Goal: Information Seeking & Learning: Learn about a topic

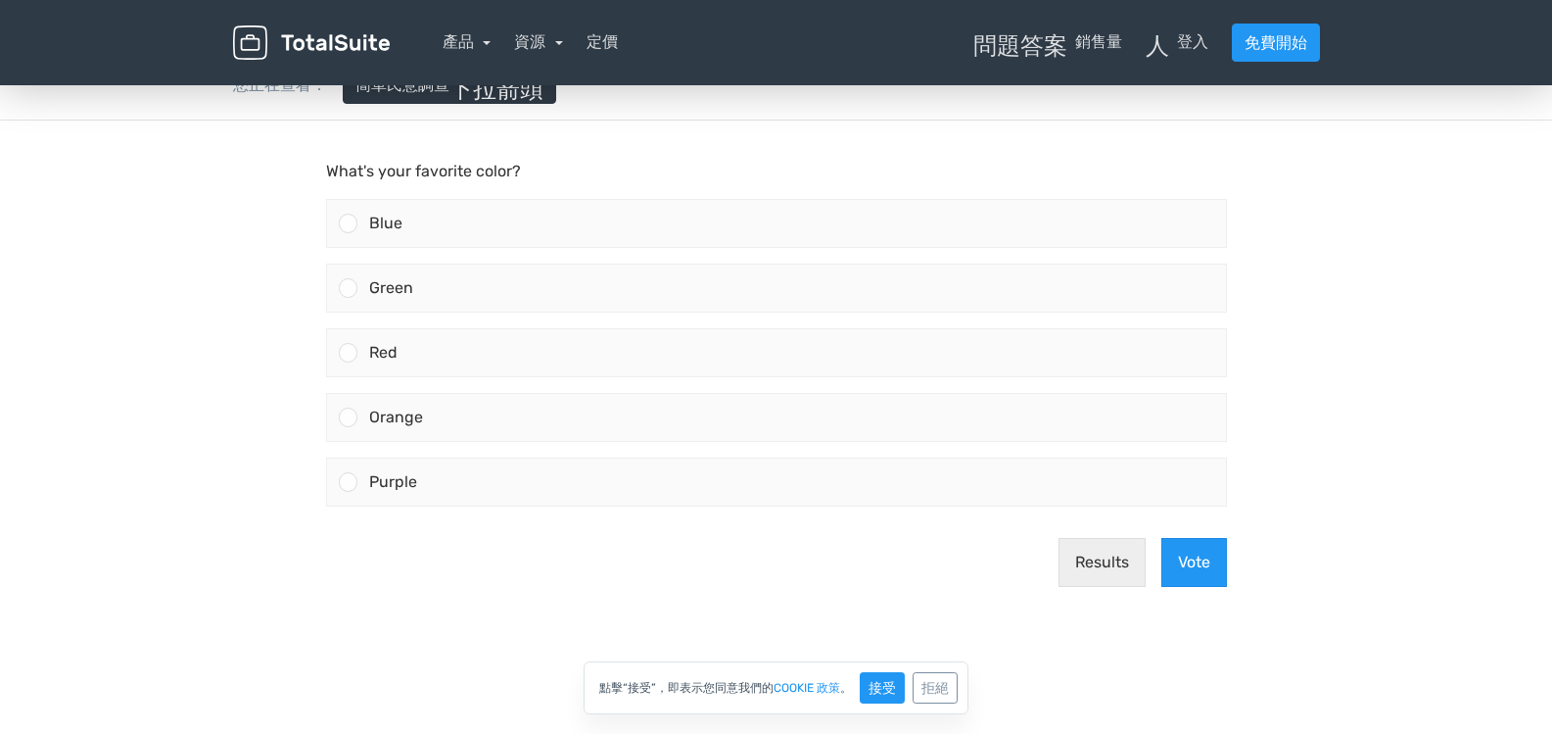
scroll to position [196, 0]
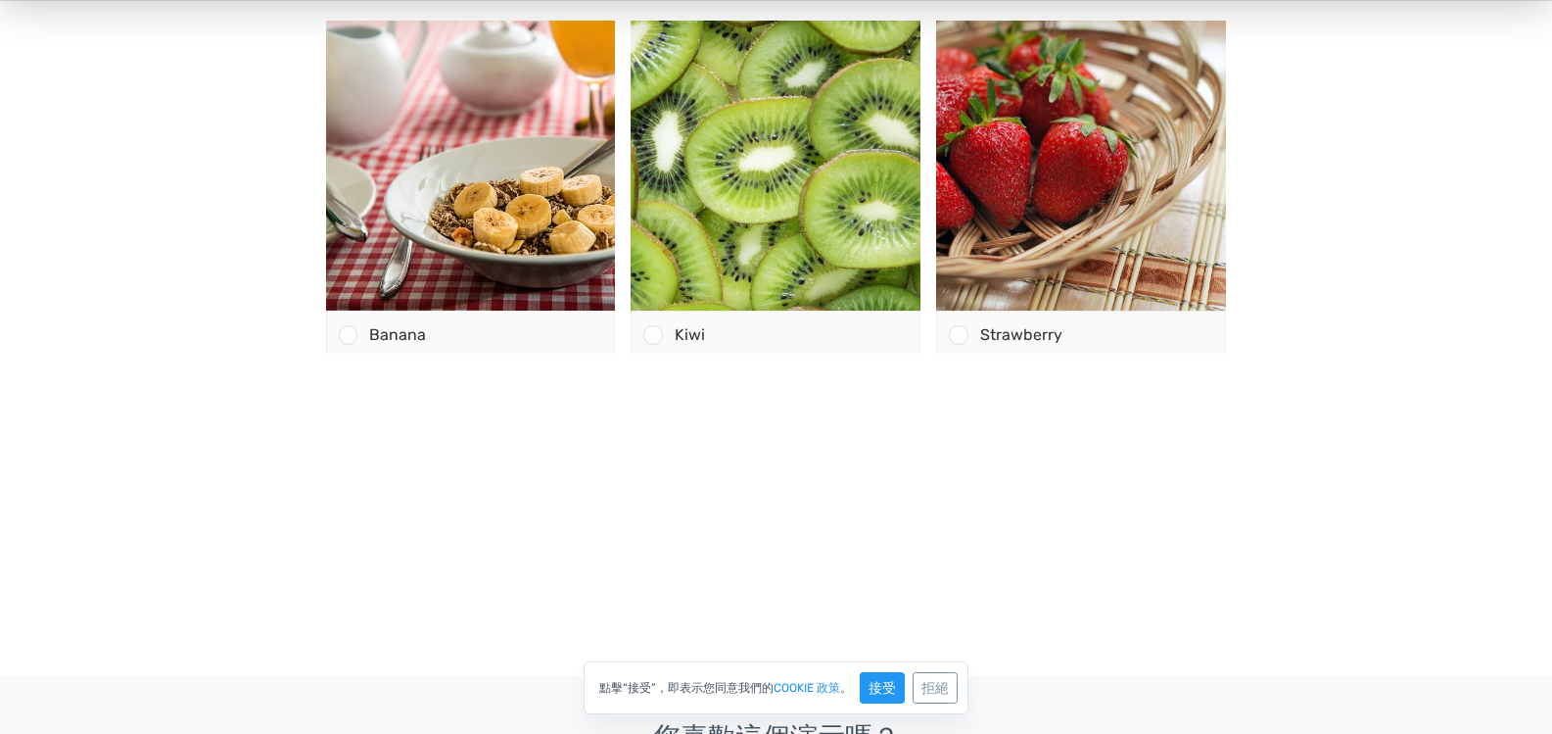
scroll to position [294, 0]
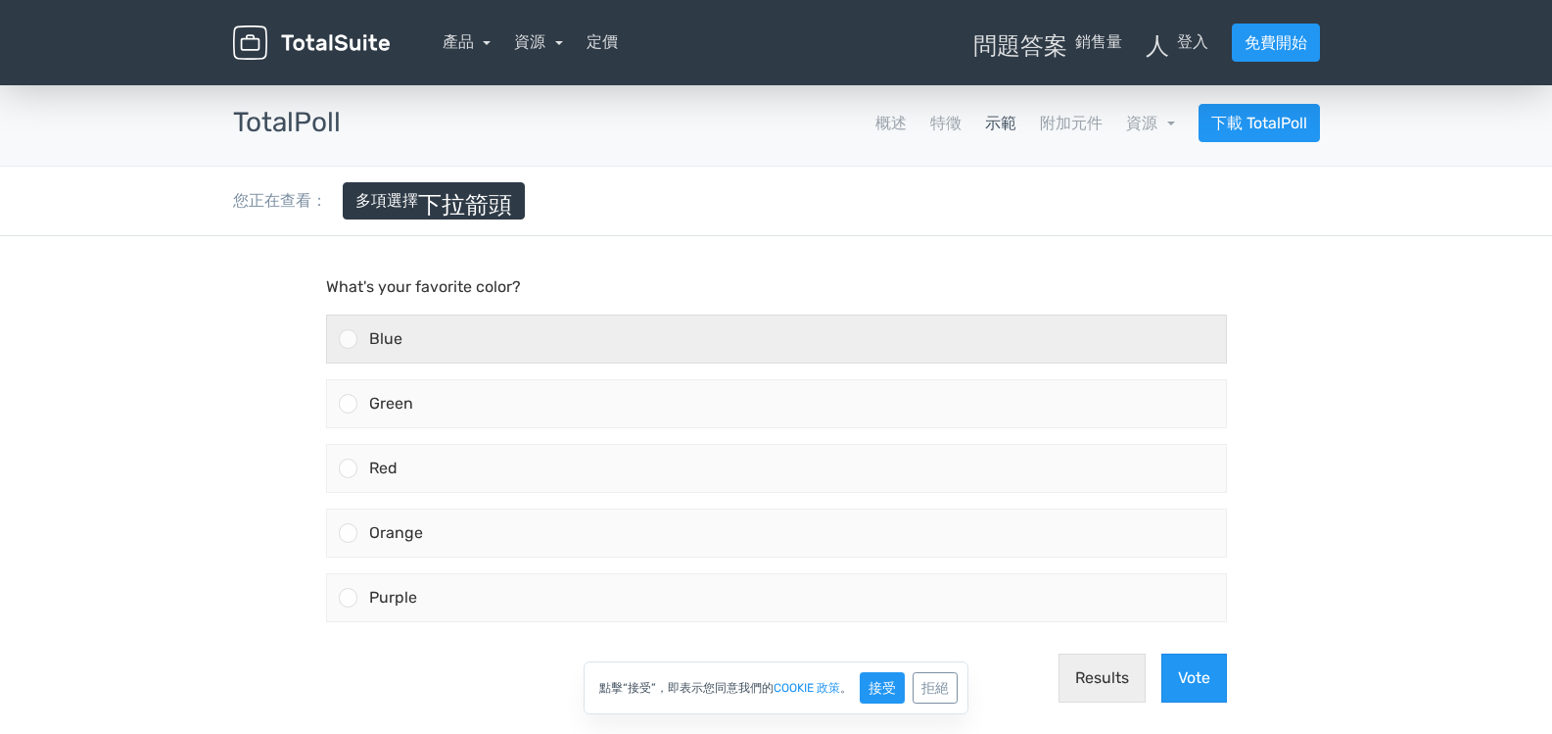
click at [349, 337] on div at bounding box center [348, 338] width 19 height 19
click at [348, 339] on input "Blue" at bounding box center [348, 339] width 0 height 0
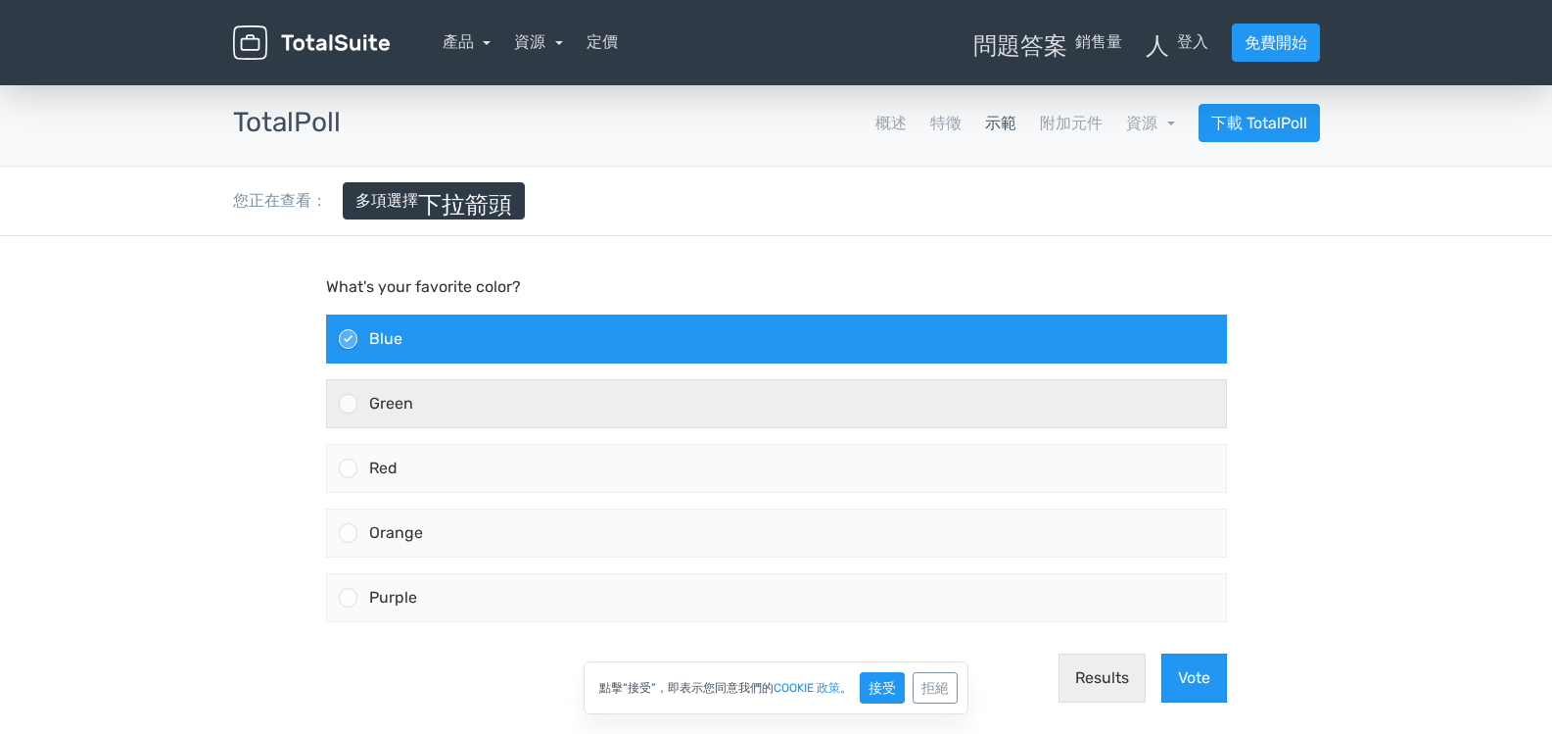
click at [341, 400] on div at bounding box center [348, 403] width 19 height 19
click at [348, 403] on input "Green" at bounding box center [348, 403] width 0 height 0
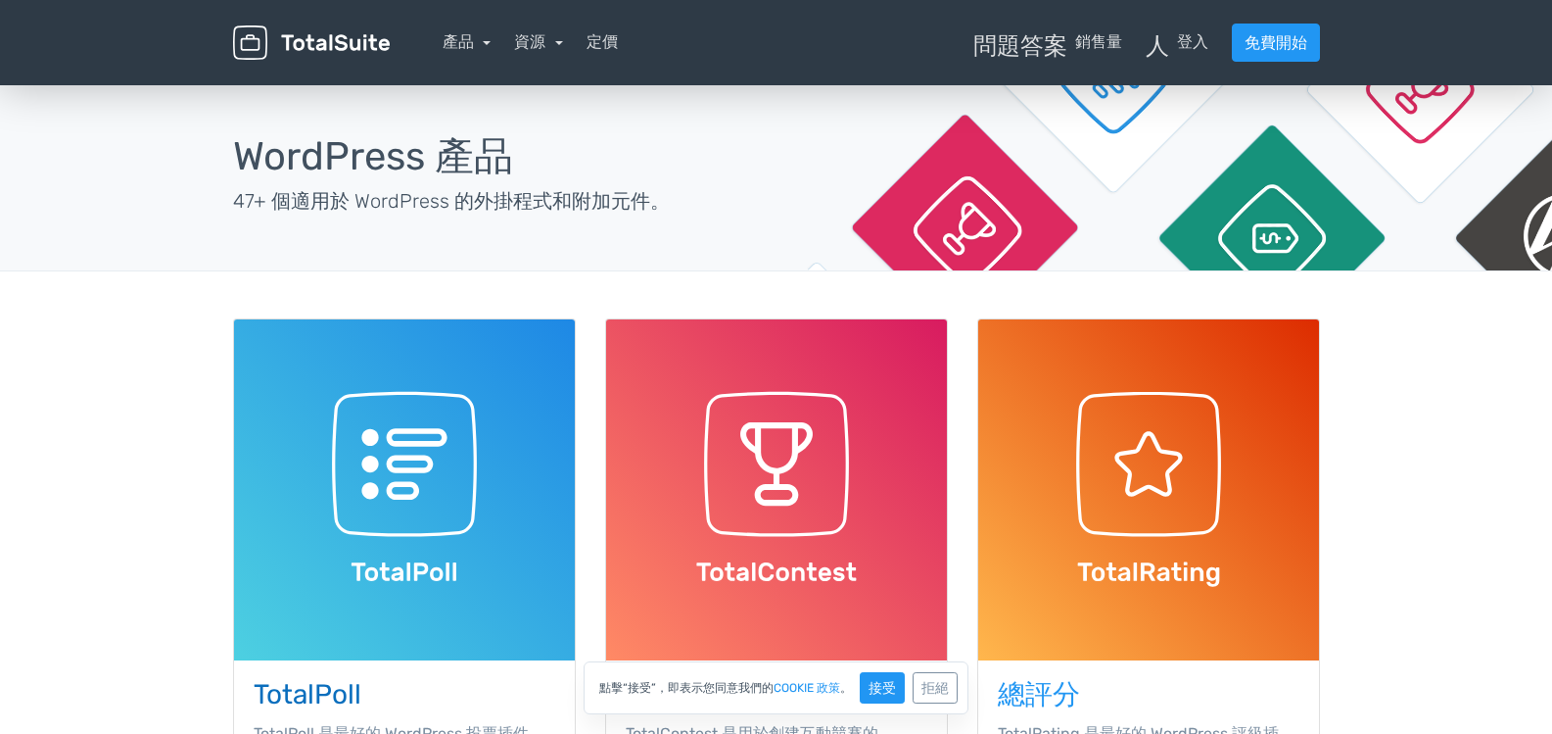
click at [463, 413] on img at bounding box center [404, 489] width 341 height 341
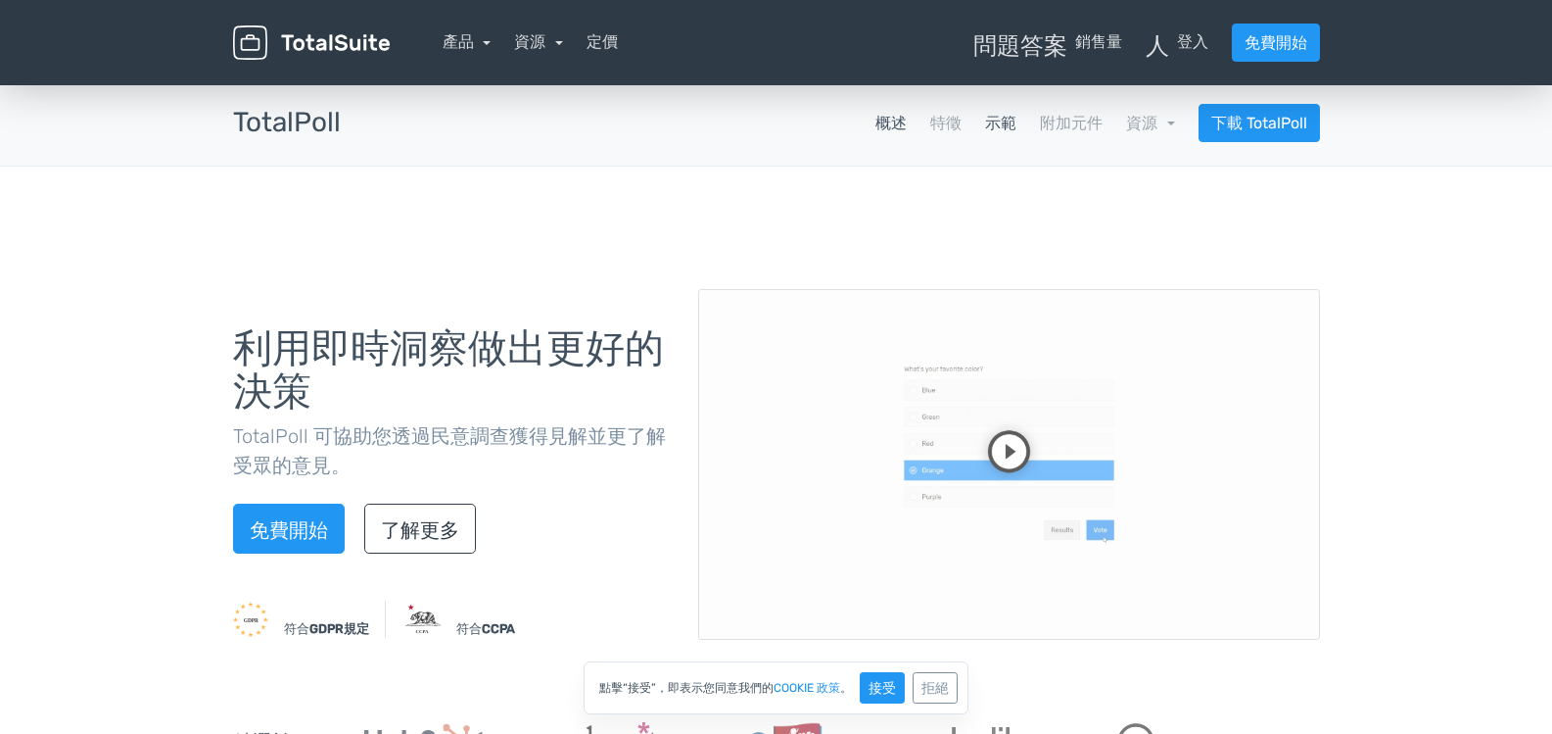
click at [1006, 125] on font "示範" at bounding box center [1000, 123] width 31 height 19
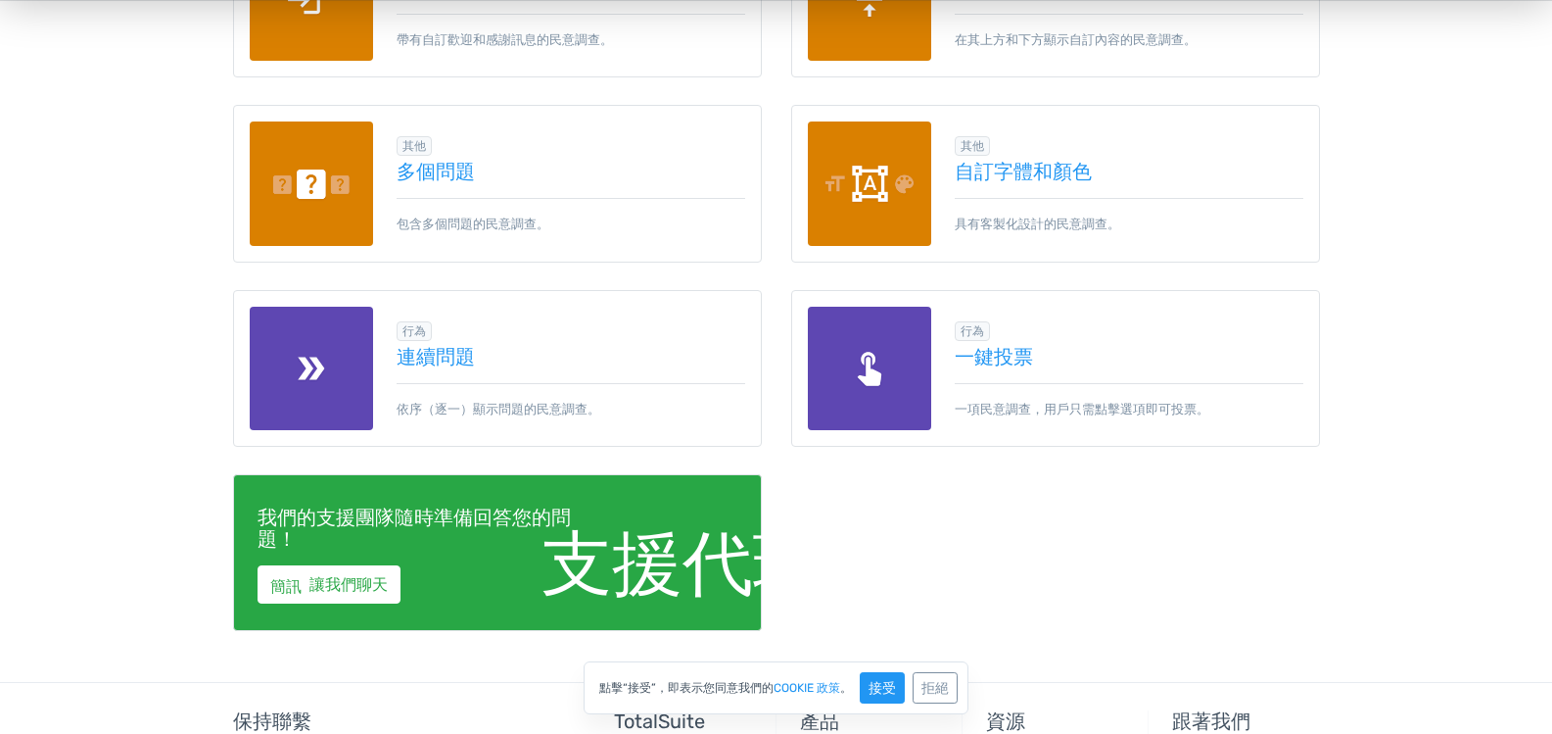
scroll to position [3090, 0]
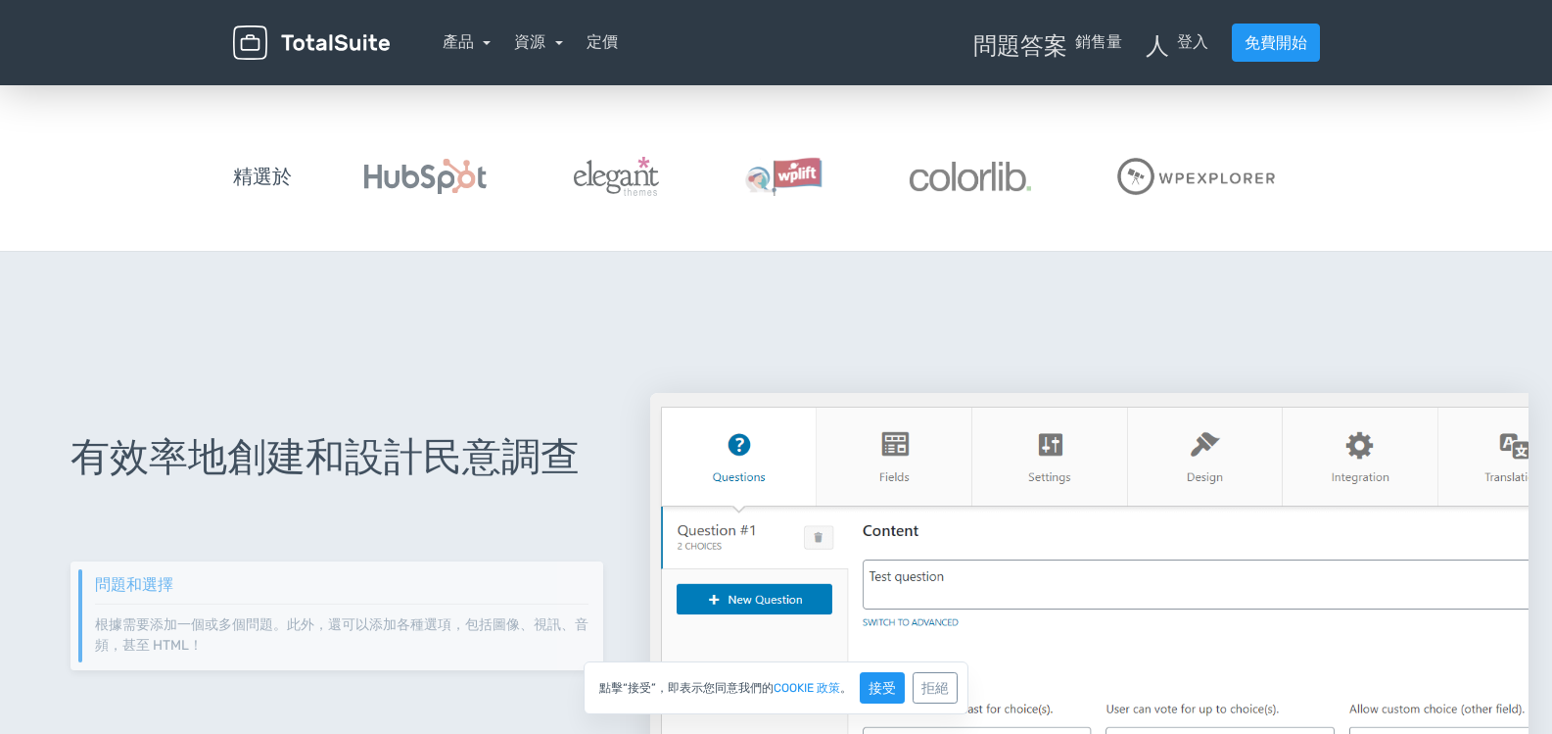
scroll to position [588, 0]
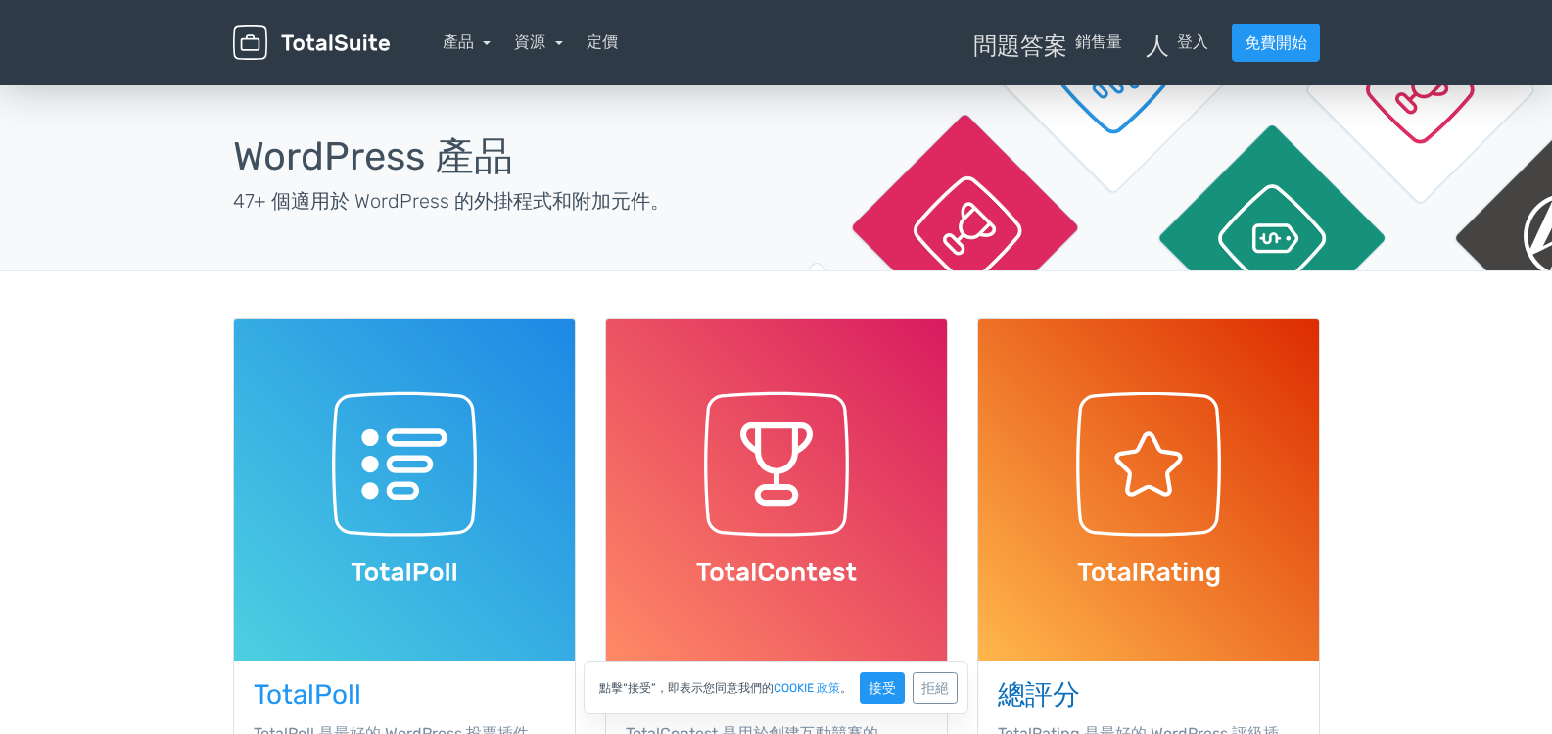
click at [1157, 470] on img at bounding box center [1148, 489] width 341 height 341
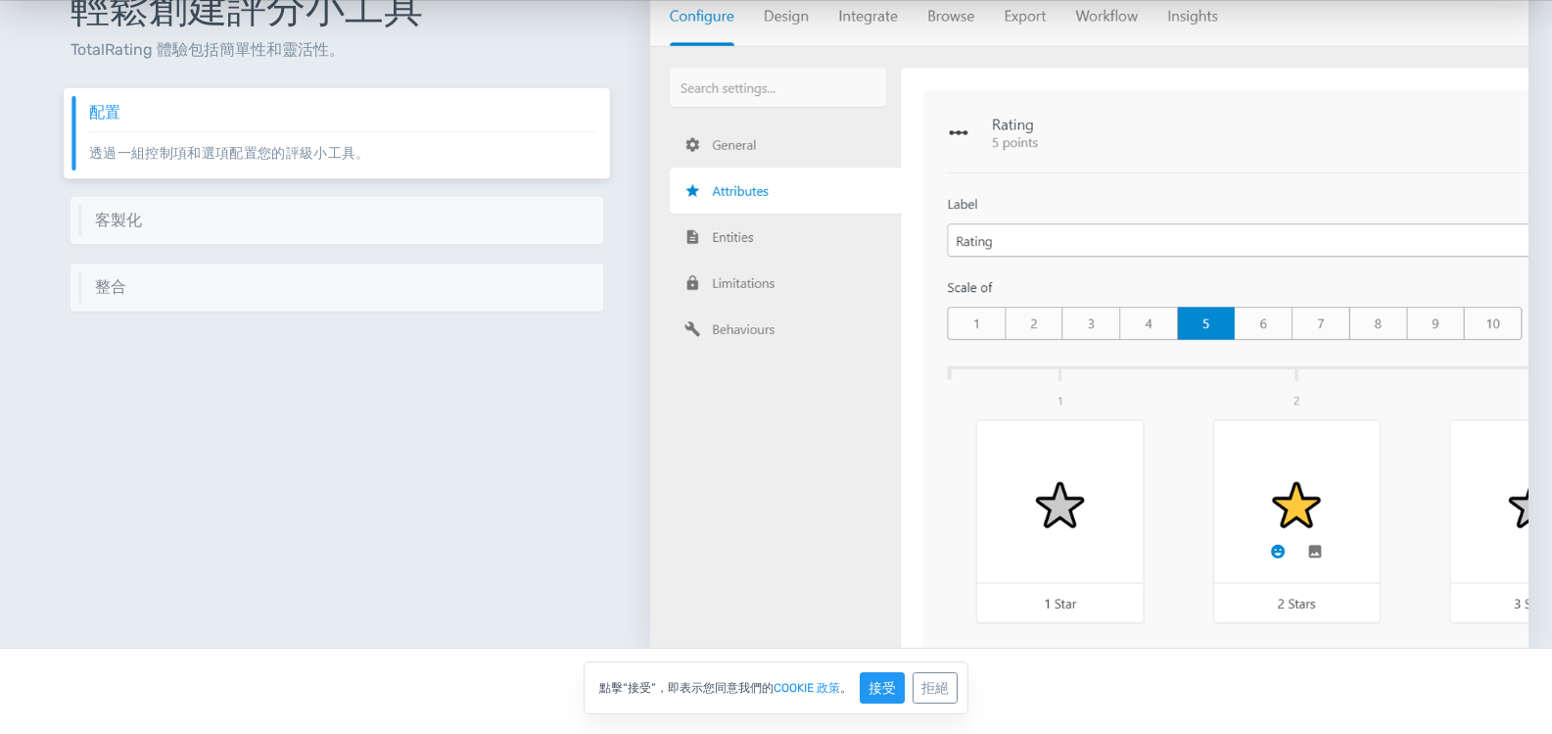
scroll to position [881, 0]
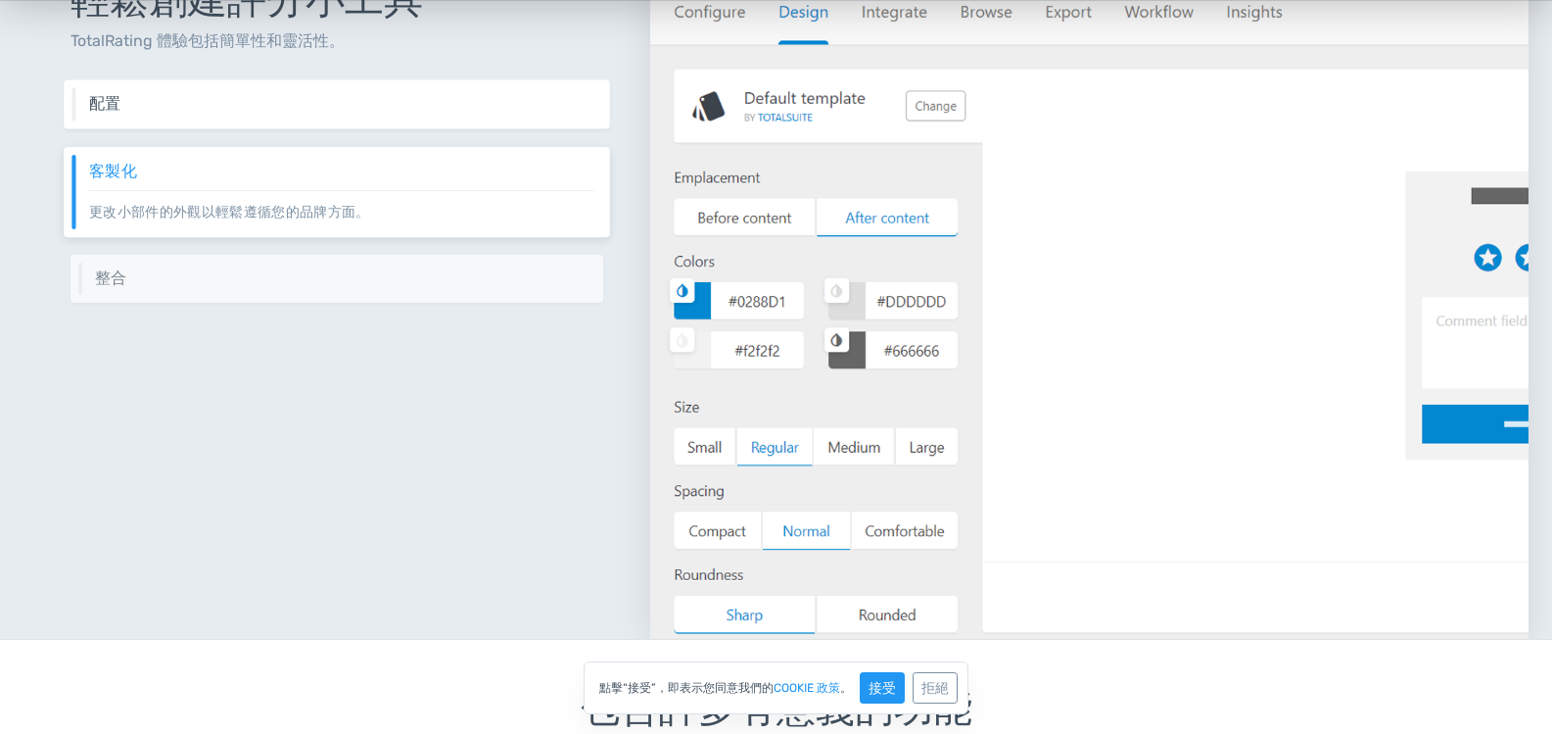
click at [299, 99] on h6 "配置" at bounding box center [342, 104] width 506 height 18
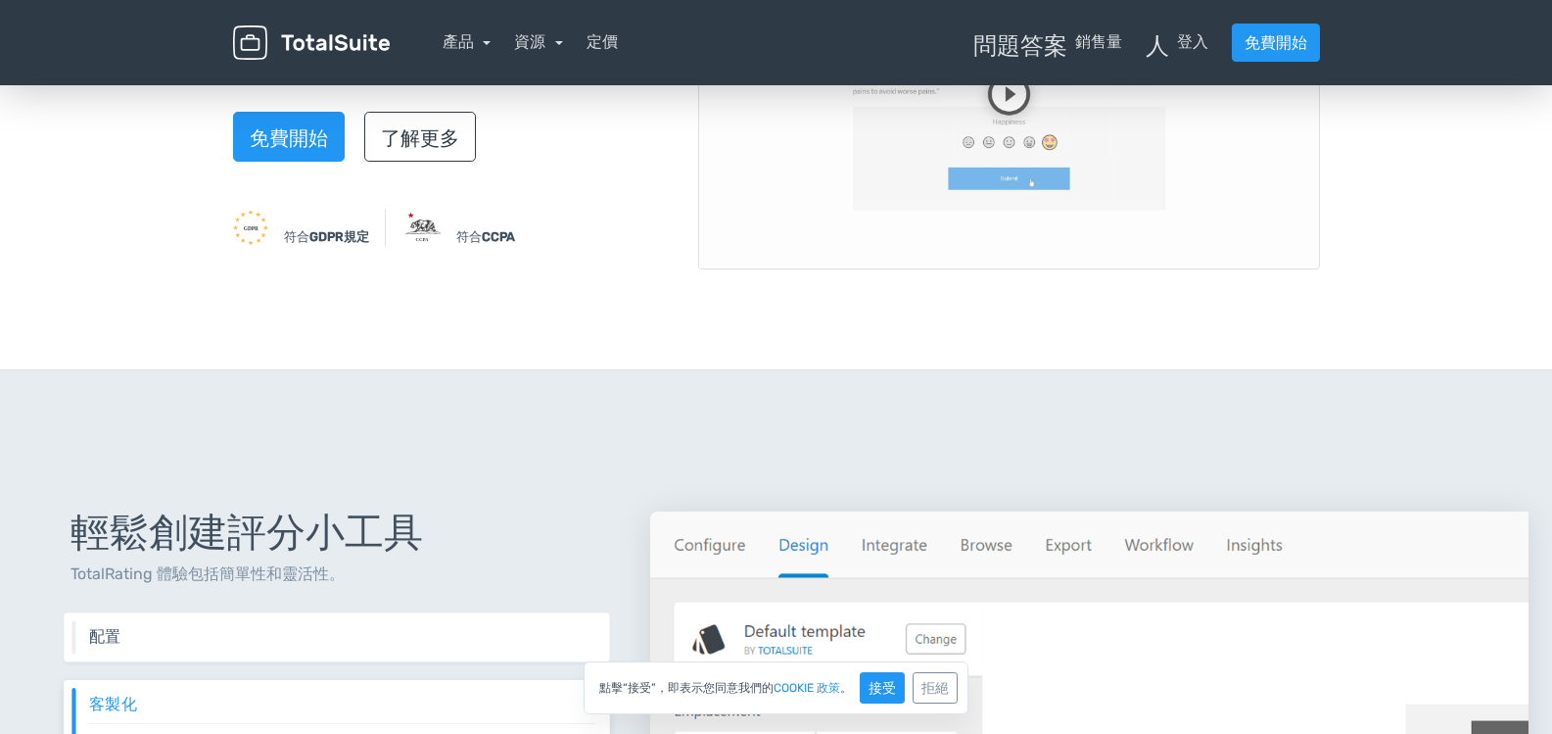
scroll to position [588, 0]
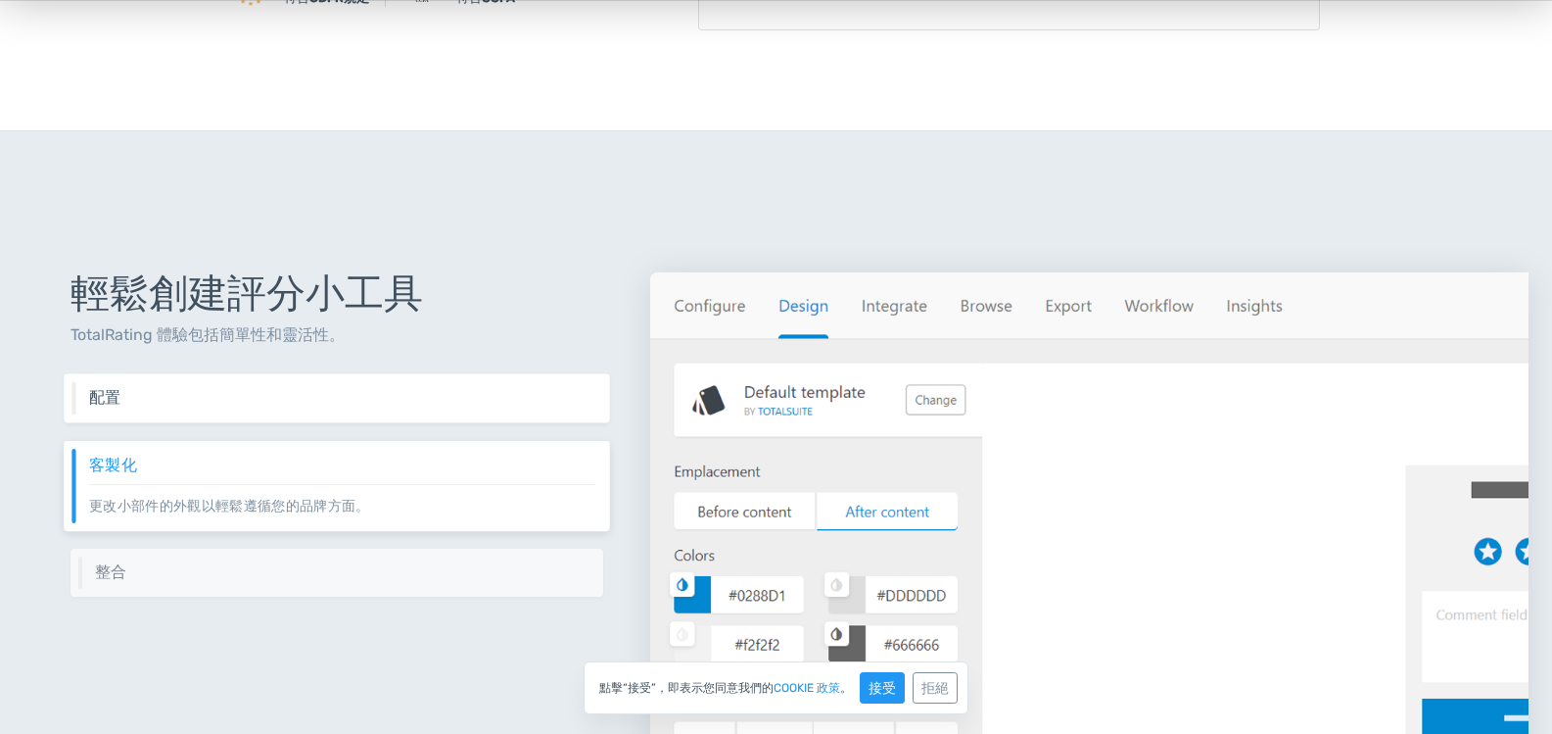
drag, startPoint x: 266, startPoint y: 391, endPoint x: 290, endPoint y: 396, distance: 24.0
click at [266, 391] on h6 "配置" at bounding box center [342, 398] width 506 height 18
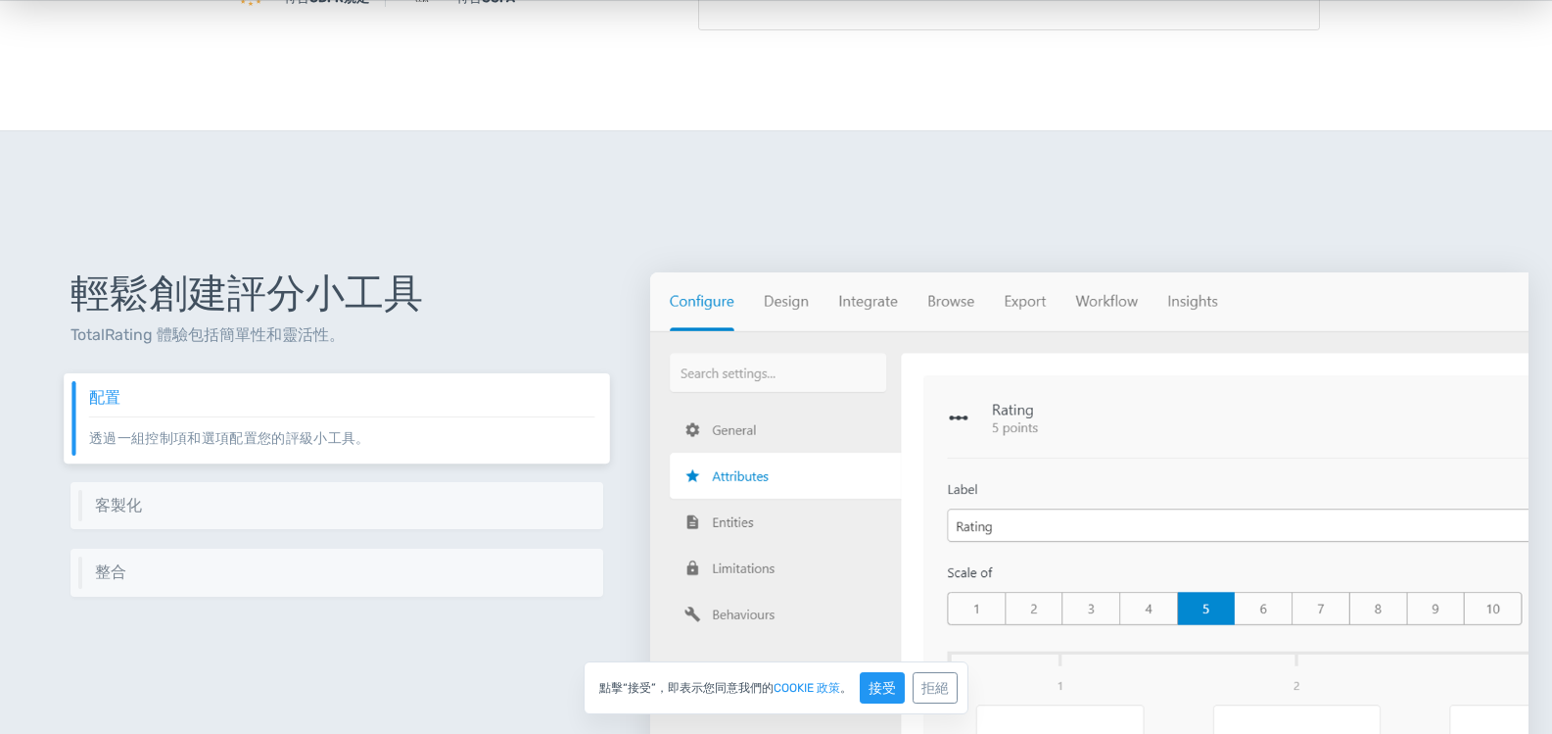
click at [1080, 606] on img at bounding box center [1089, 602] width 878 height 660
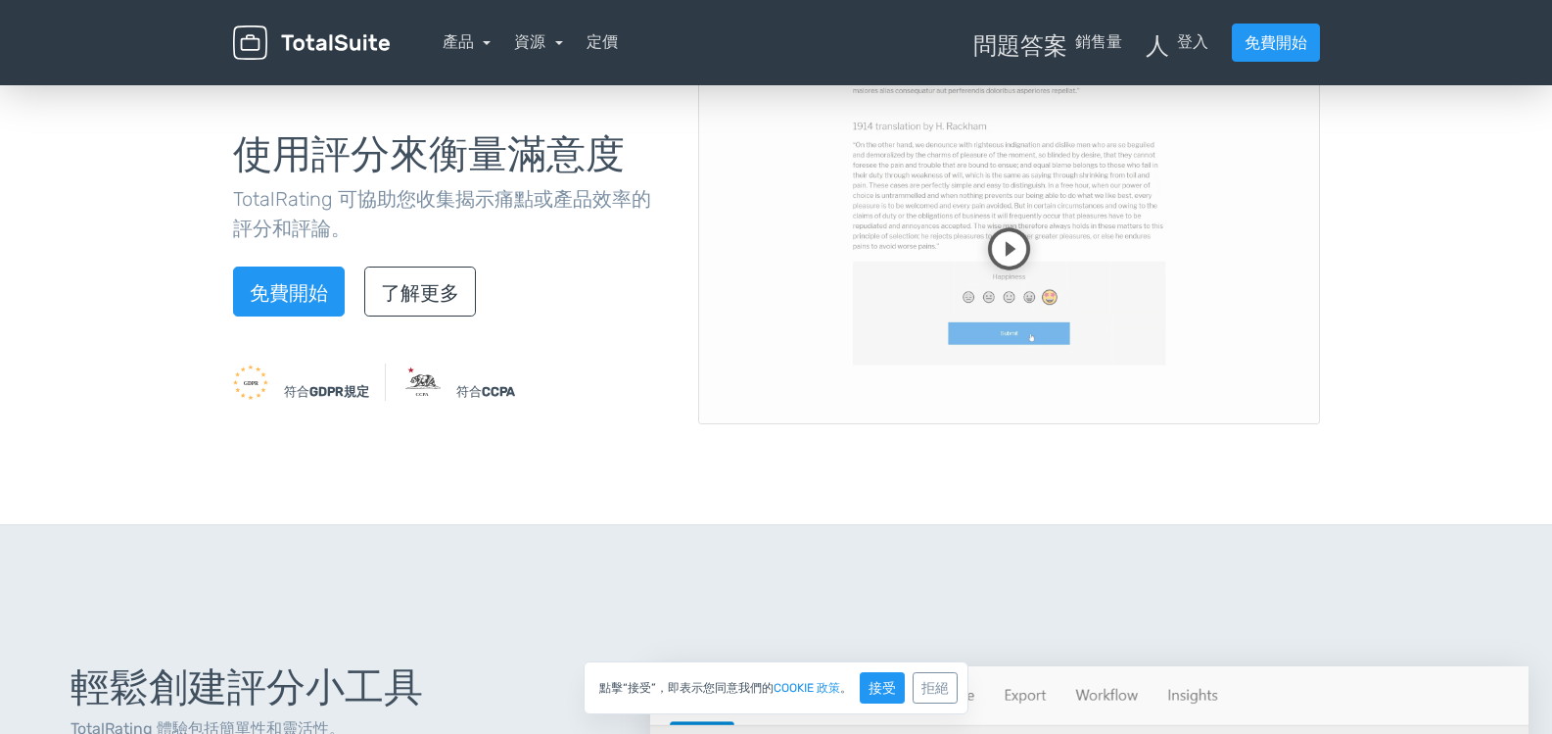
scroll to position [0, 0]
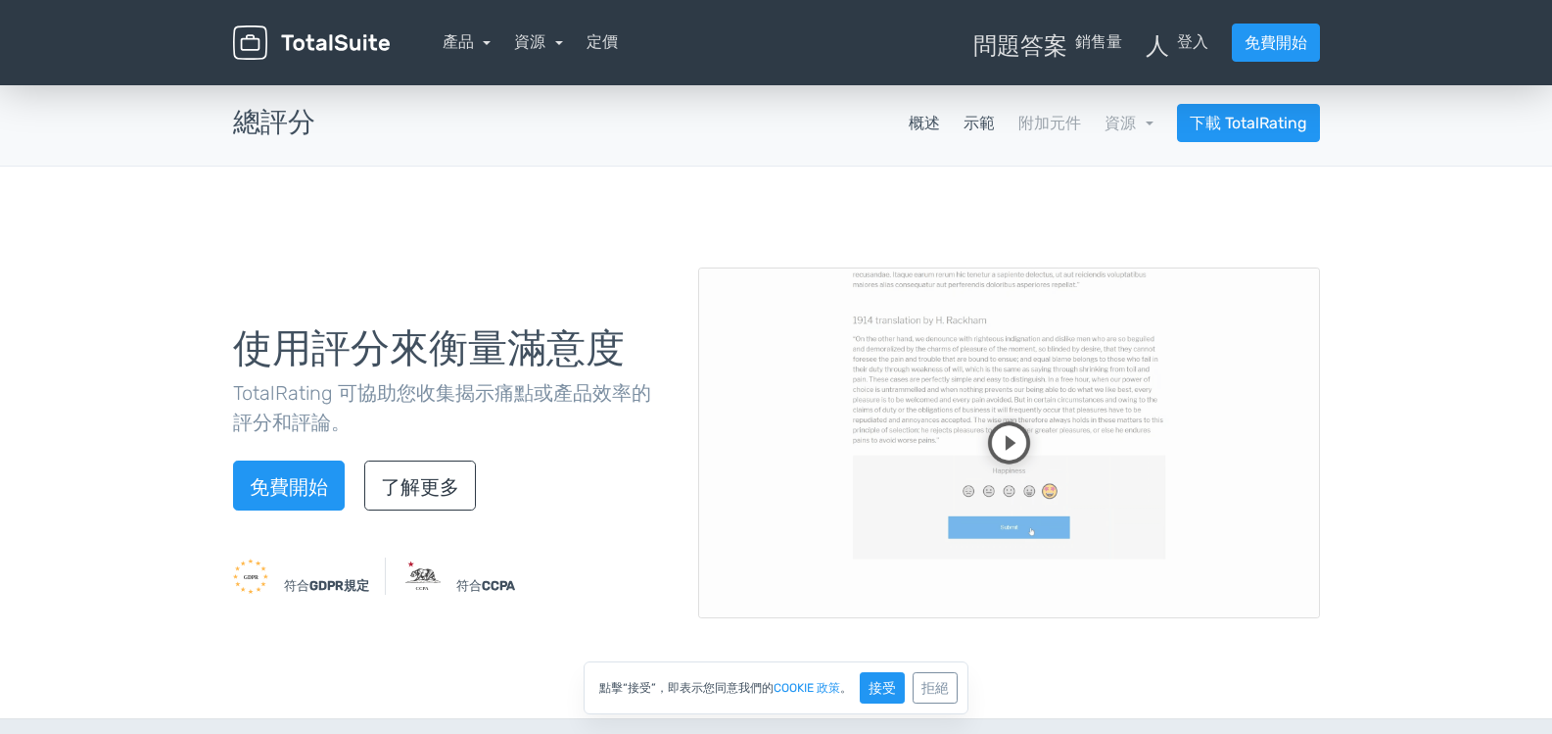
click at [980, 124] on font "示範" at bounding box center [979, 123] width 31 height 19
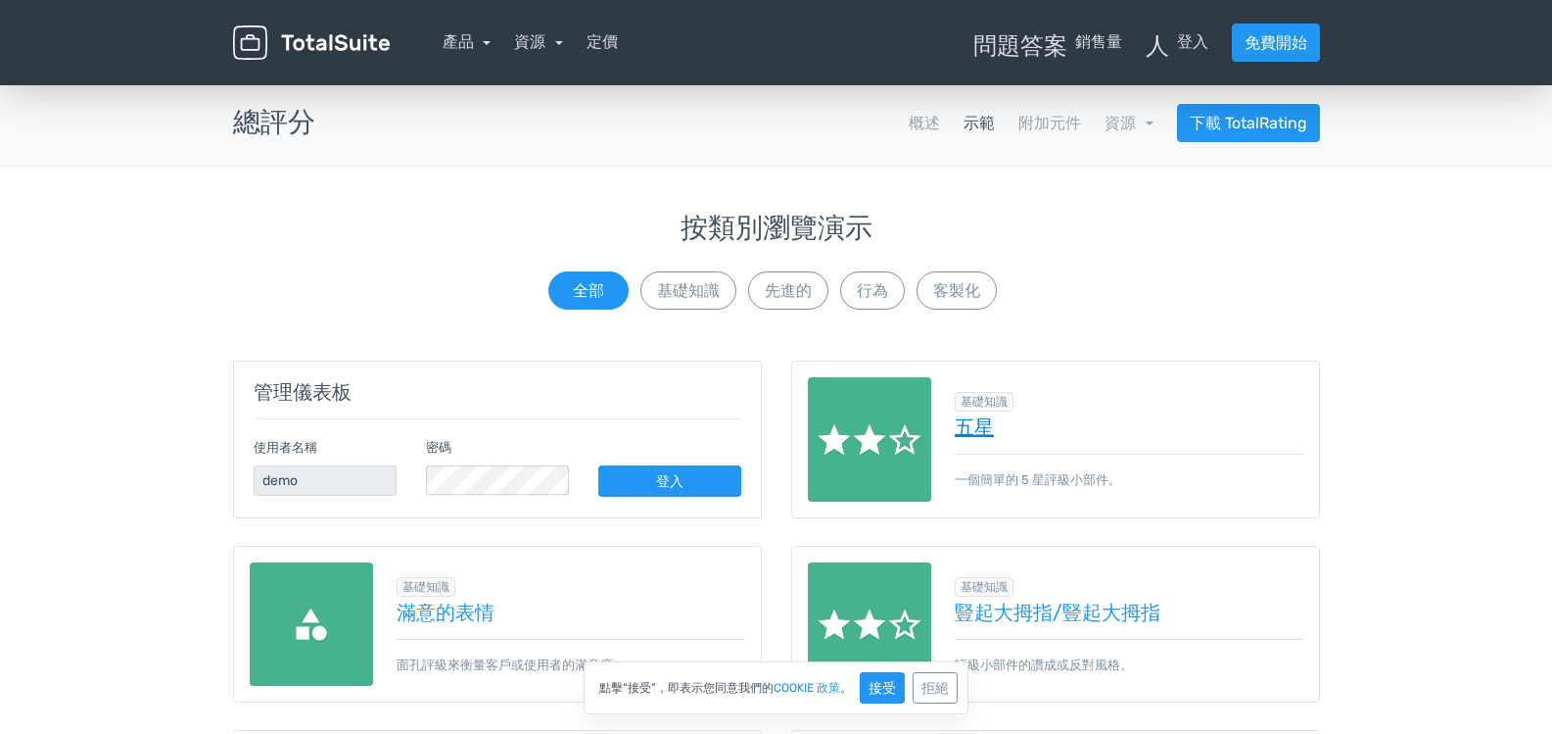
click at [979, 425] on font "五星" at bounding box center [974, 427] width 39 height 24
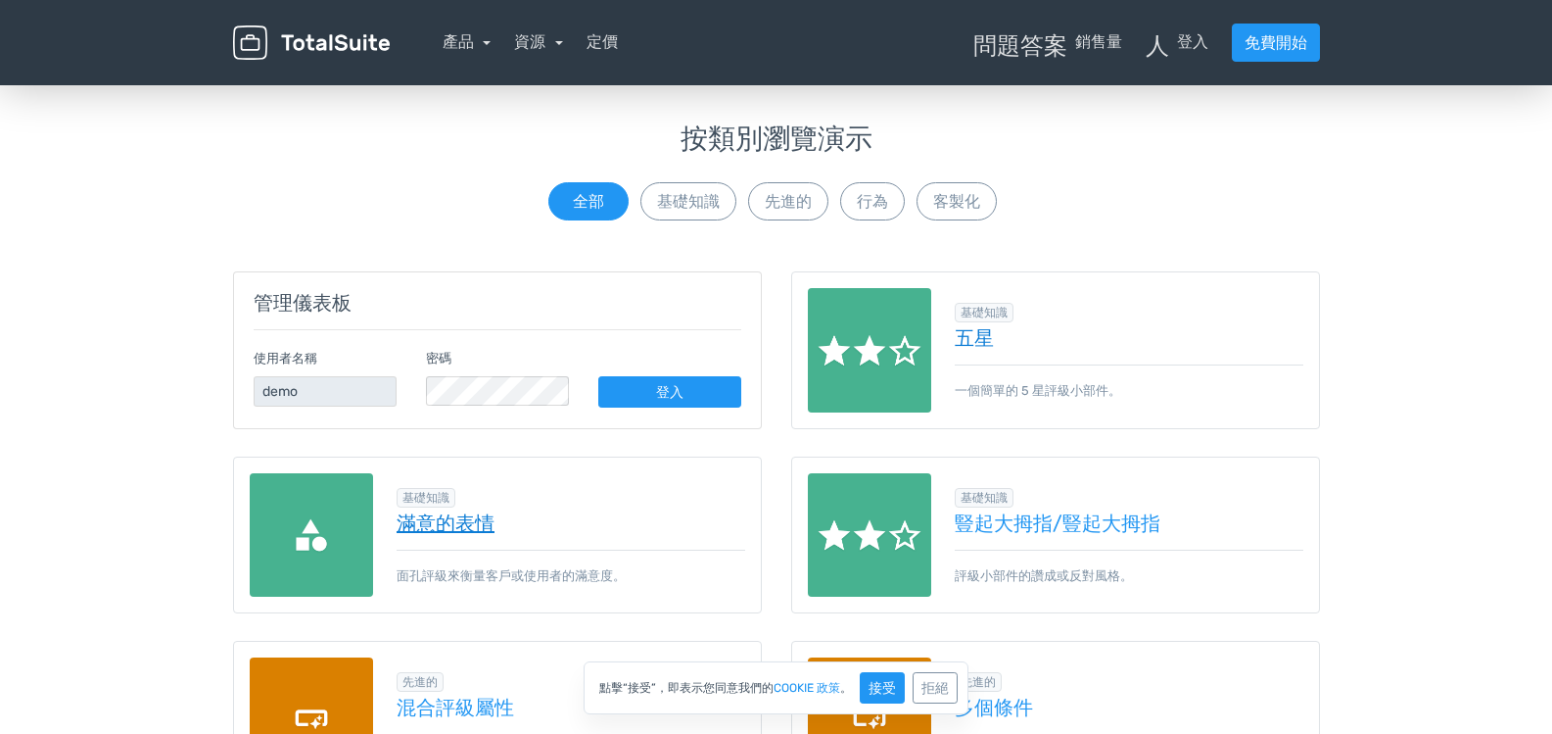
scroll to position [98, 0]
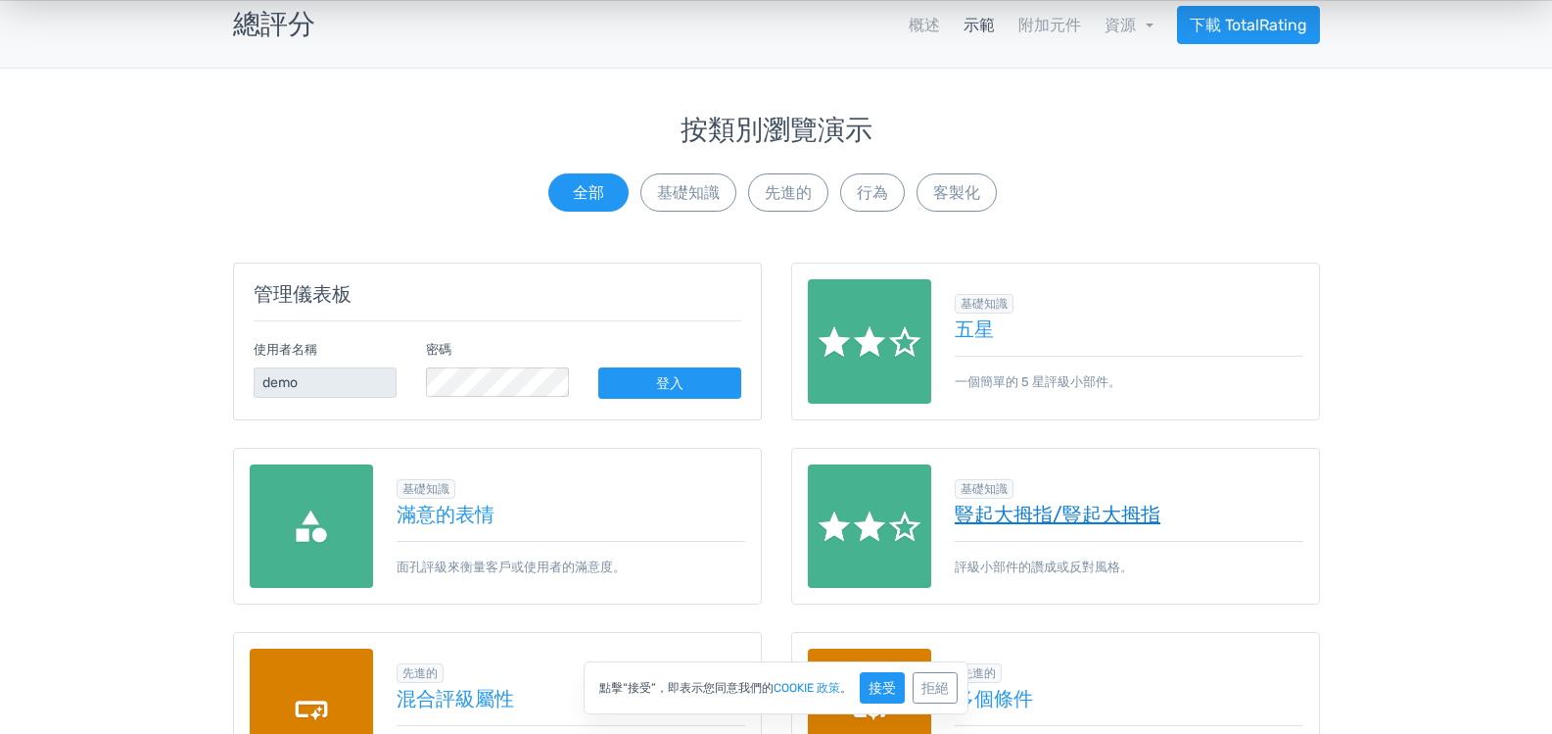
click at [1046, 518] on font "豎起大拇指/豎起大拇指" at bounding box center [1058, 514] width 206 height 24
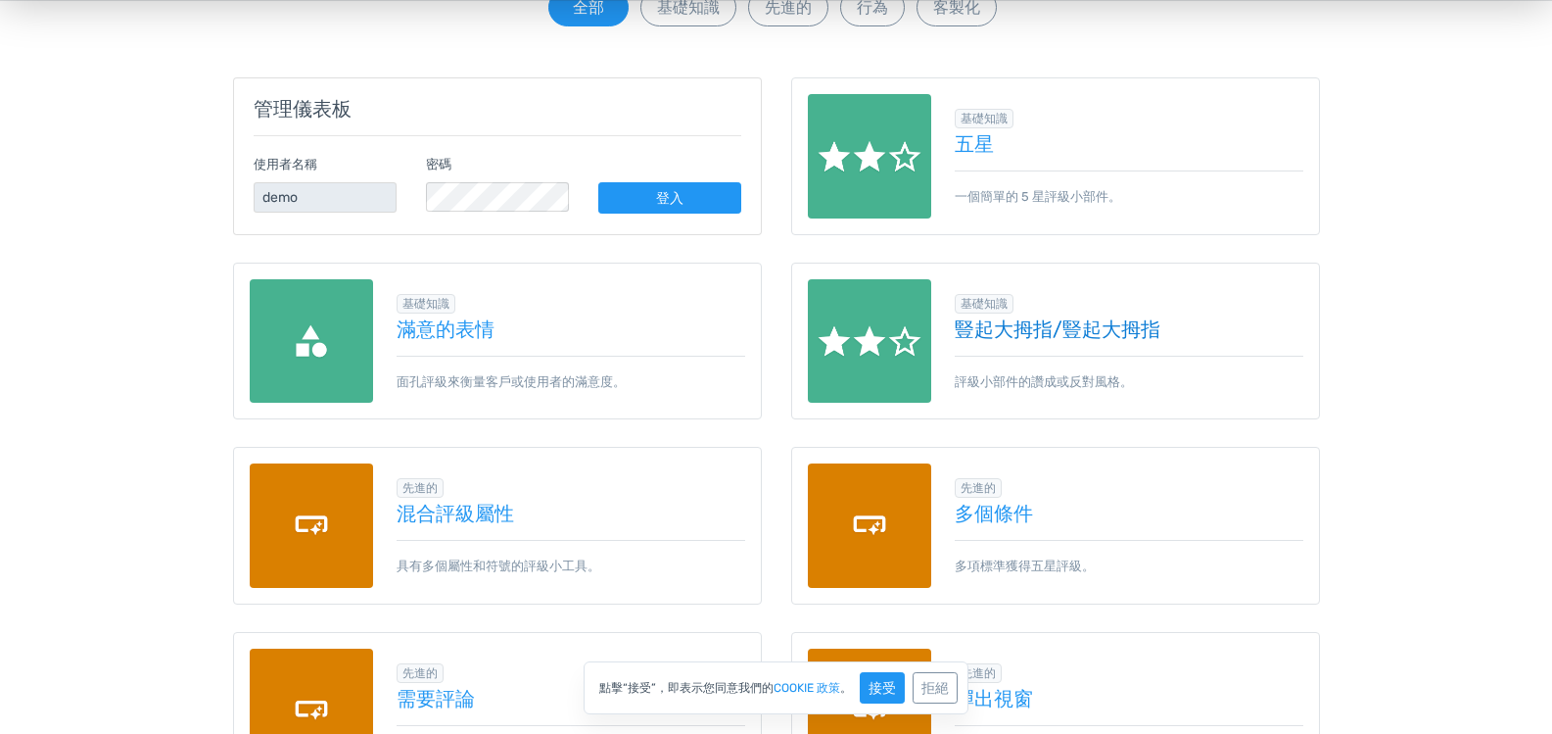
scroll to position [294, 0]
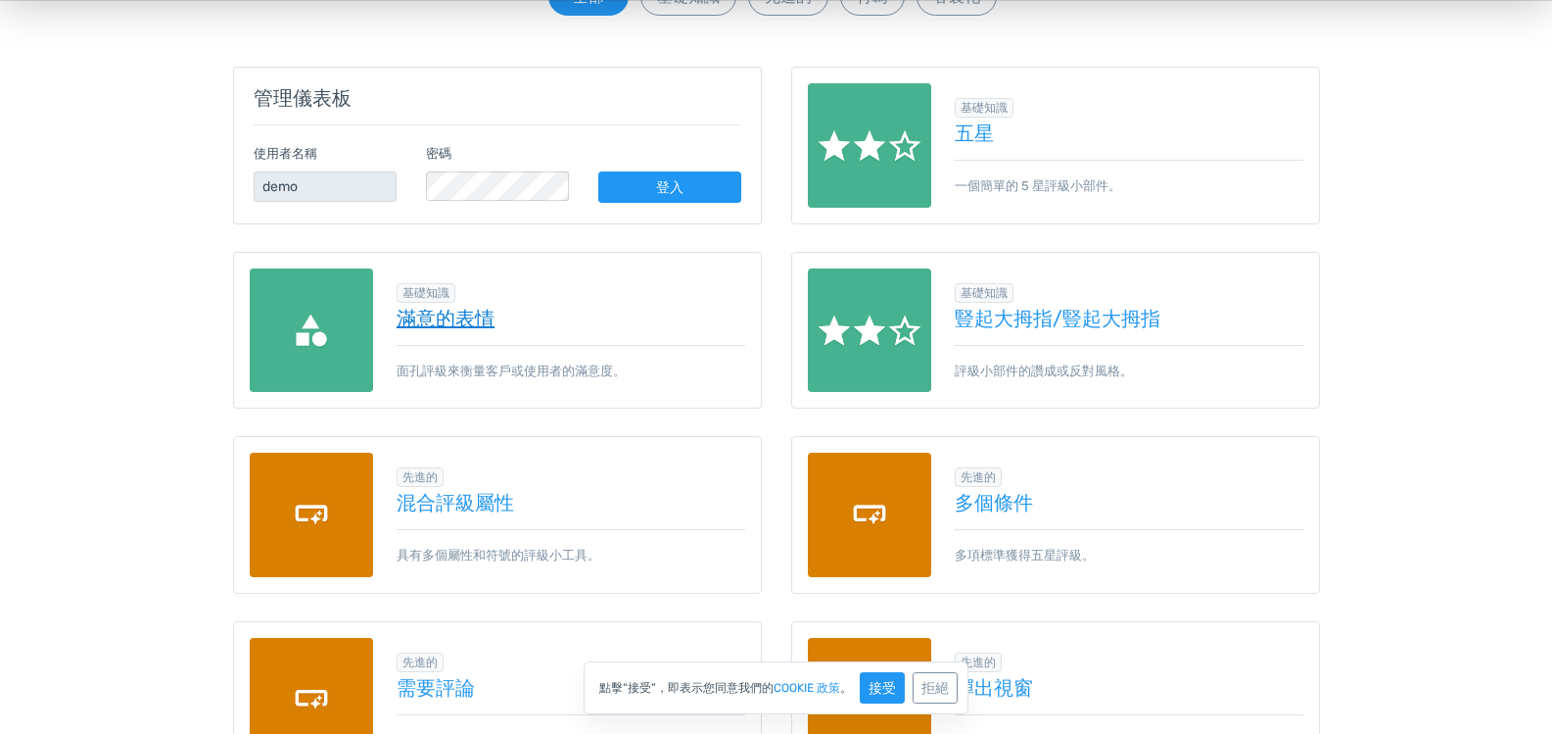
click at [461, 317] on font "滿意的表情" at bounding box center [446, 319] width 98 height 24
click at [990, 505] on font "多個條件" at bounding box center [994, 503] width 78 height 24
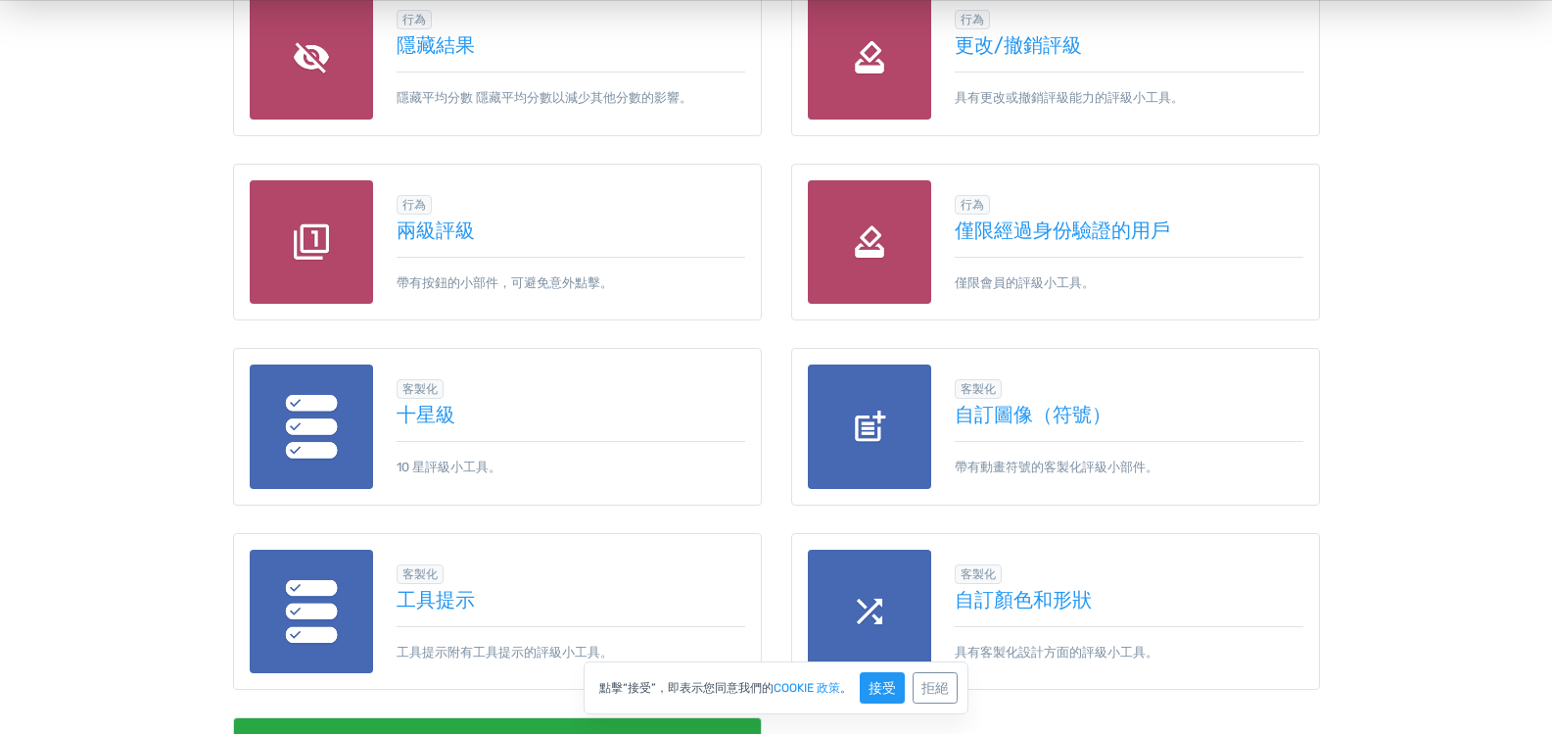
scroll to position [1175, 0]
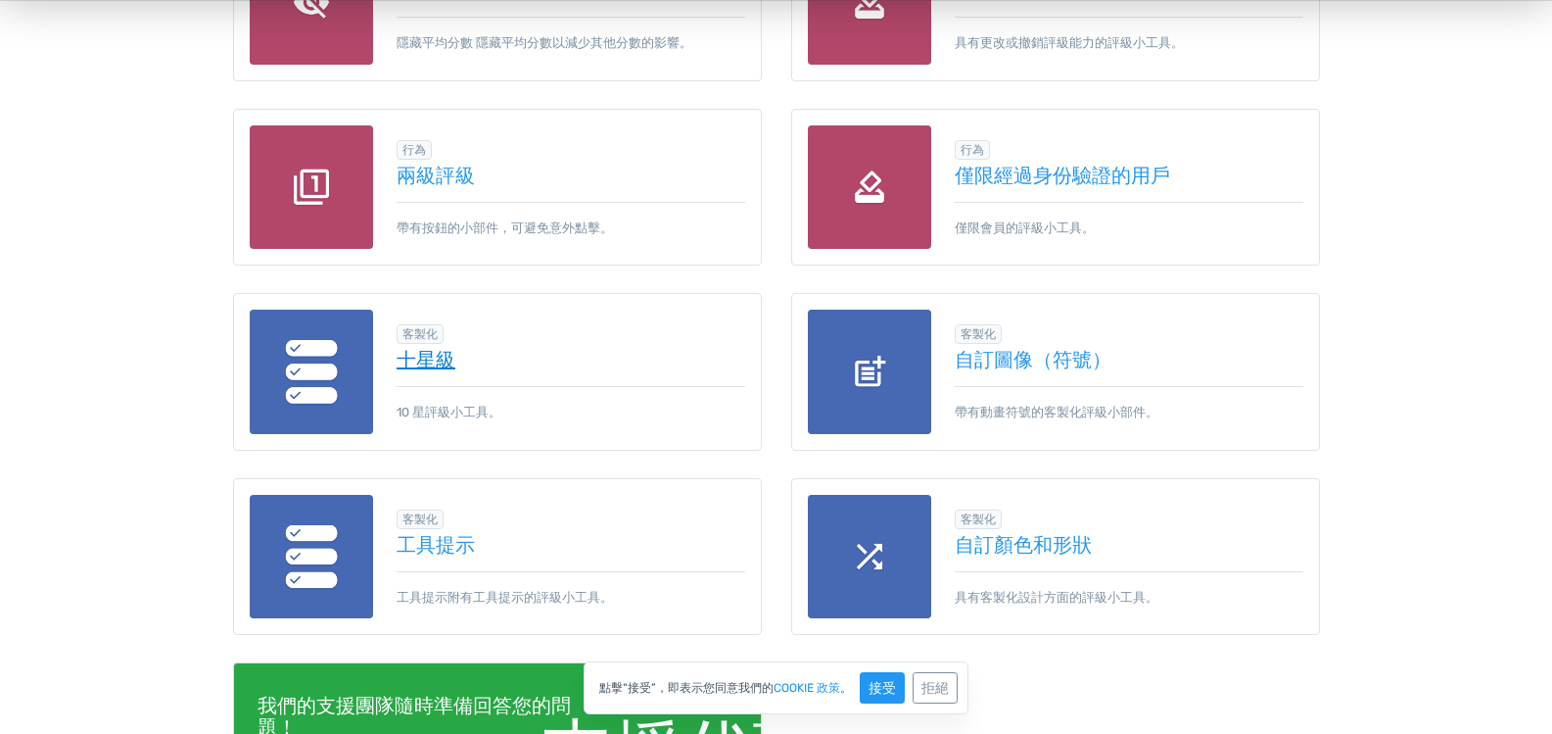
click at [437, 348] on font "十星級" at bounding box center [426, 360] width 59 height 24
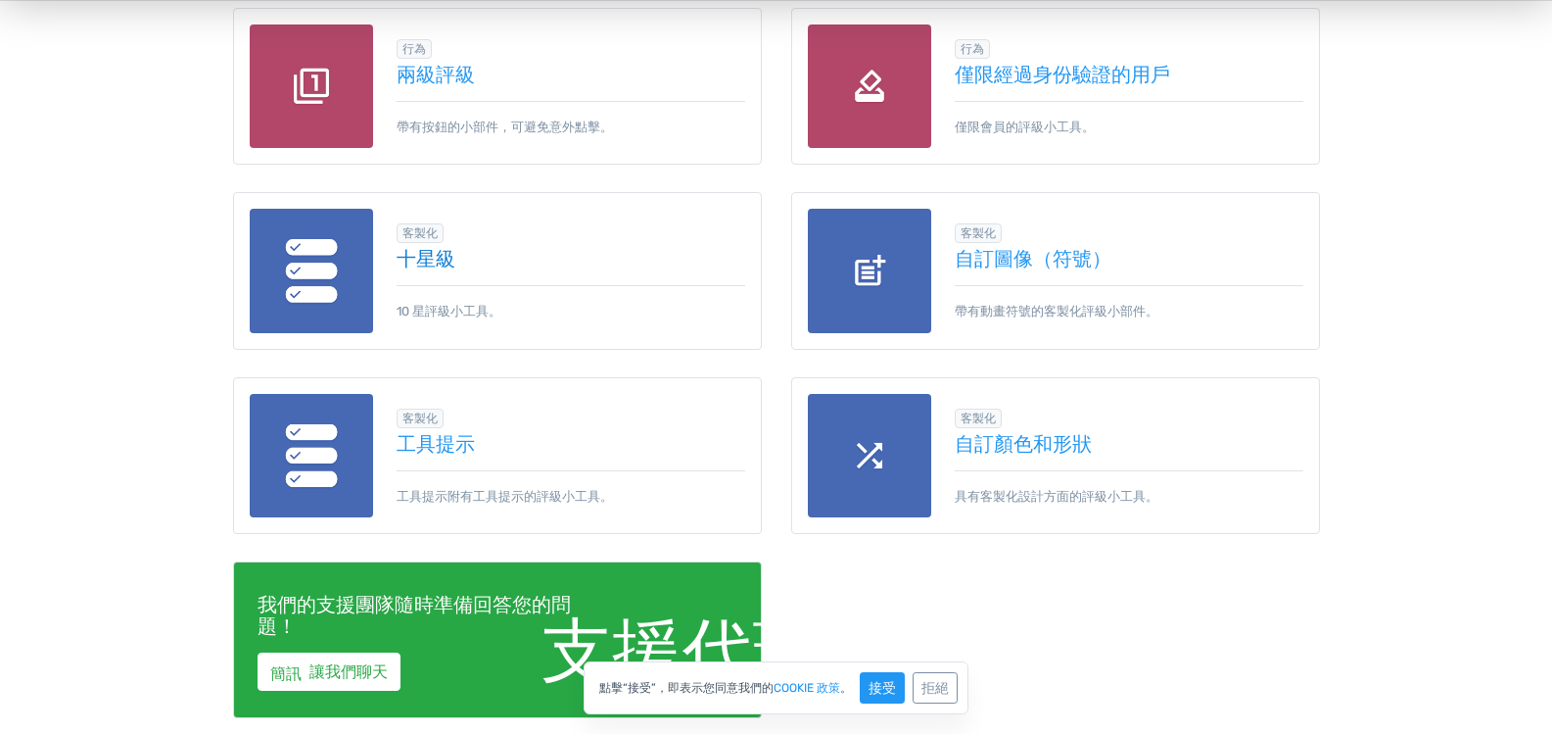
scroll to position [1273, 0]
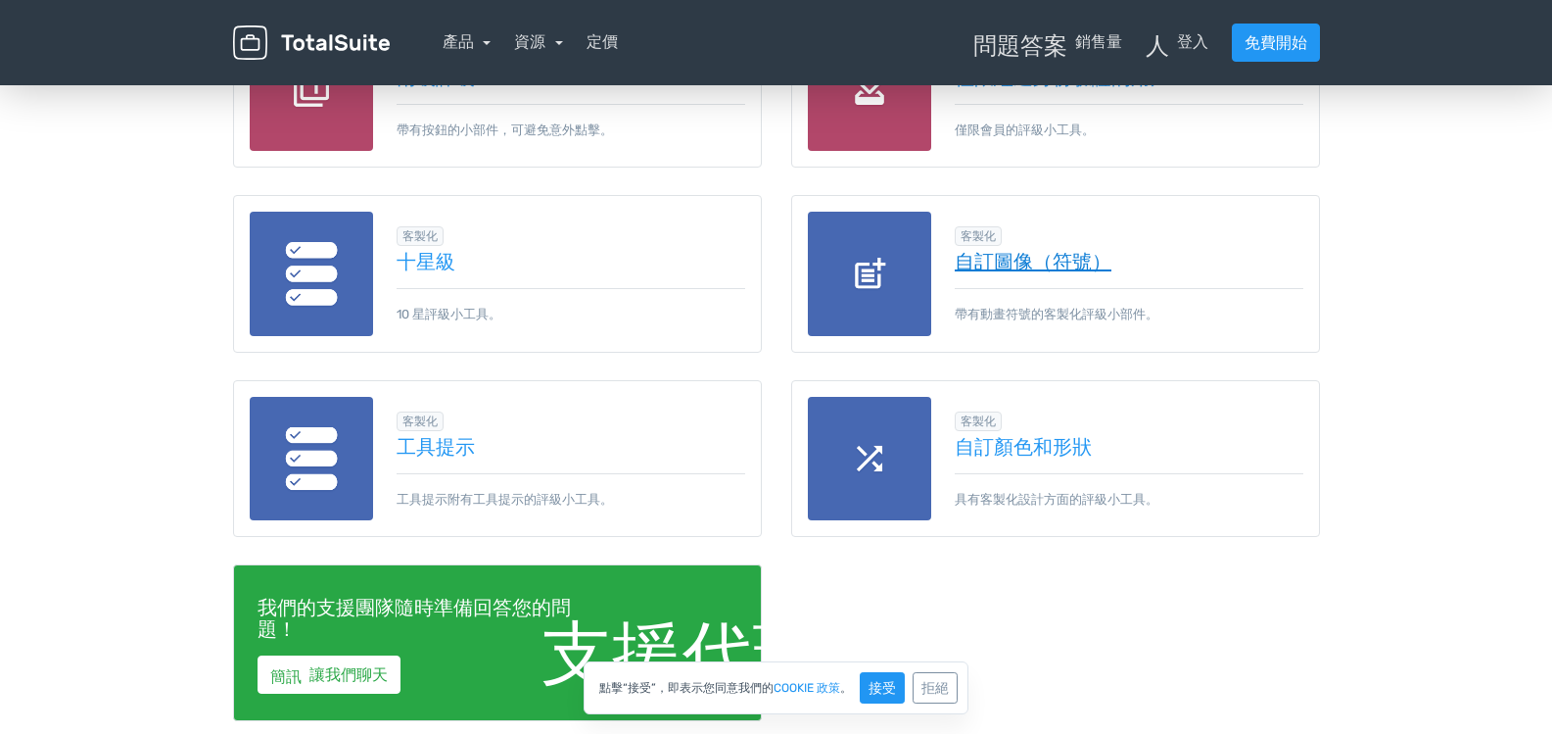
click at [1045, 250] on font "自訂圖像（符號）" at bounding box center [1033, 262] width 157 height 24
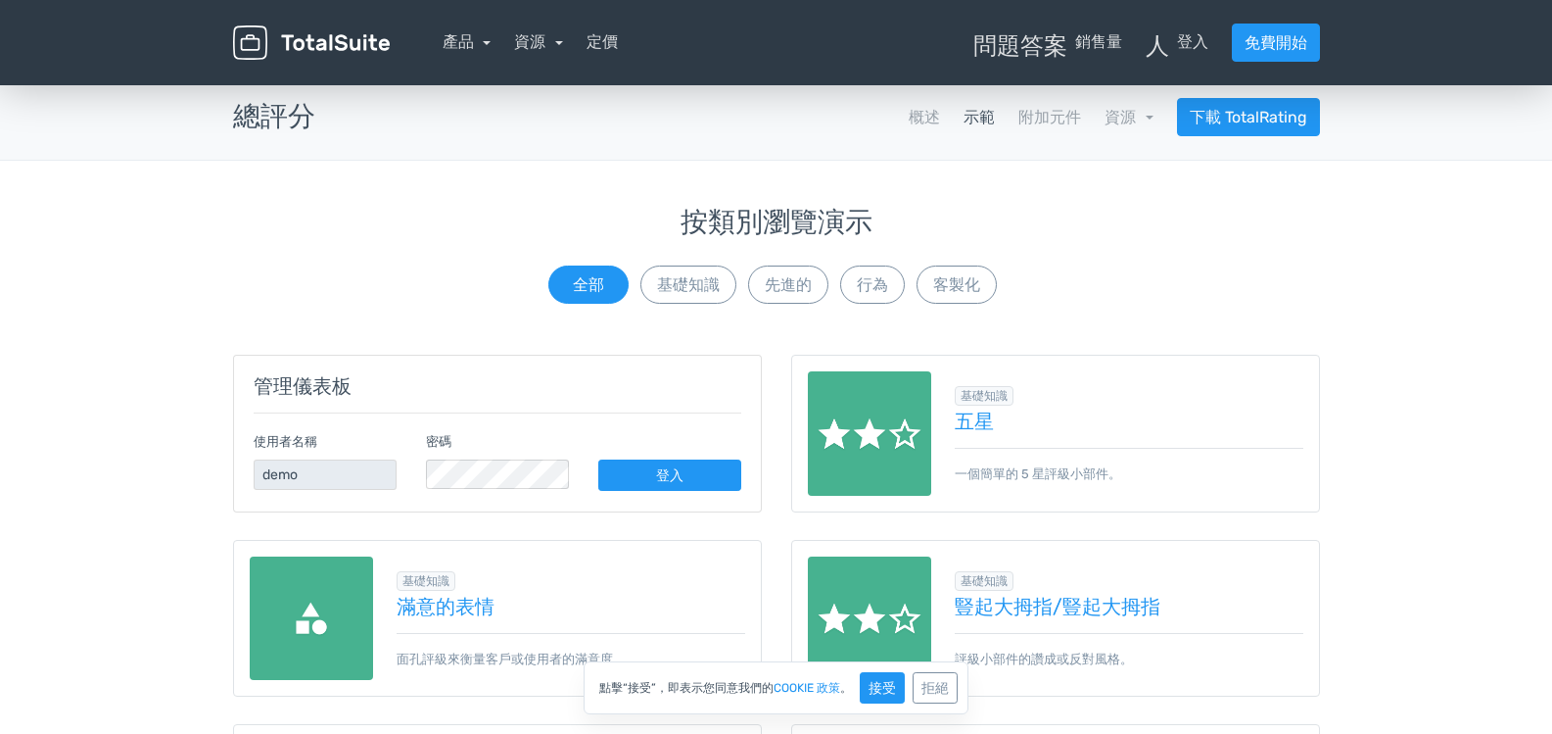
scroll to position [0, 0]
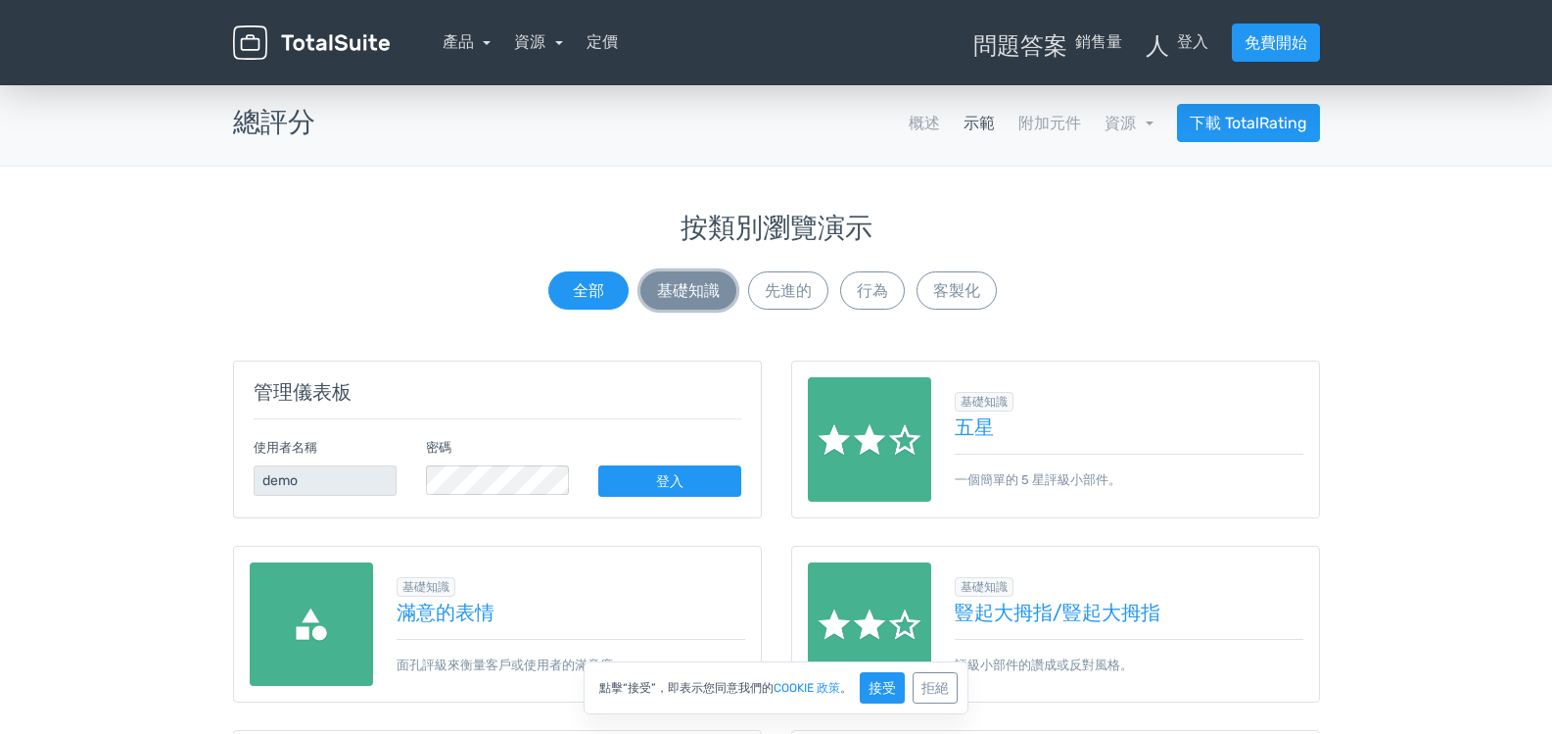
click at [695, 293] on font "基礎知識" at bounding box center [688, 290] width 63 height 19
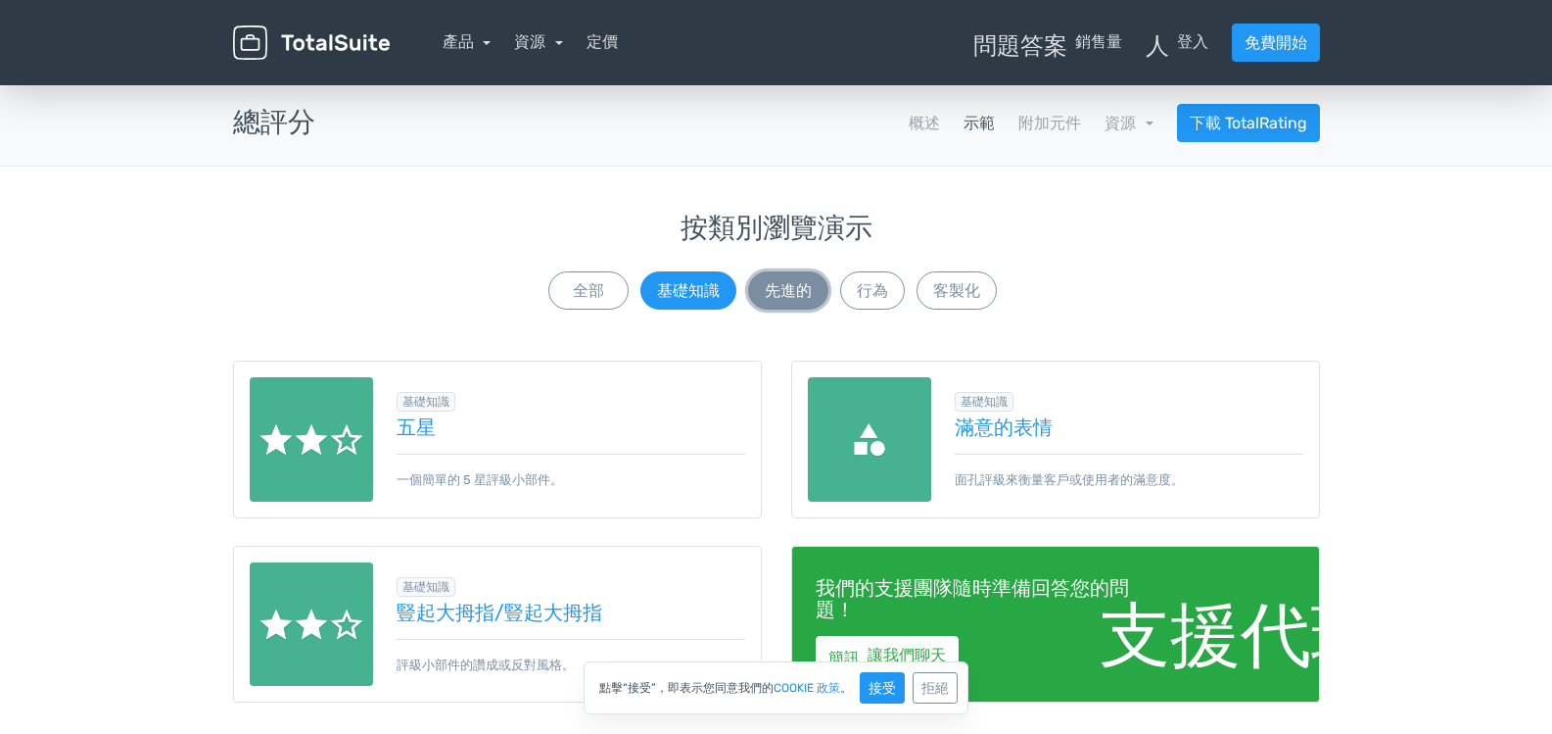
click at [755, 290] on button "先進的" at bounding box center [788, 290] width 80 height 38
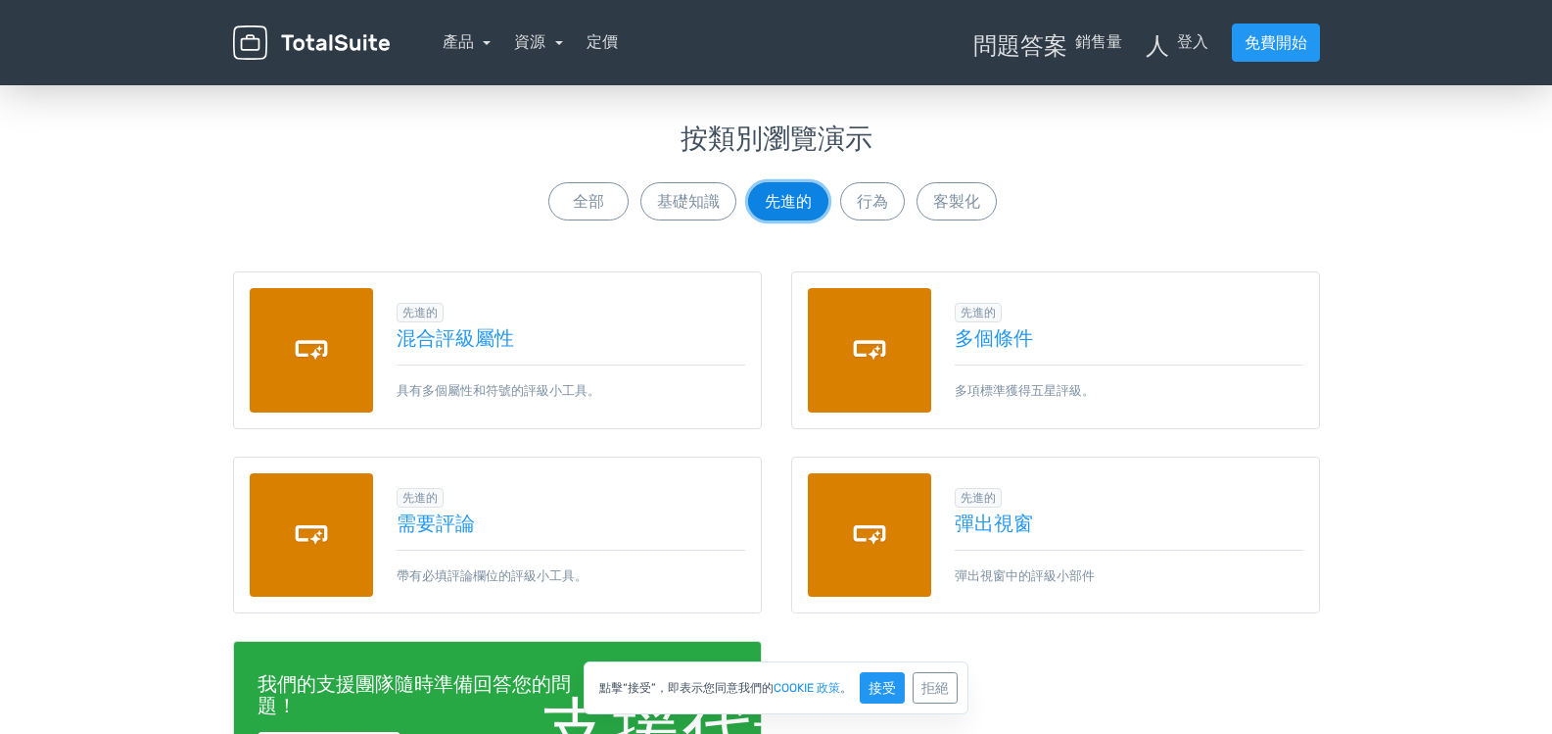
scroll to position [98, 0]
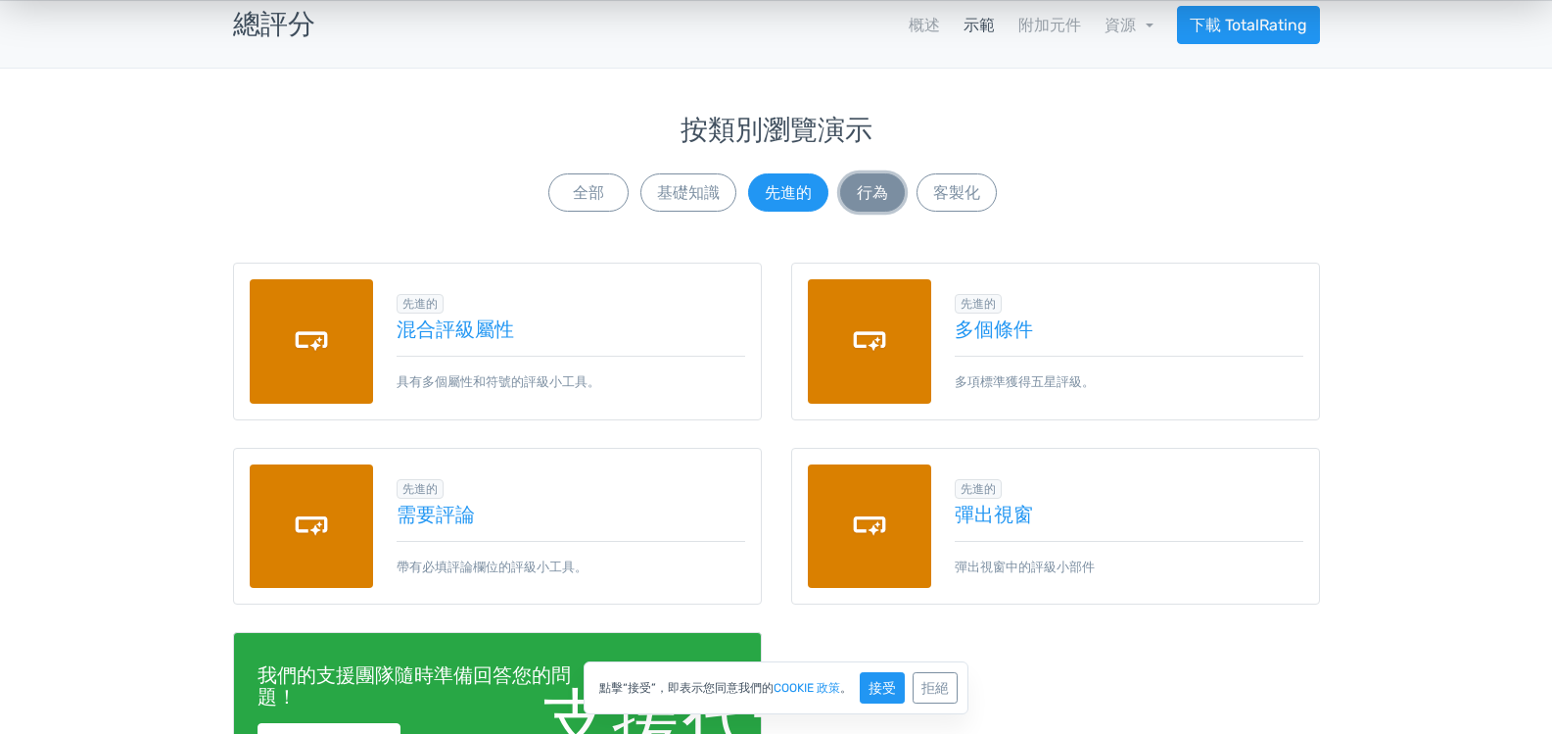
click at [861, 190] on font "行為" at bounding box center [872, 192] width 31 height 19
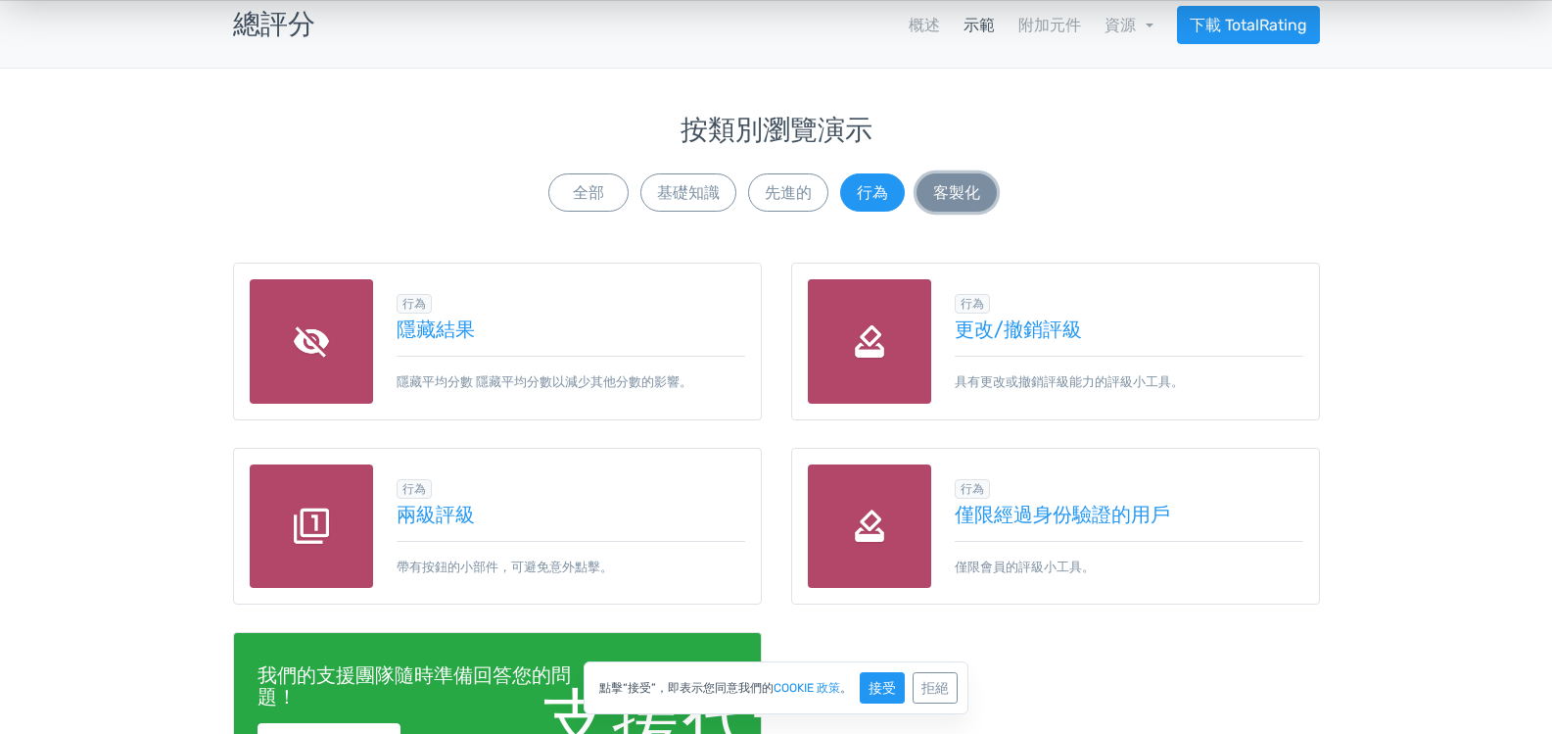
click at [964, 186] on font "客製化" at bounding box center [956, 192] width 47 height 19
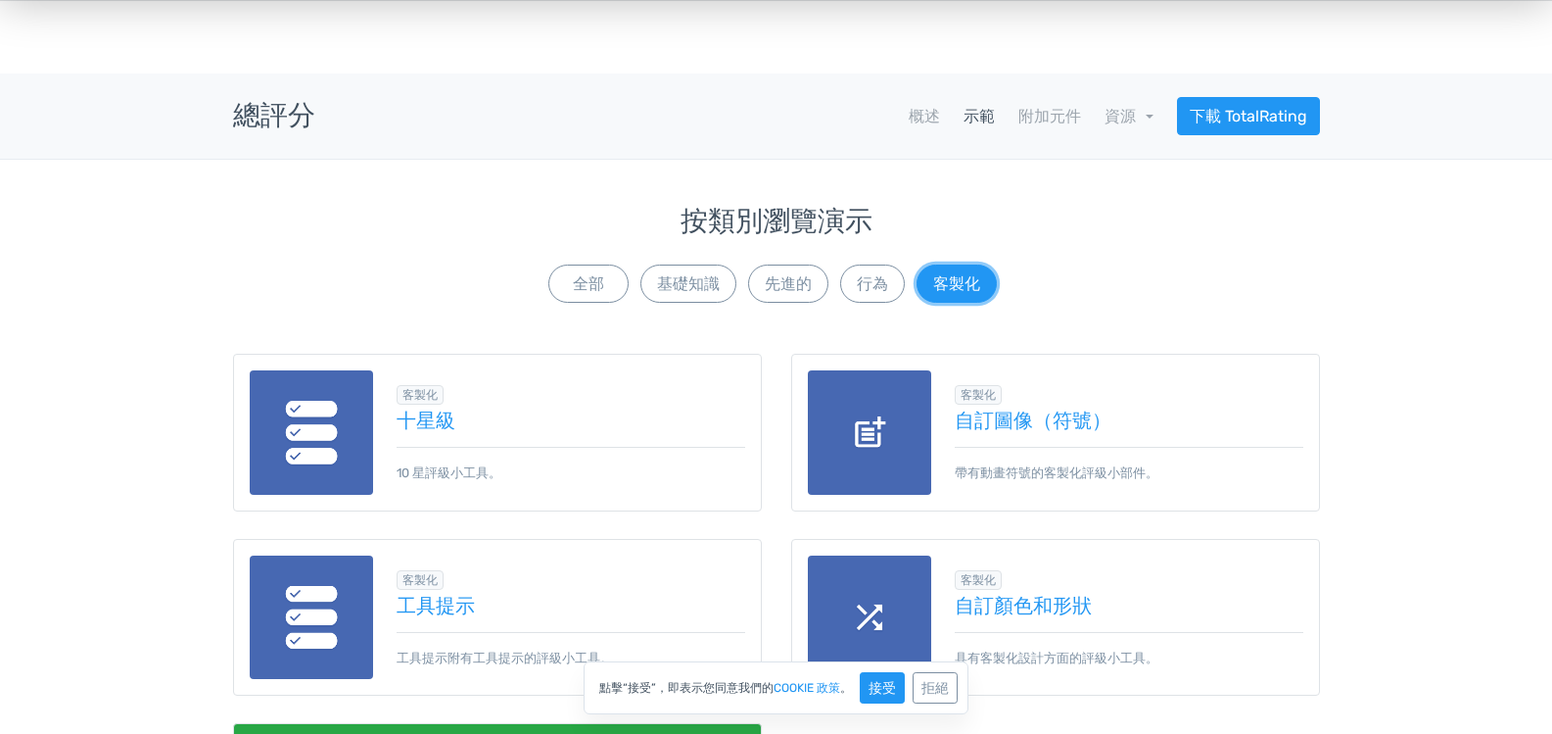
scroll to position [0, 0]
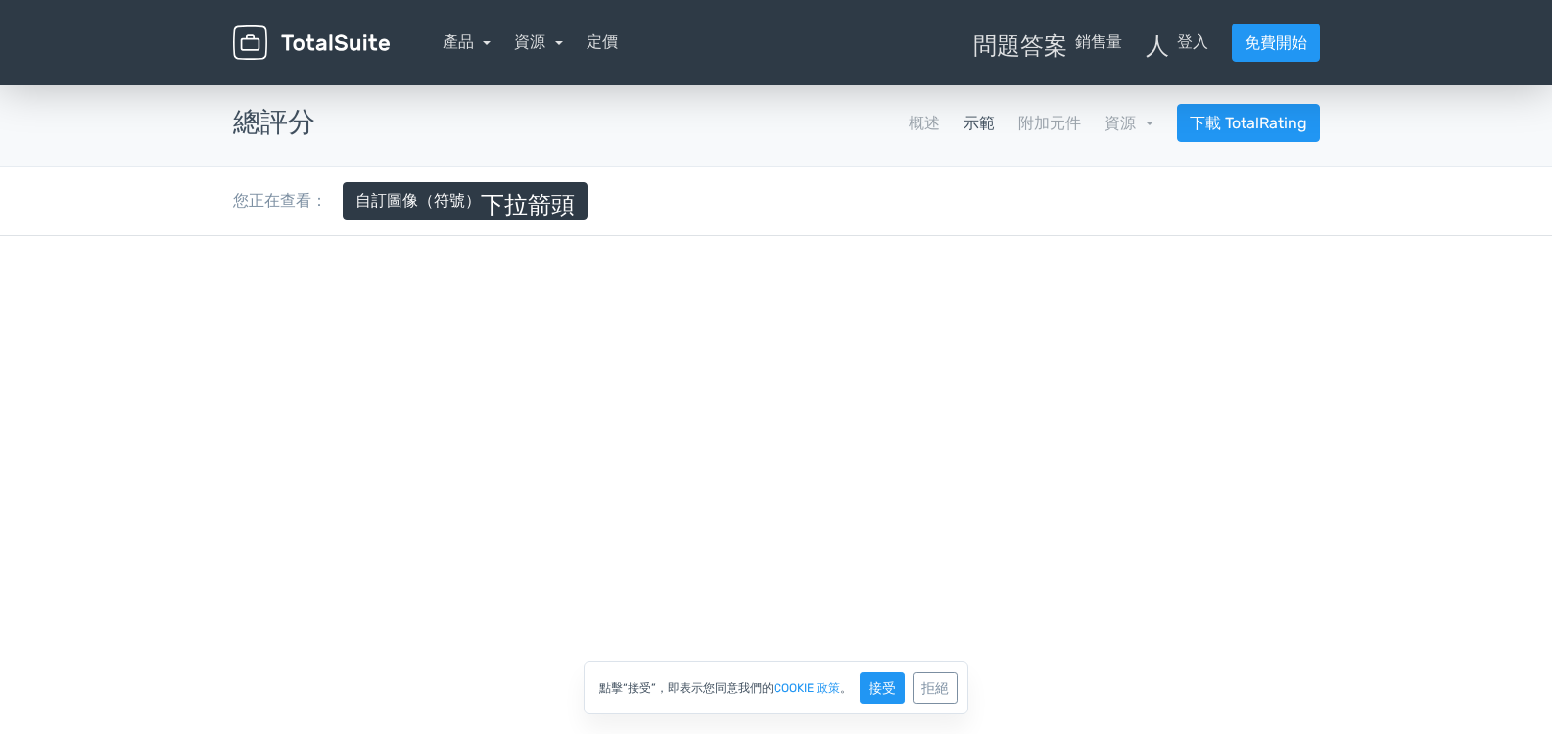
scroll to position [294, 0]
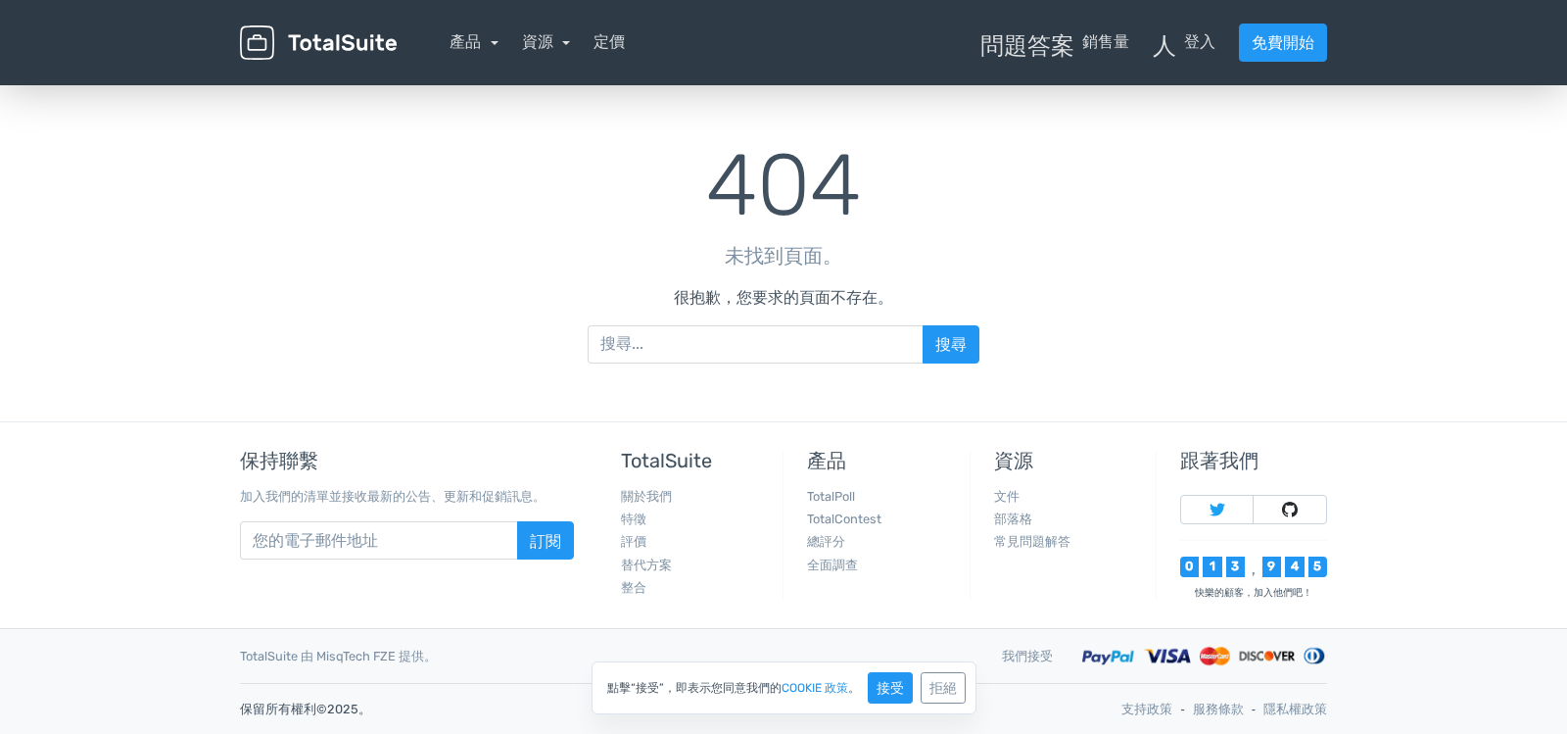
click at [339, 39] on img at bounding box center [318, 42] width 157 height 34
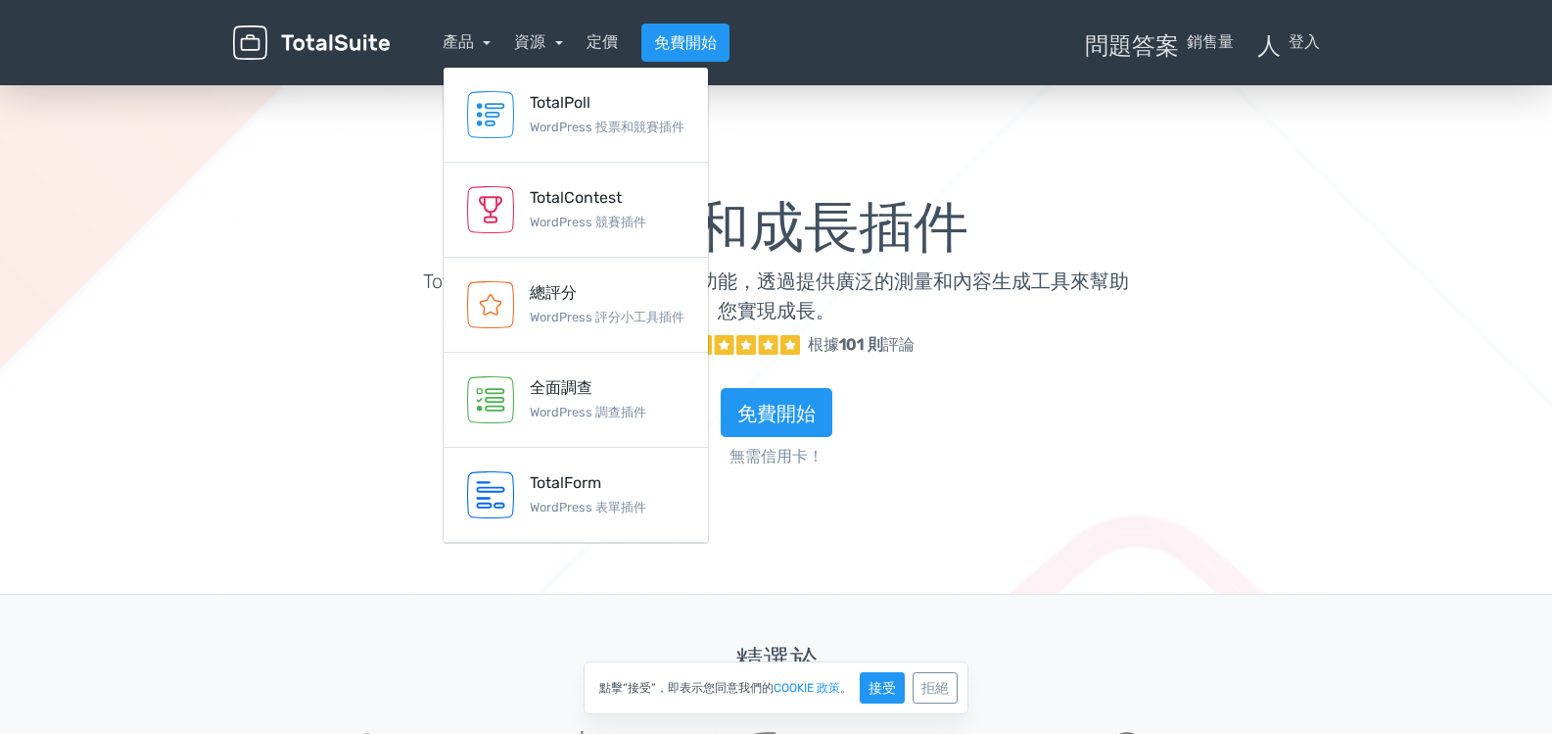
click at [1094, 235] on h1 "行銷和成長插件" at bounding box center [776, 228] width 714 height 61
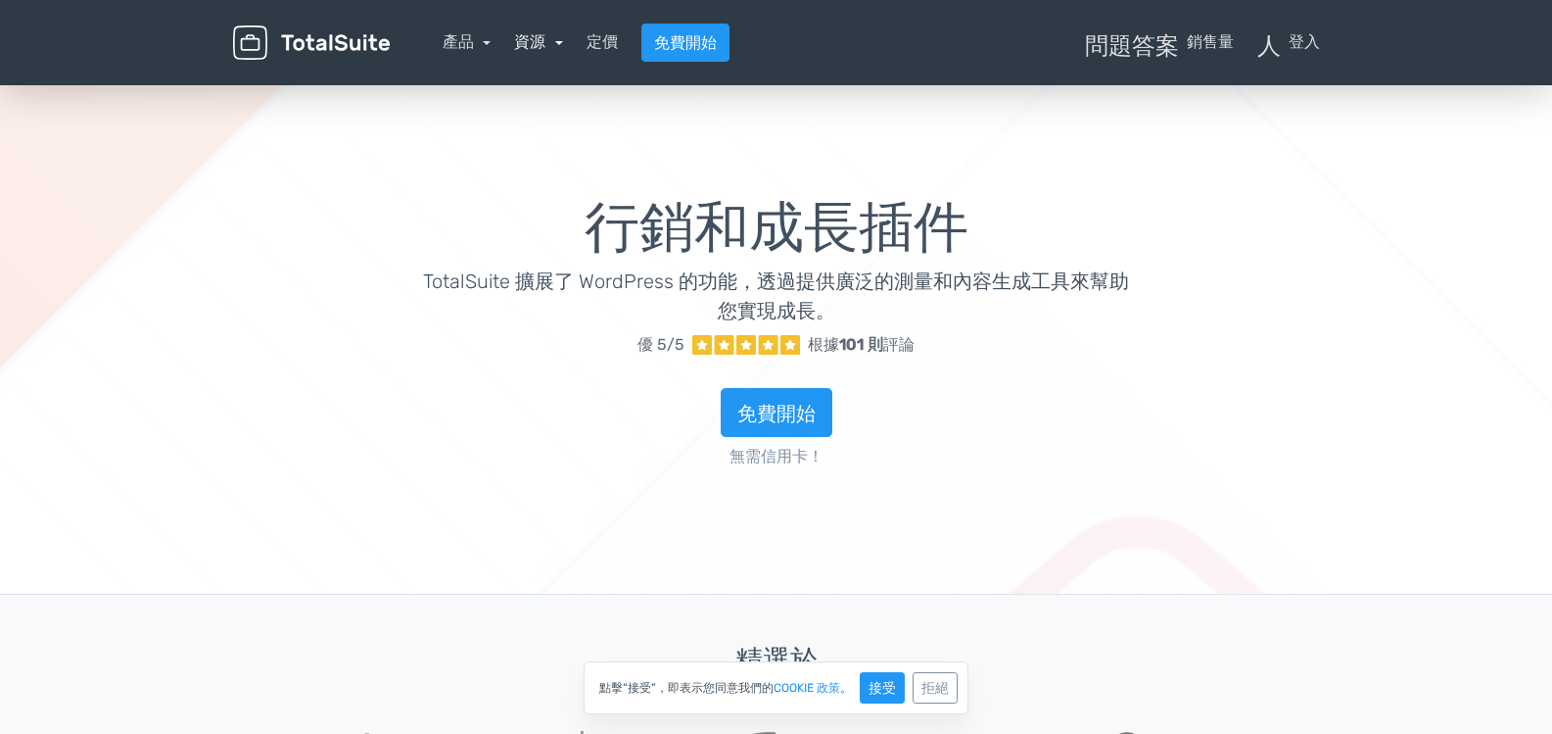
click at [547, 40] on link "資源" at bounding box center [538, 41] width 49 height 19
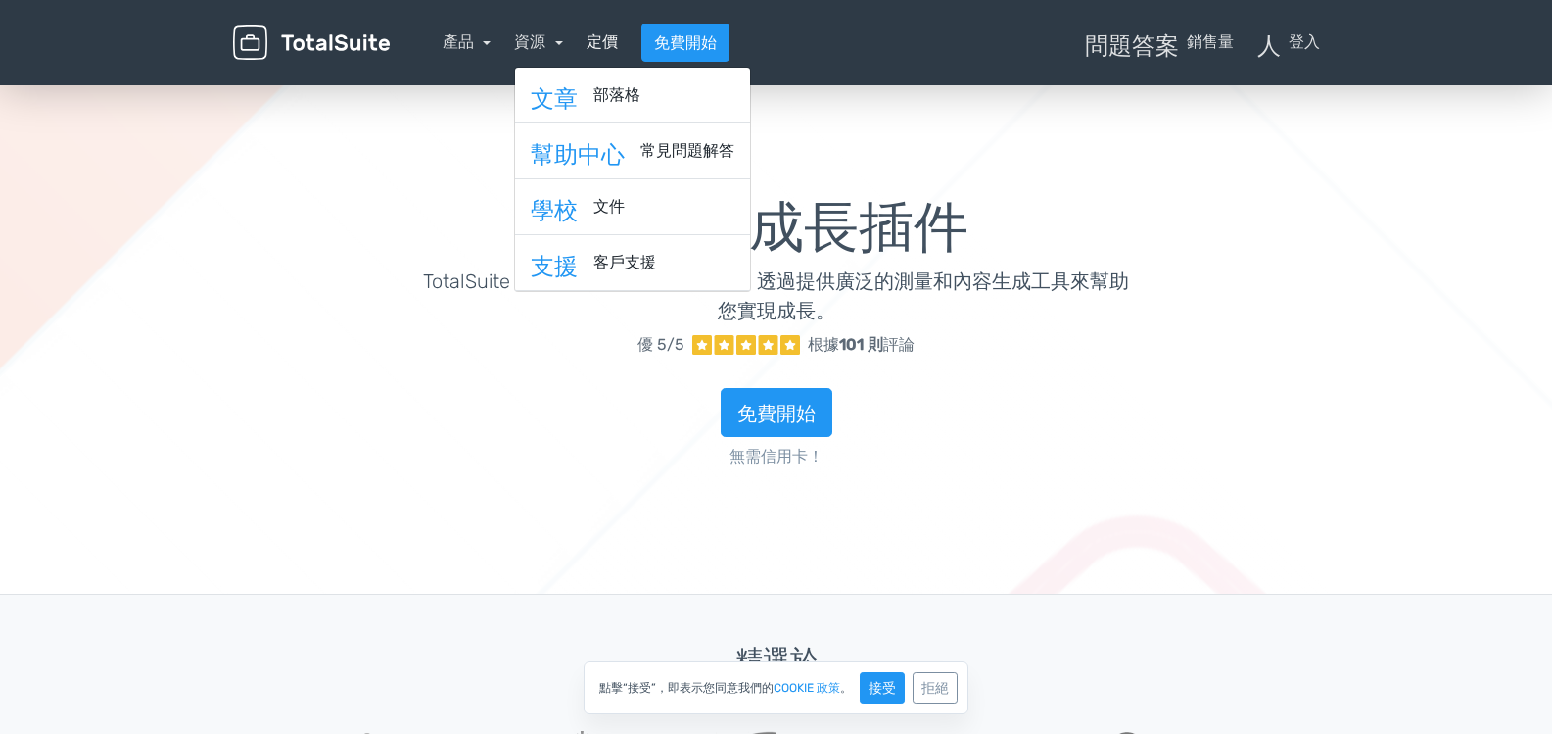
click at [597, 36] on font "定價" at bounding box center [602, 41] width 31 height 19
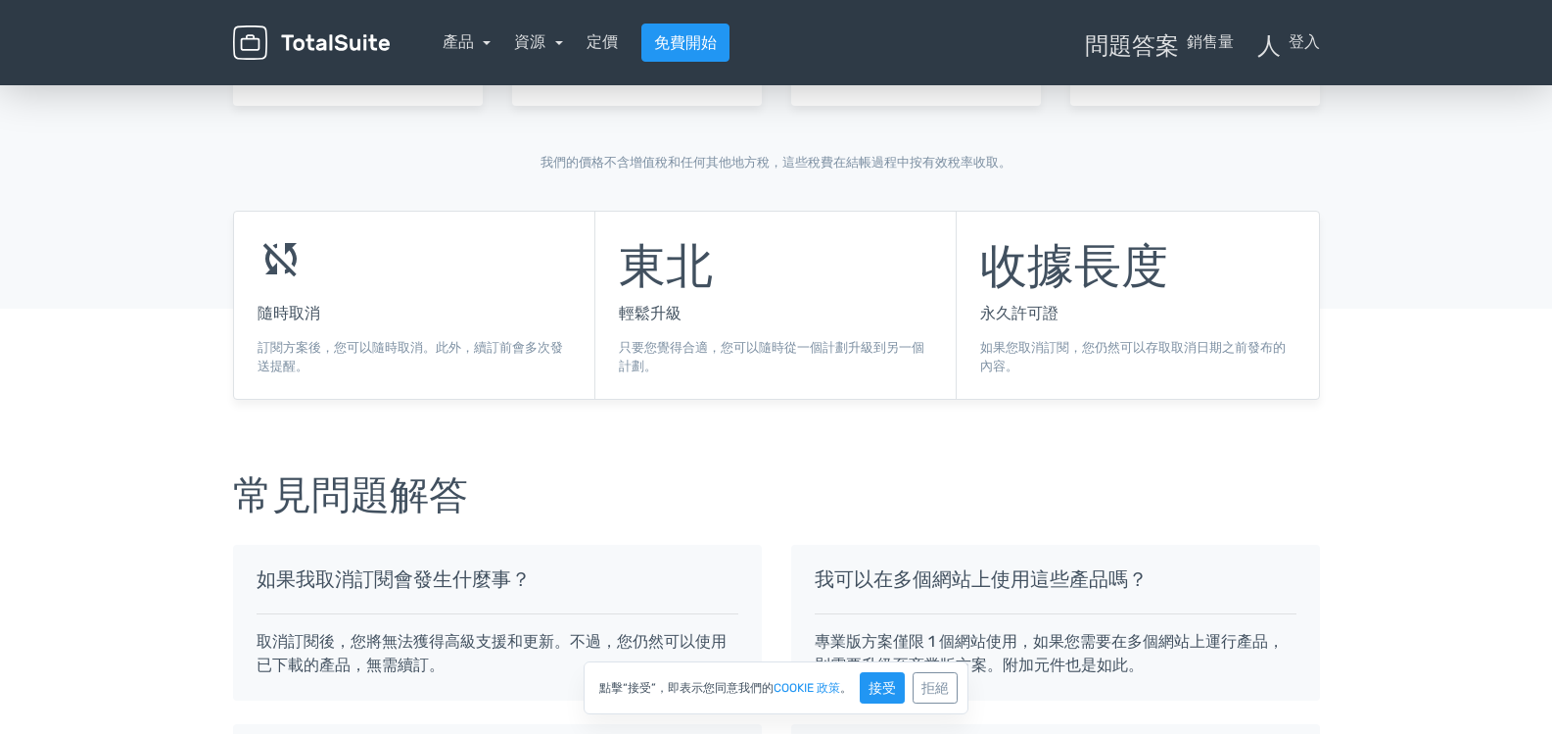
scroll to position [1157, 0]
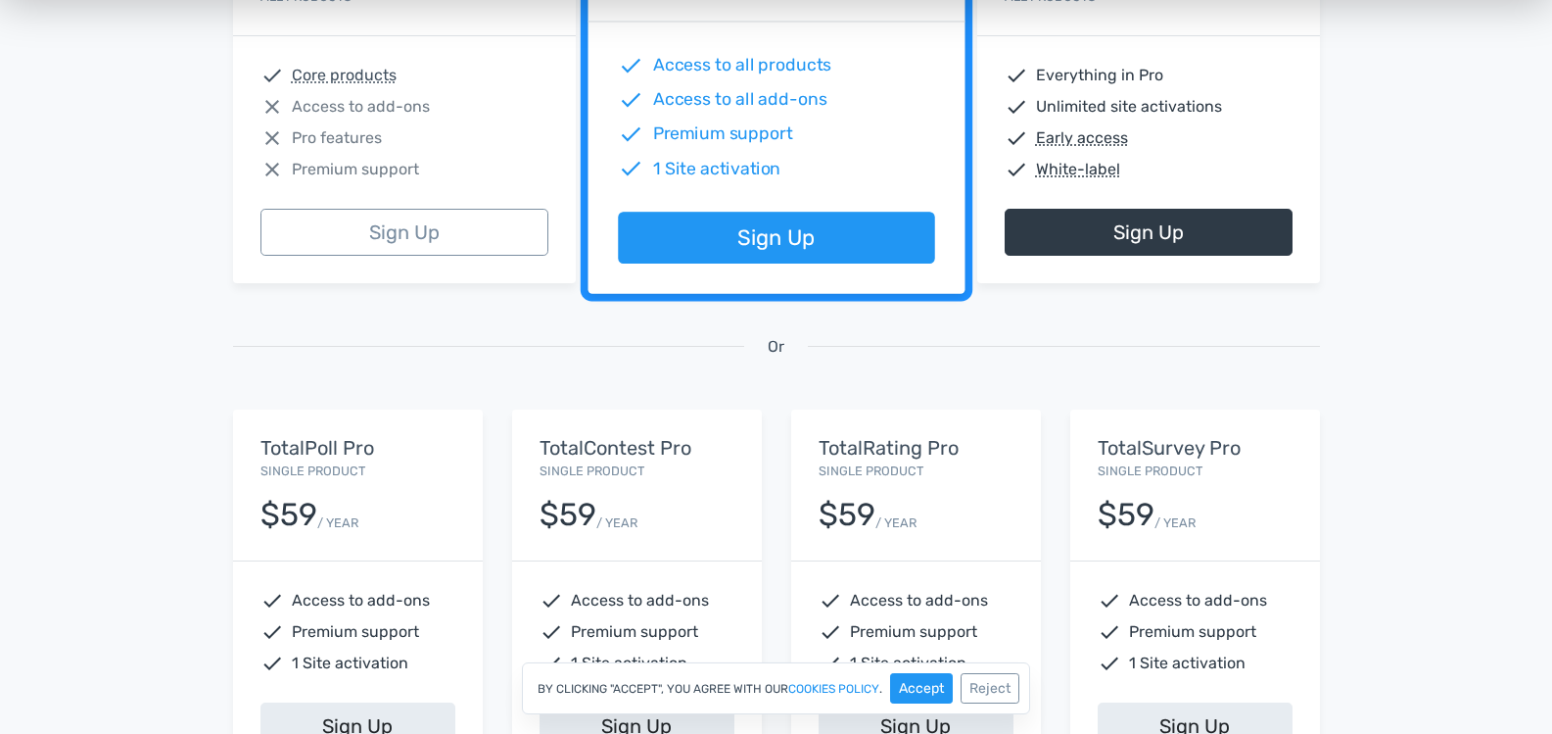
scroll to position [0, 0]
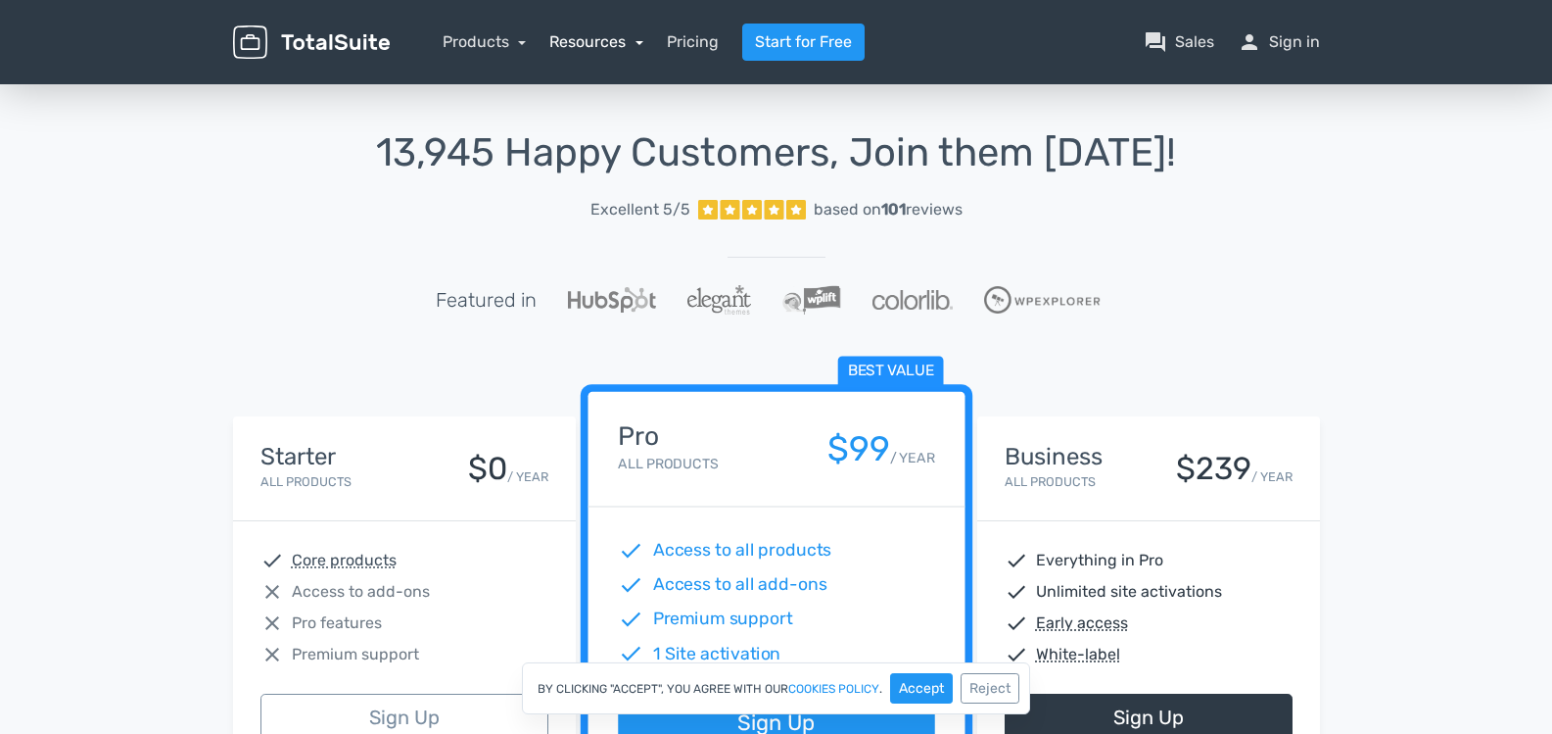
click at [576, 39] on link "Resources" at bounding box center [596, 41] width 94 height 19
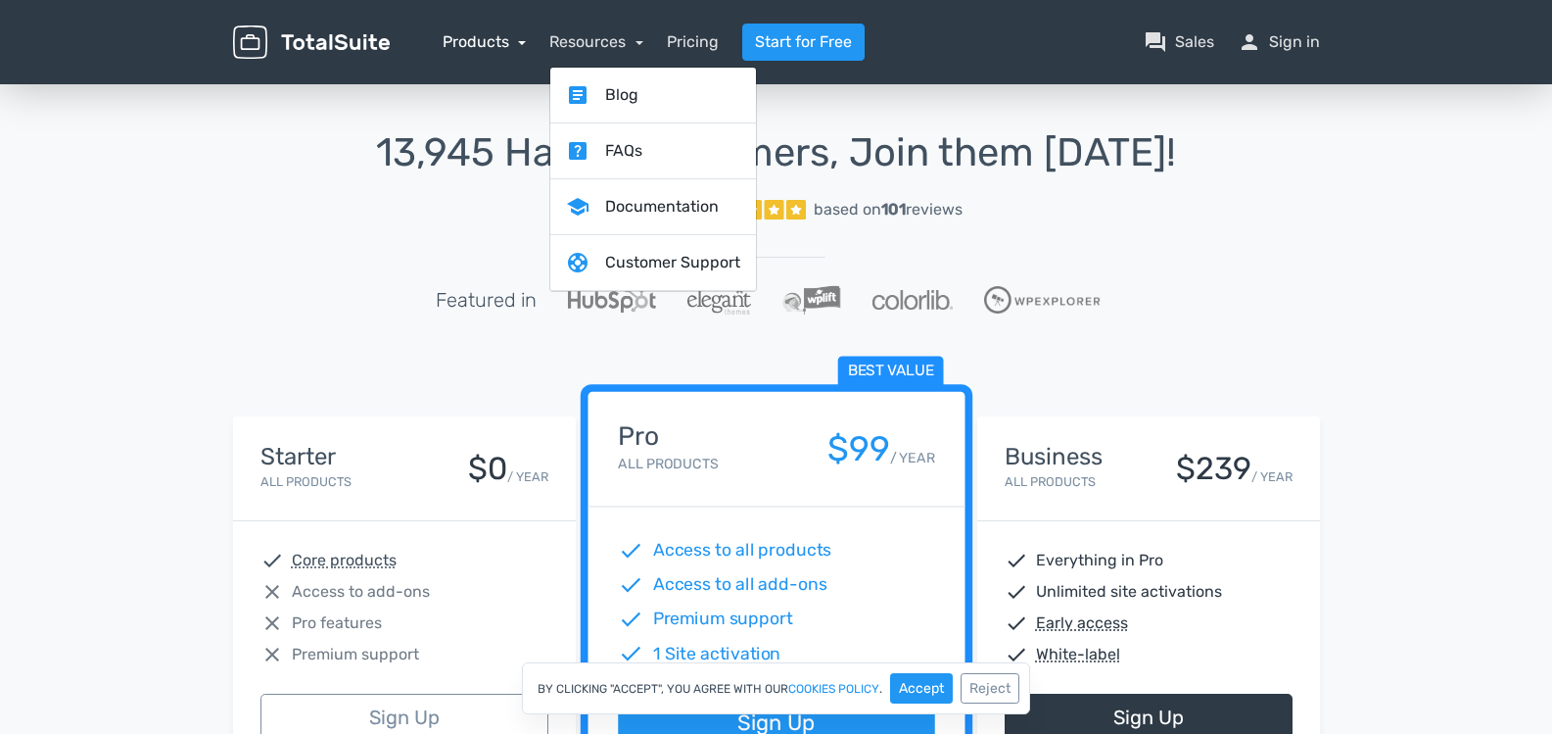
click at [508, 38] on link "Products" at bounding box center [485, 41] width 84 height 19
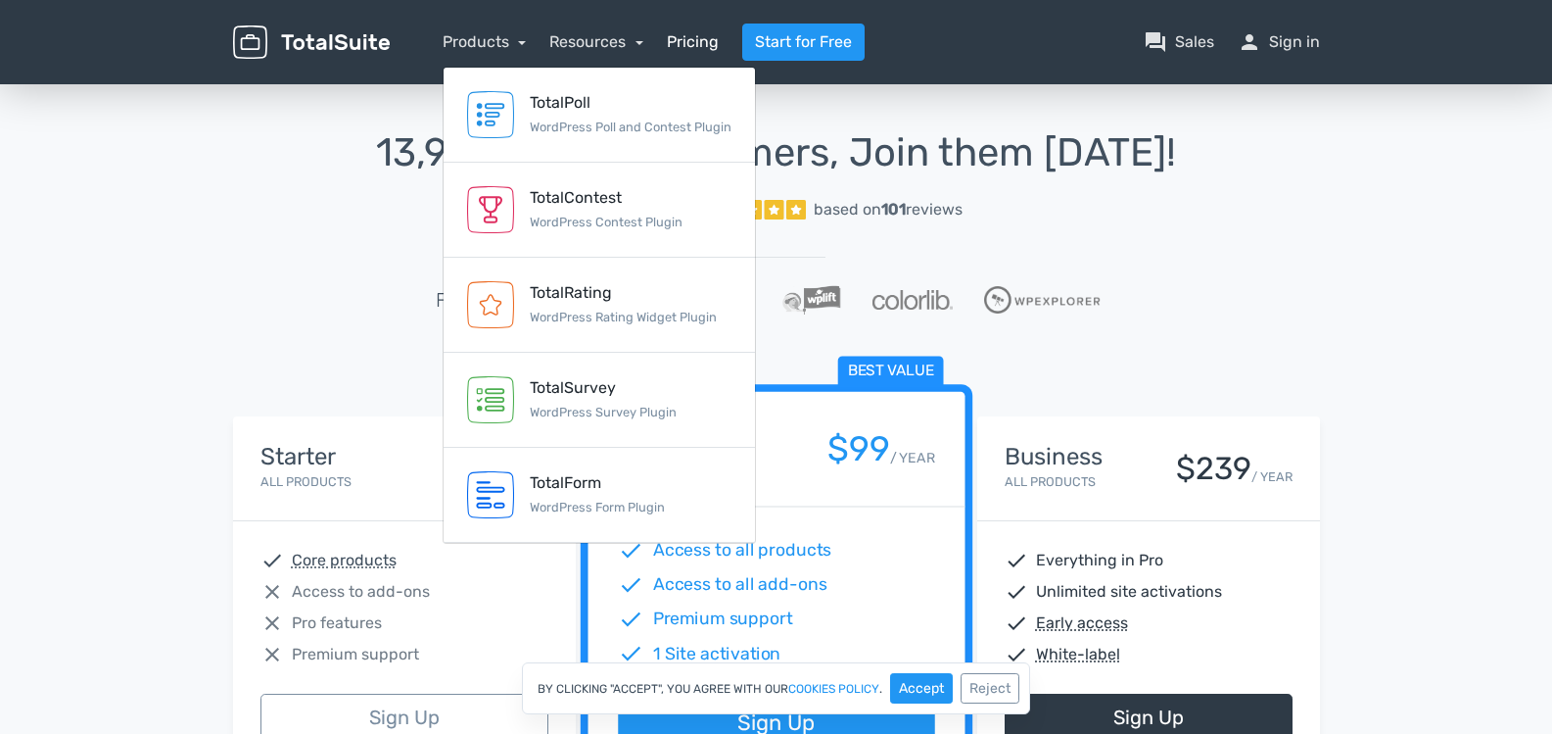
click at [691, 38] on link "Pricing" at bounding box center [693, 42] width 52 height 24
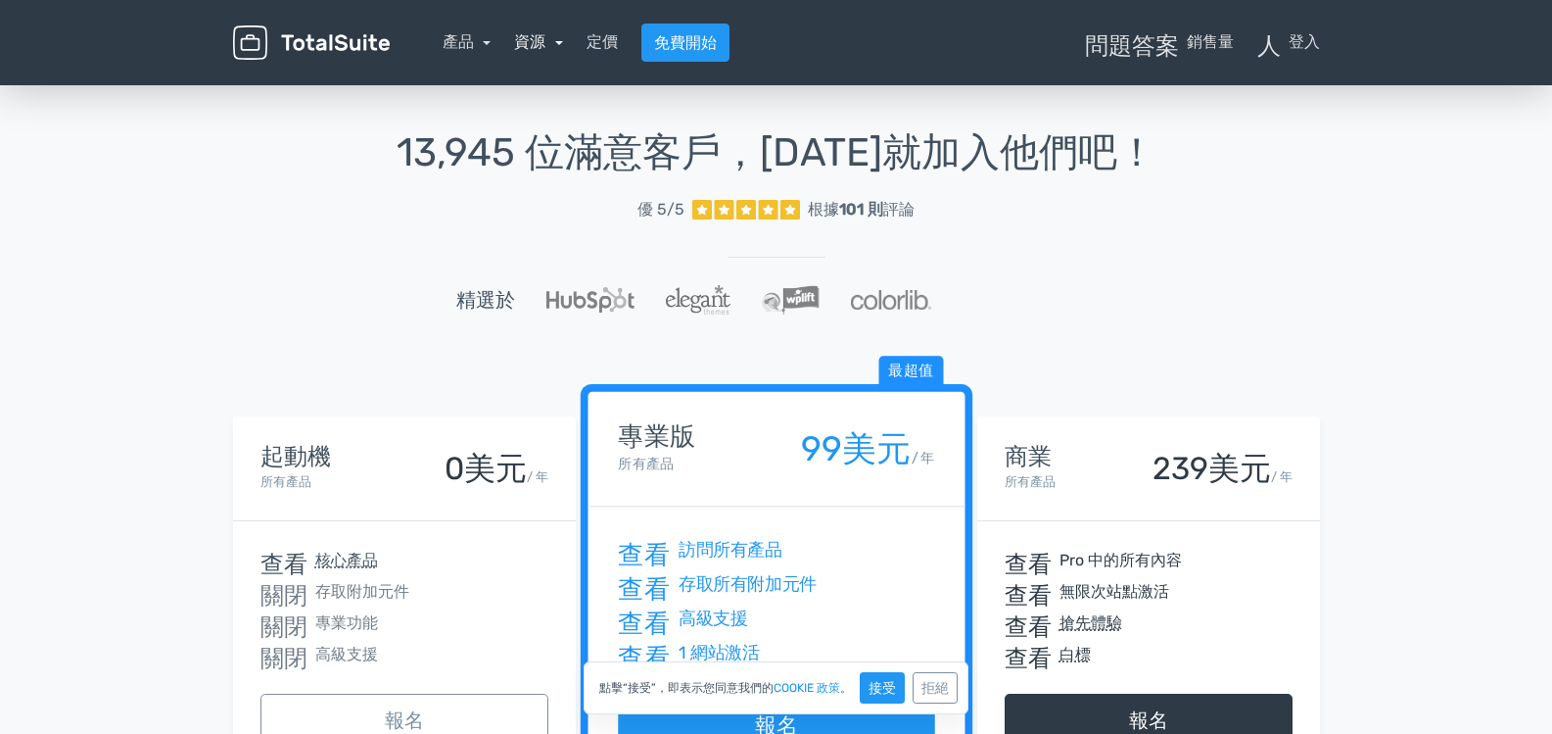
click at [546, 48] on font "資源" at bounding box center [529, 41] width 31 height 19
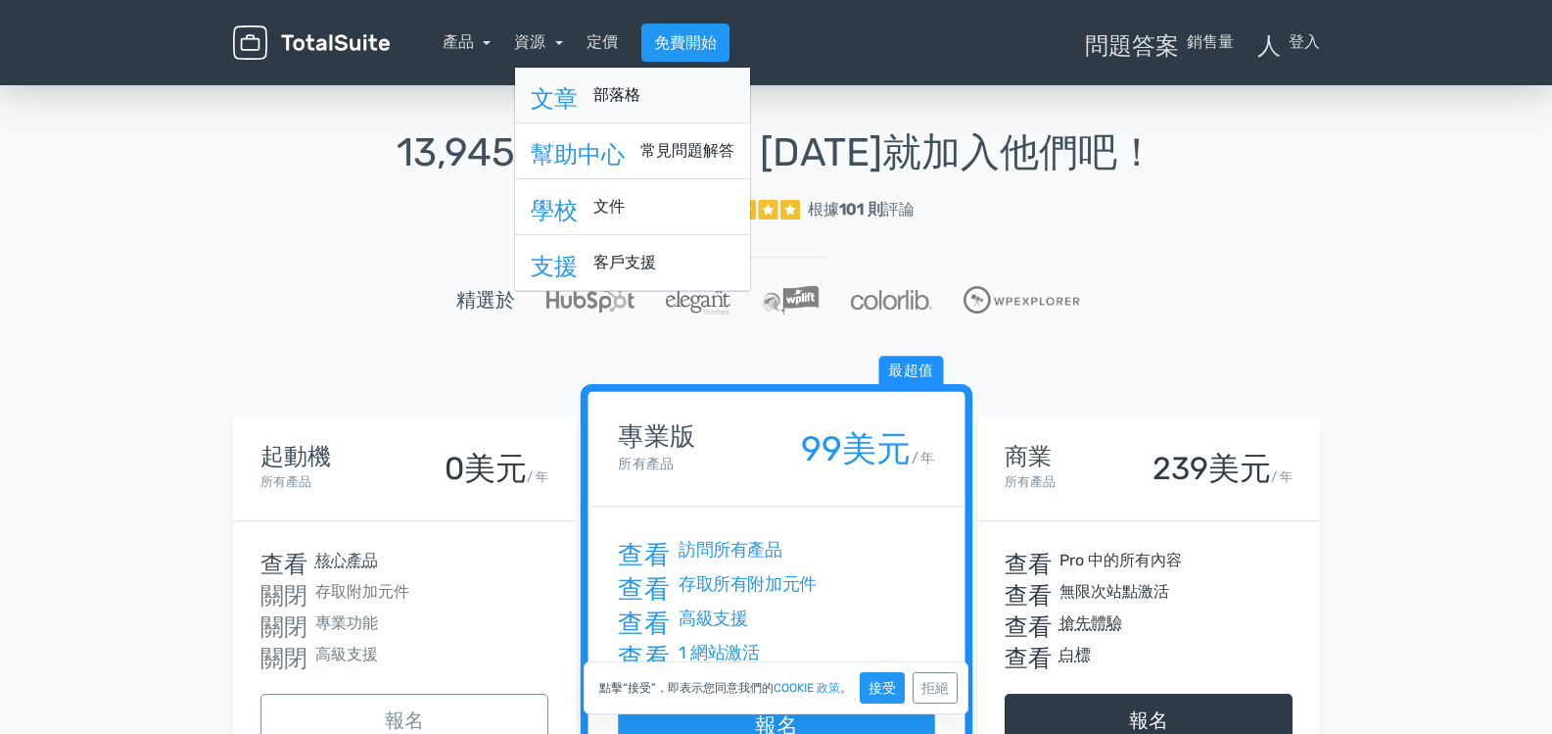
click at [630, 99] on font "部落格" at bounding box center [616, 94] width 47 height 19
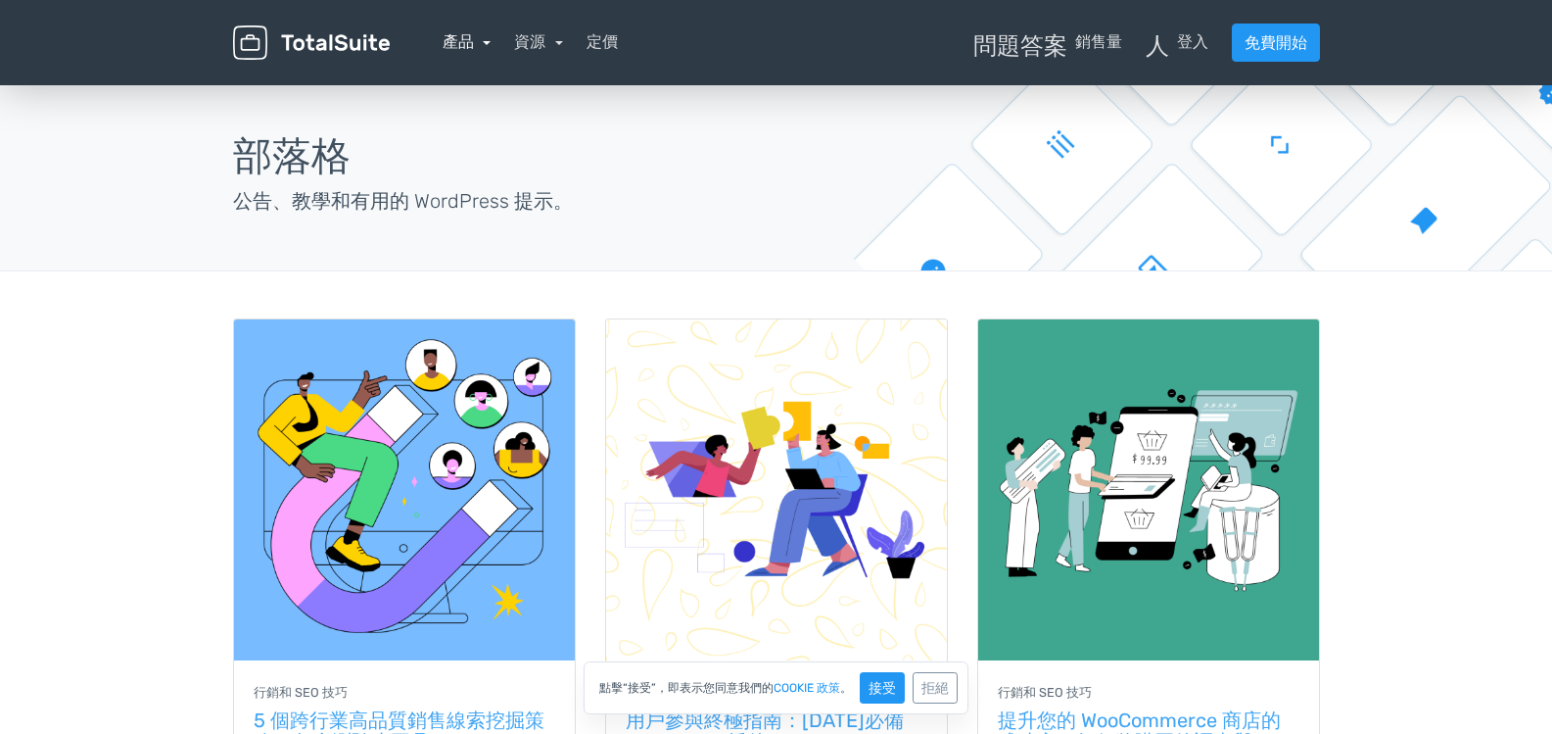
click at [470, 39] on font "產品" at bounding box center [458, 41] width 31 height 19
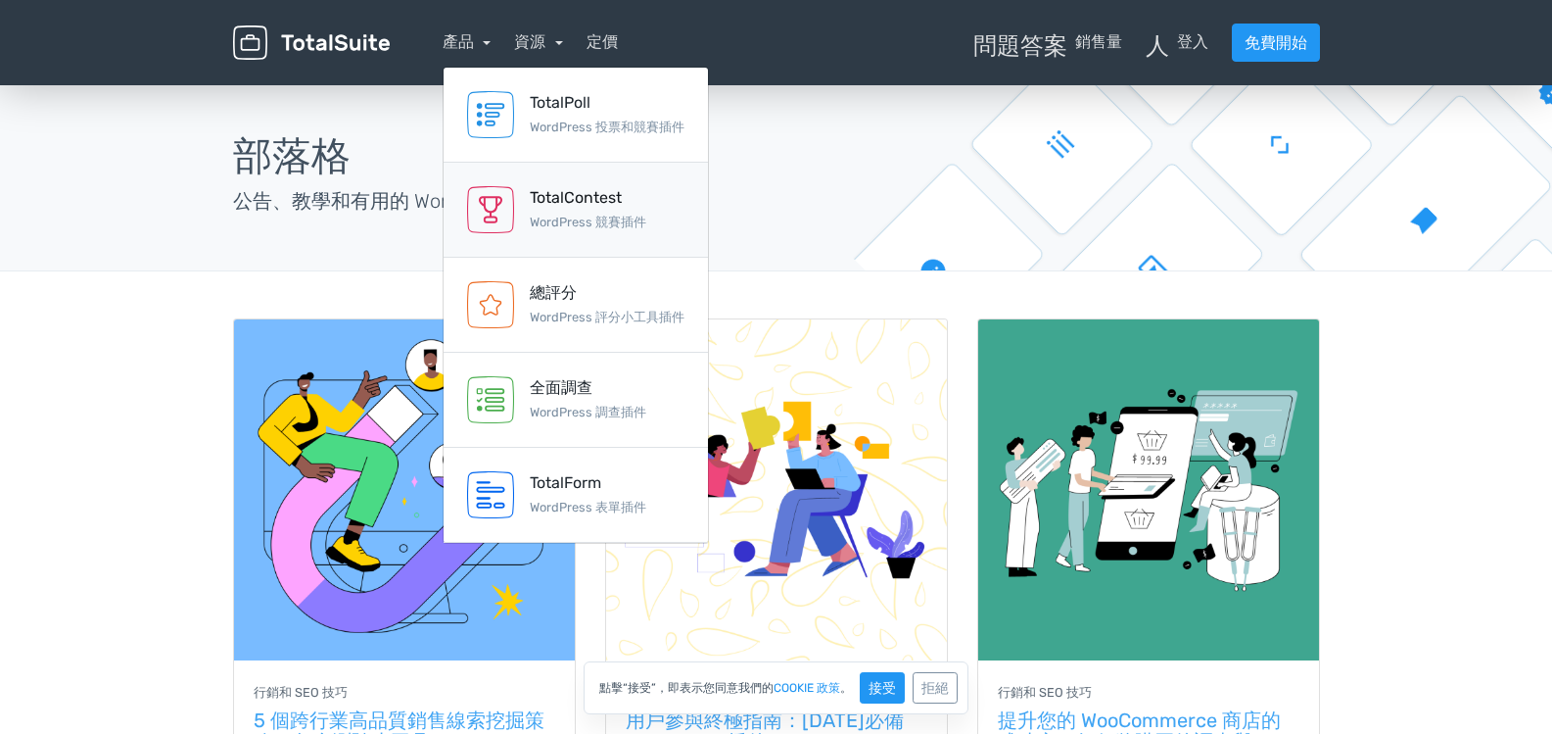
click at [564, 197] on font "TotalContest" at bounding box center [576, 197] width 92 height 19
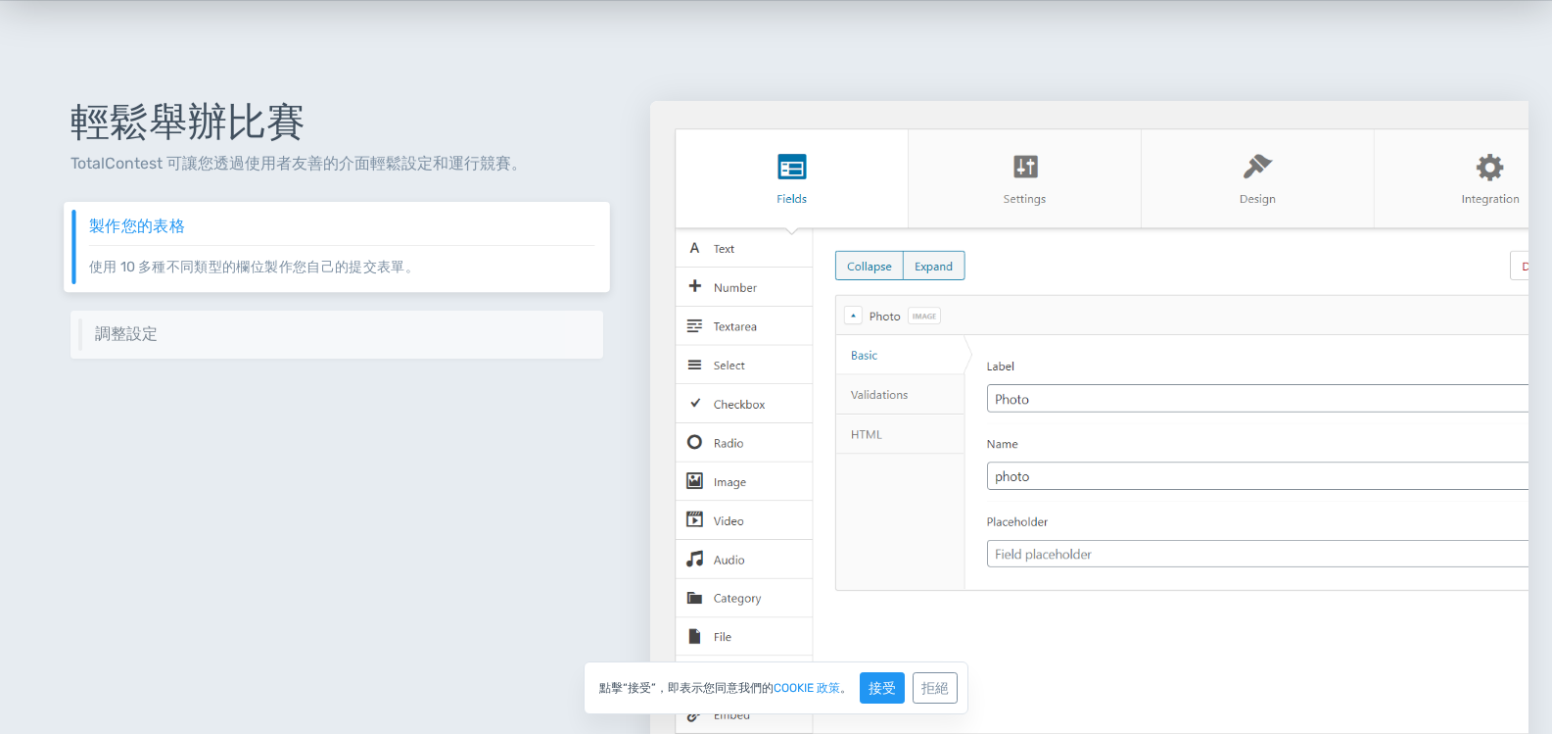
scroll to position [783, 0]
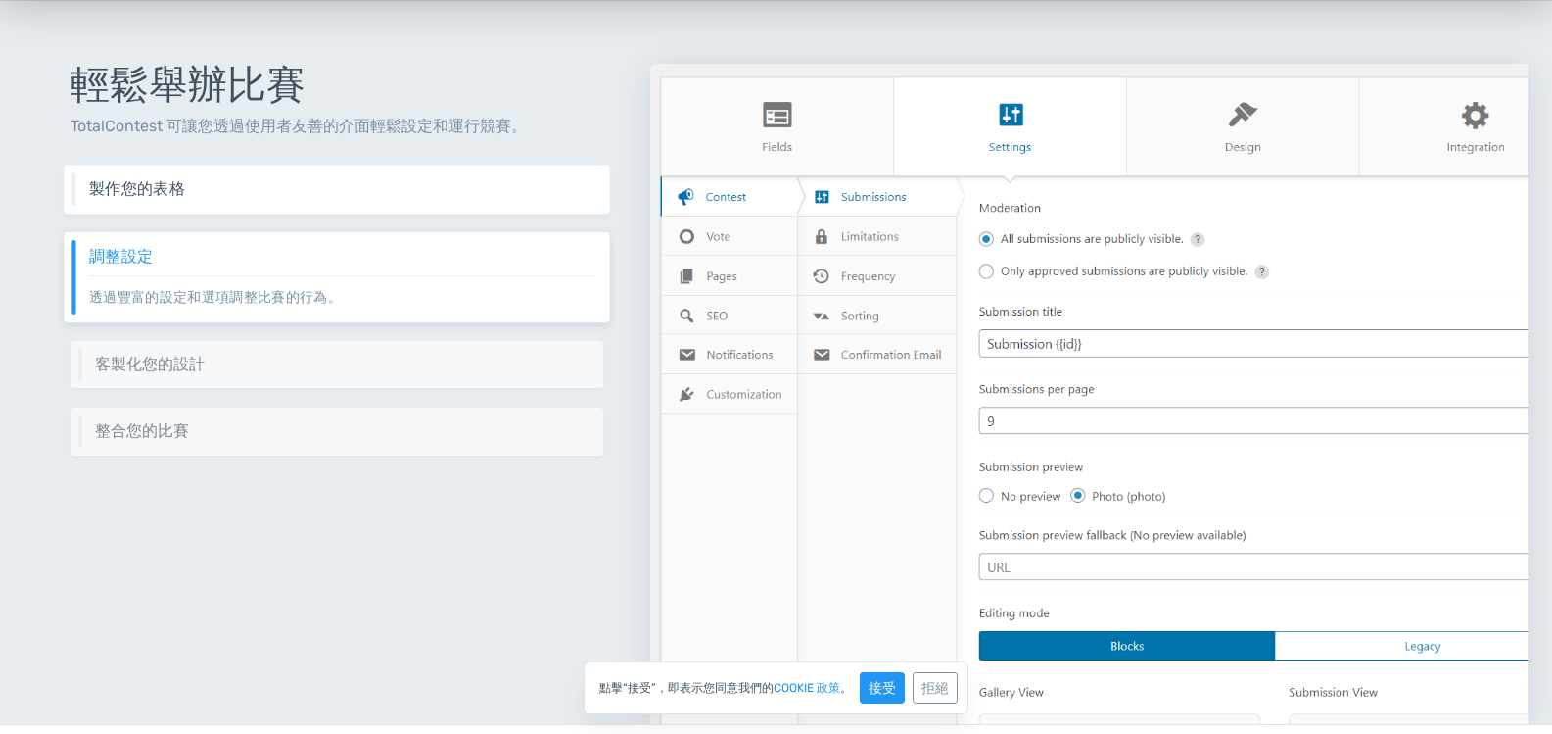
click at [268, 186] on h6 "製作您的表格" at bounding box center [342, 189] width 506 height 18
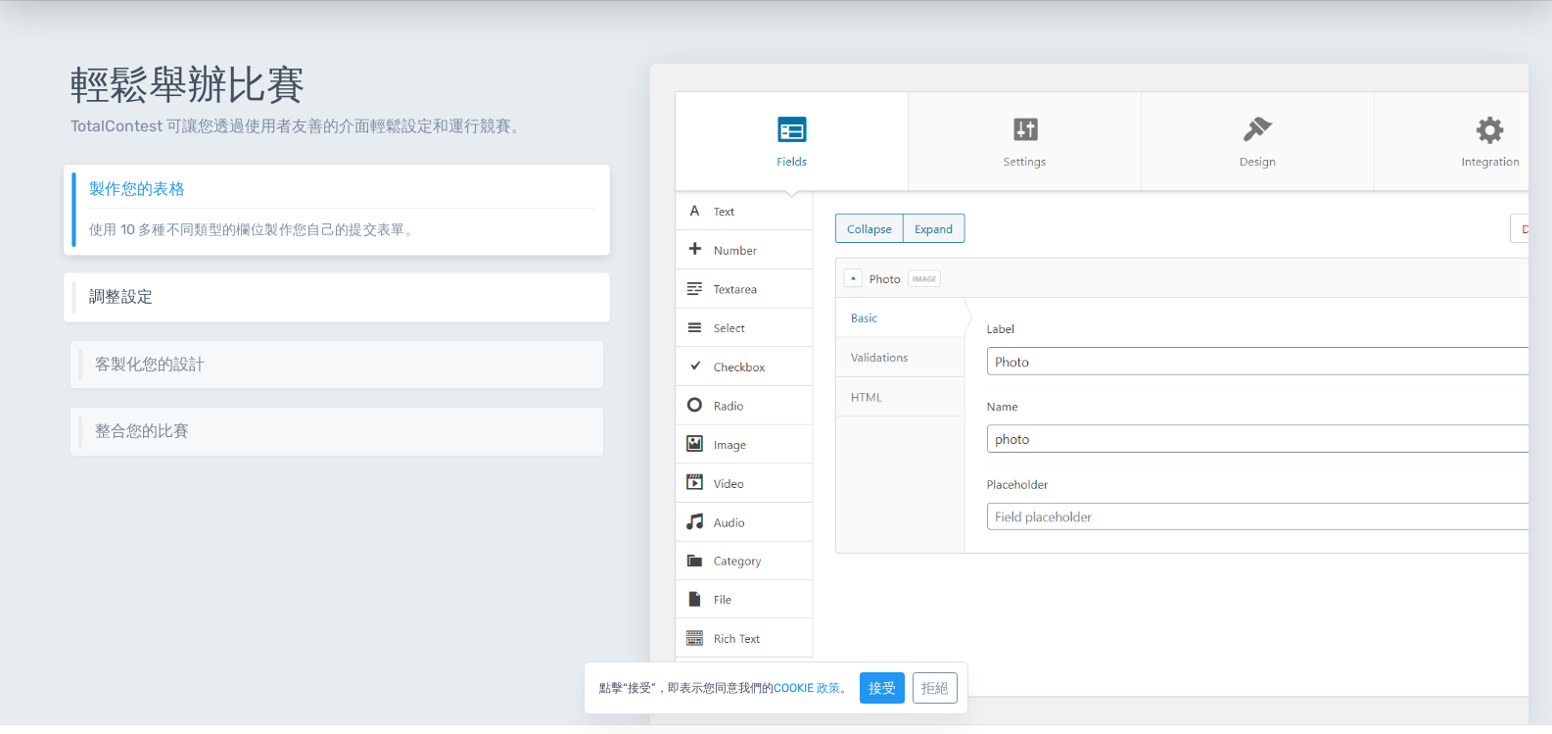
click at [269, 282] on div "調整設定 透過豐富的設定和選項調整比賽的行為。" at bounding box center [337, 296] width 546 height 49
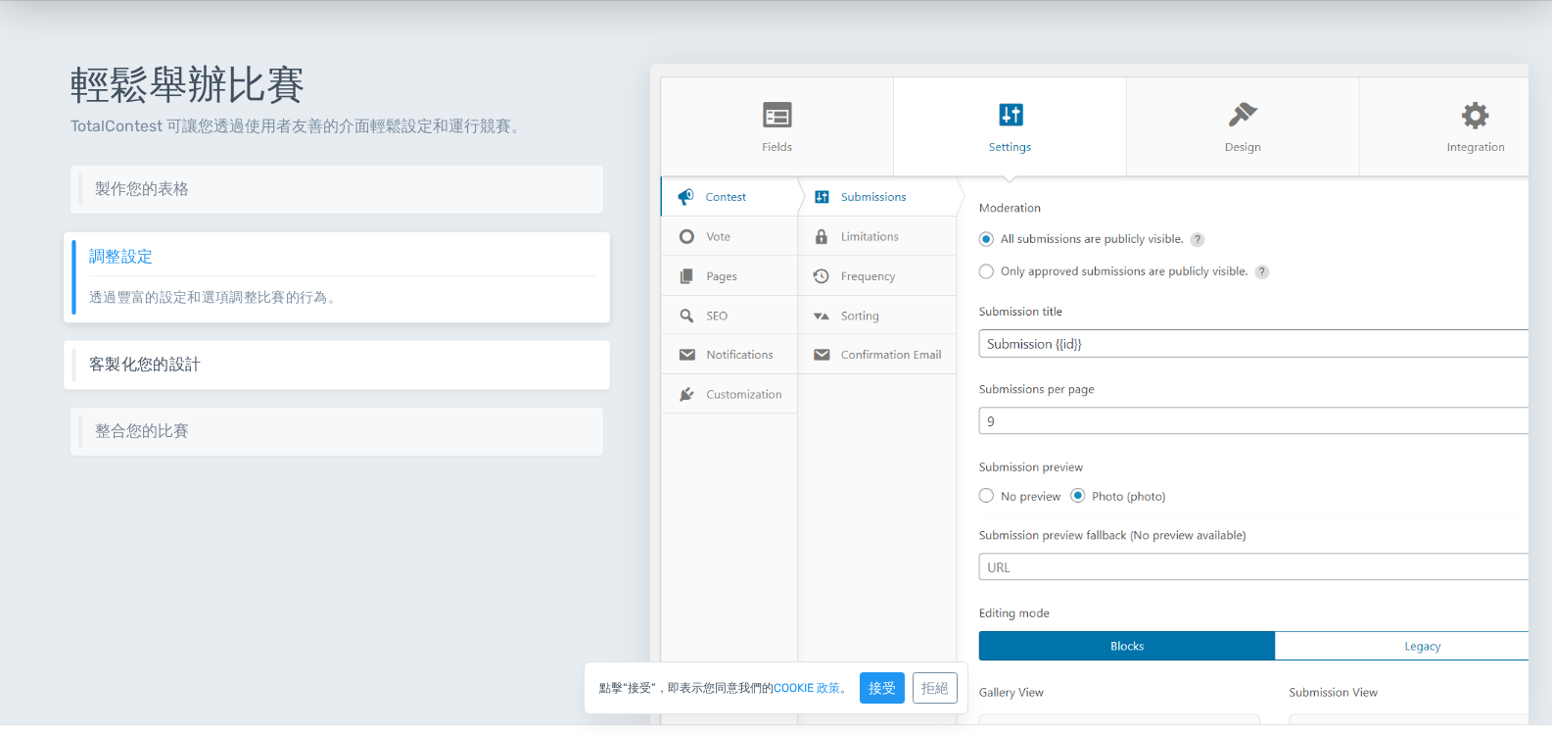
click at [248, 359] on h6 "客製化您的設計" at bounding box center [342, 364] width 506 height 18
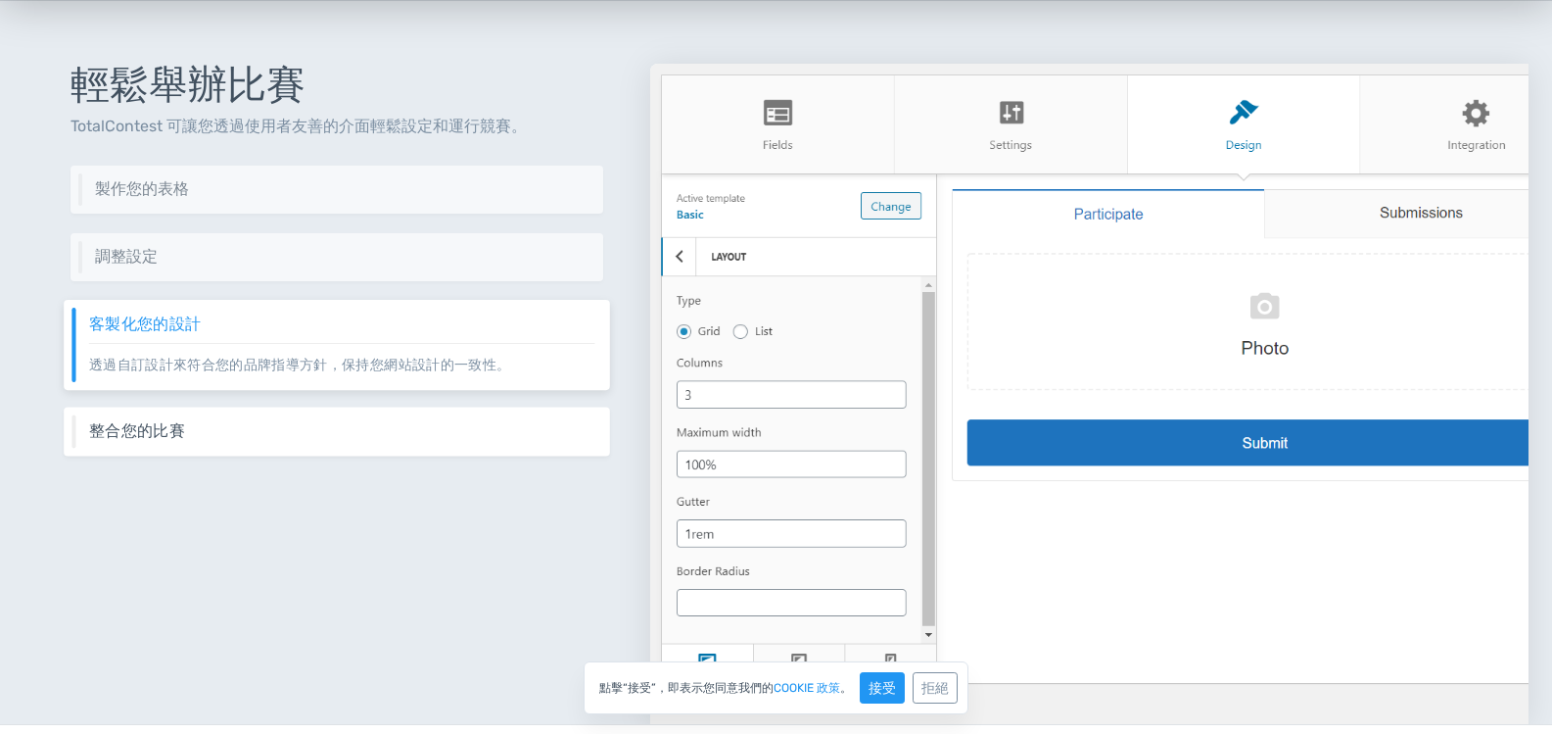
click at [264, 427] on h6 "整合您的比賽" at bounding box center [342, 431] width 506 height 18
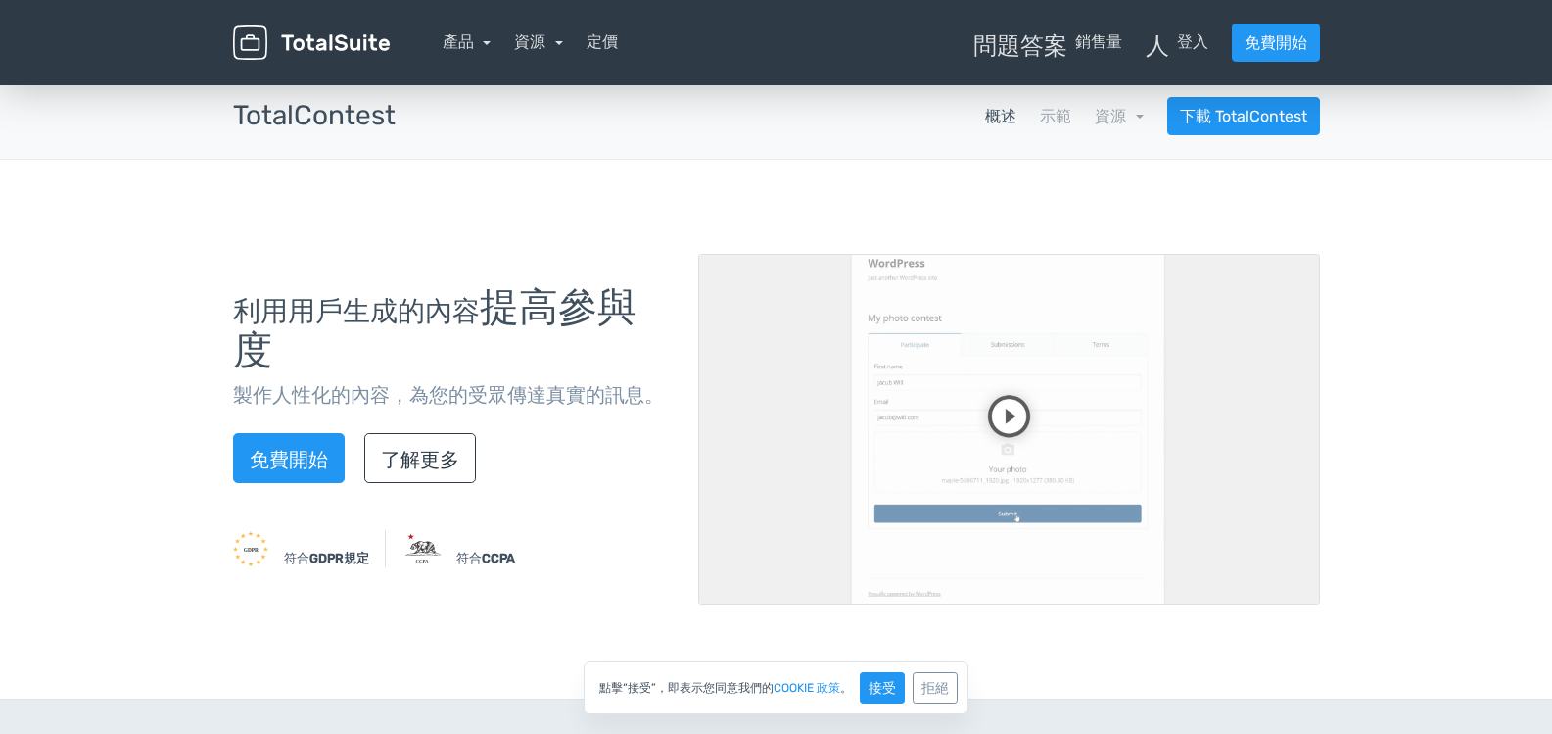
scroll to position [0, 0]
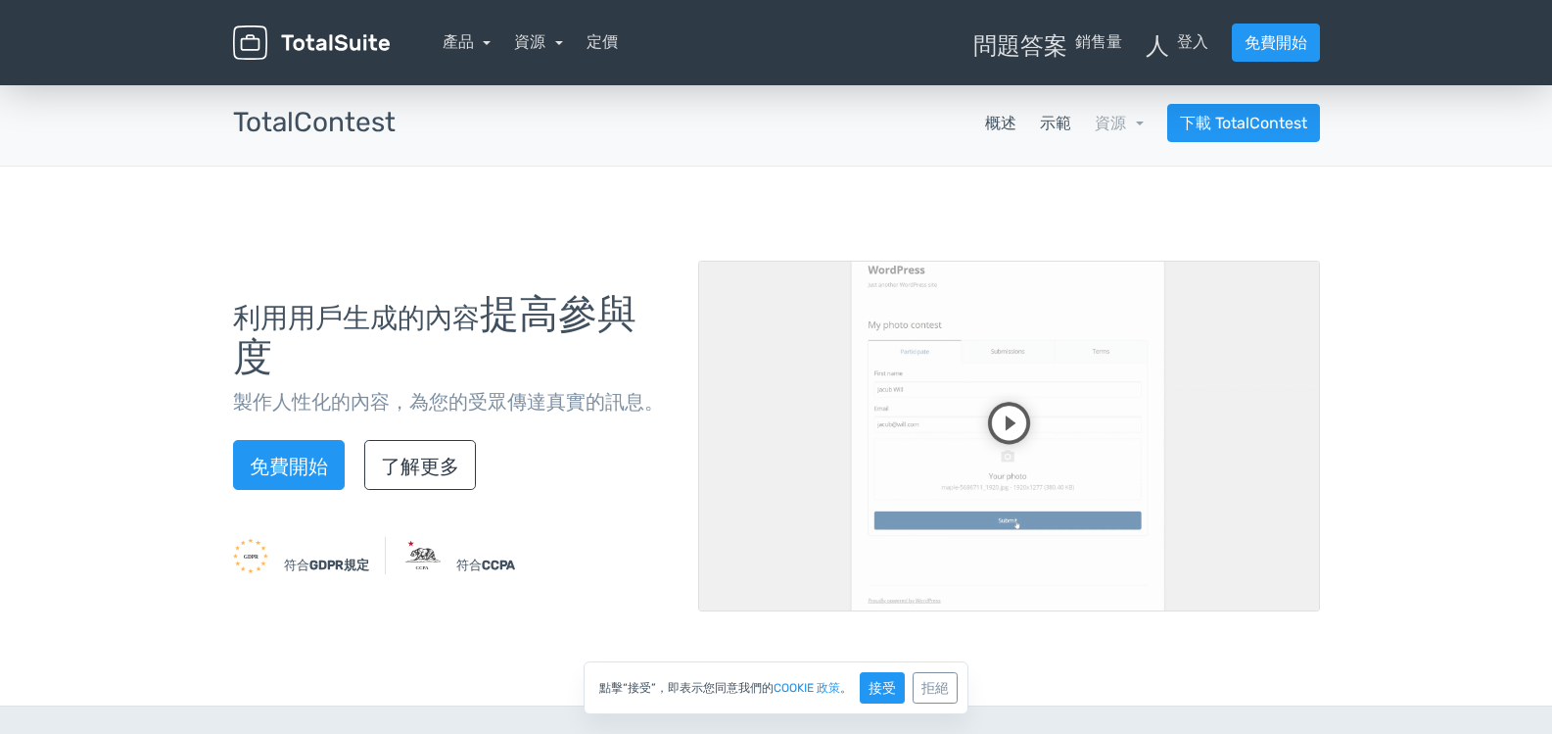
click at [1046, 130] on font "示範" at bounding box center [1055, 123] width 31 height 19
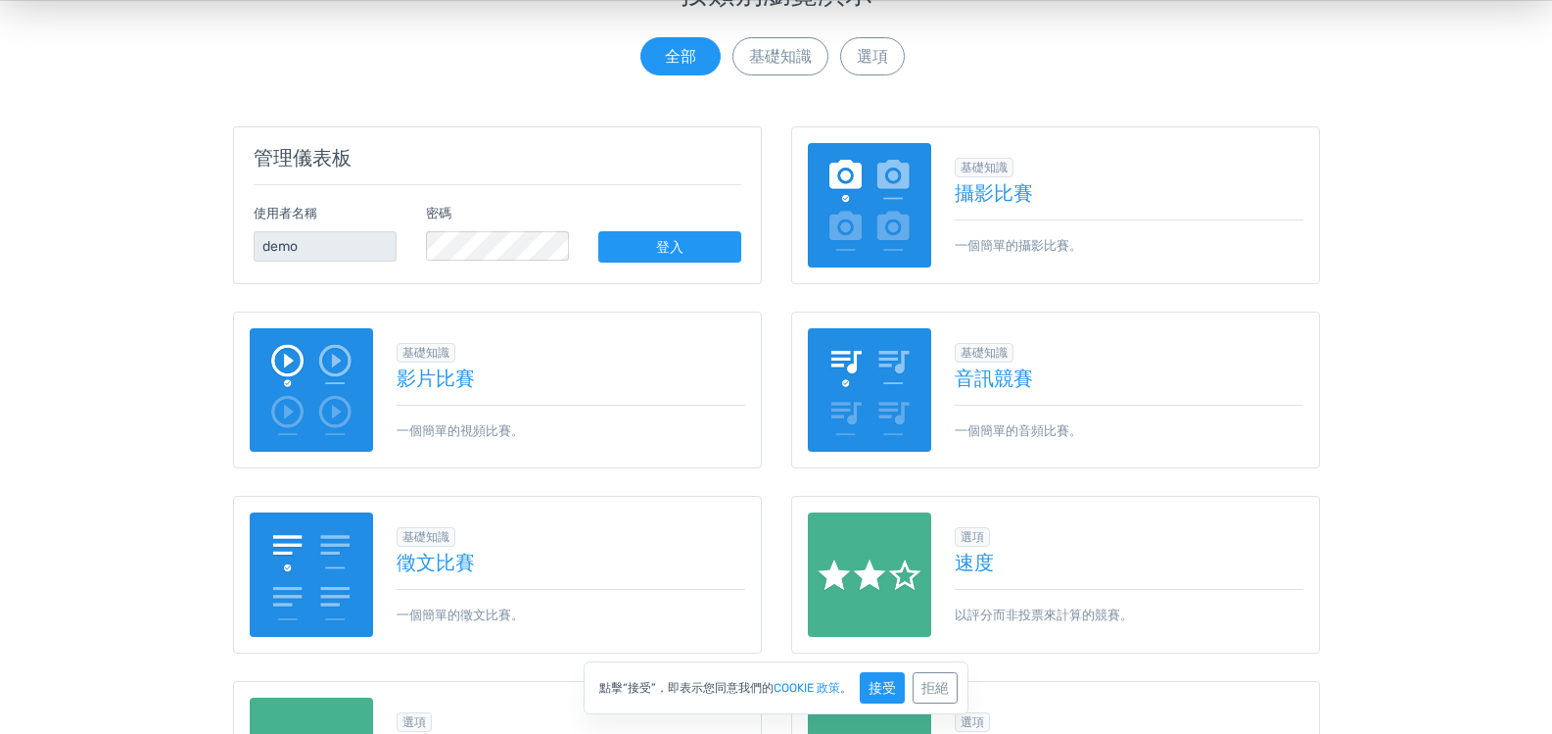
scroll to position [392, 0]
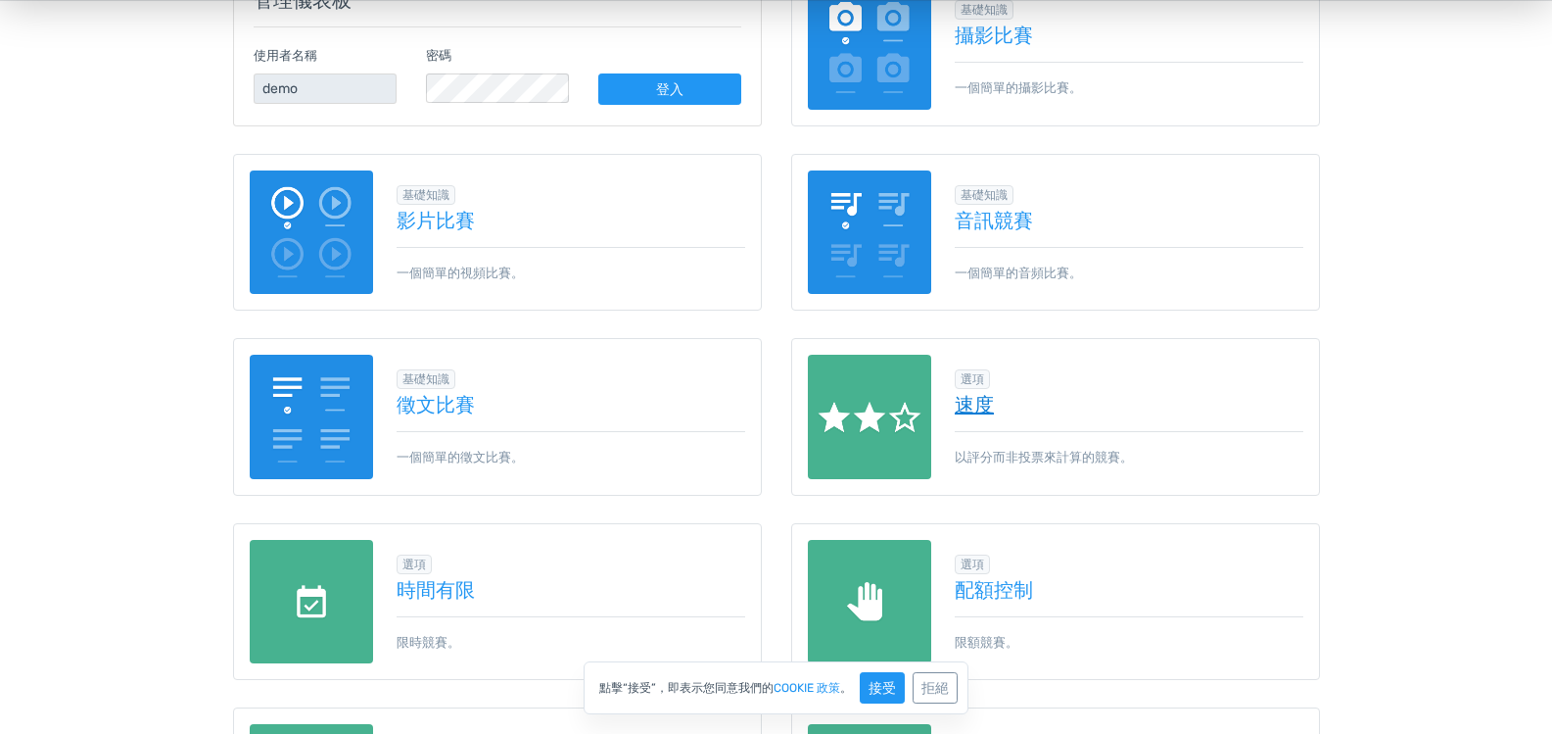
click at [985, 406] on font "速度" at bounding box center [974, 405] width 39 height 24
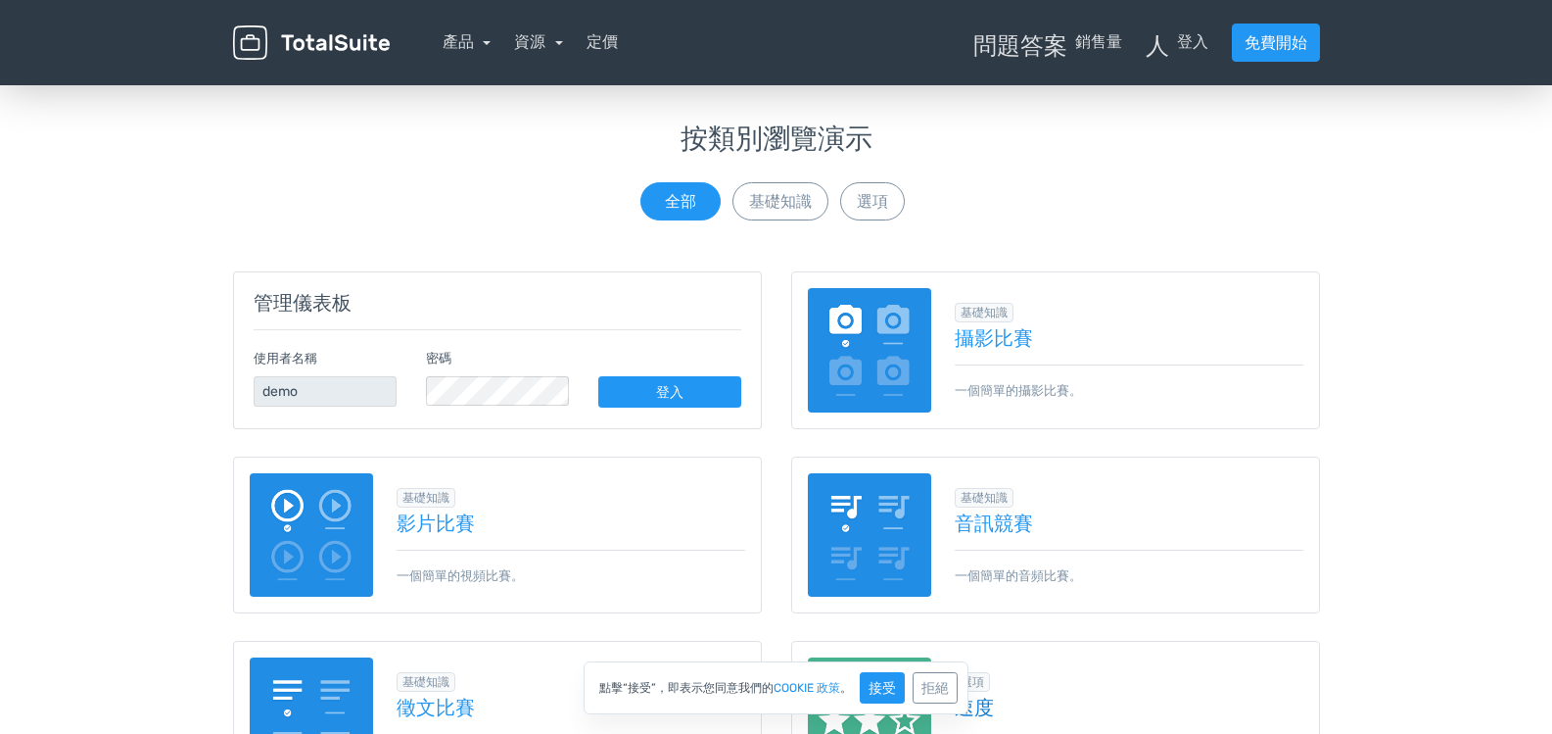
scroll to position [98, 0]
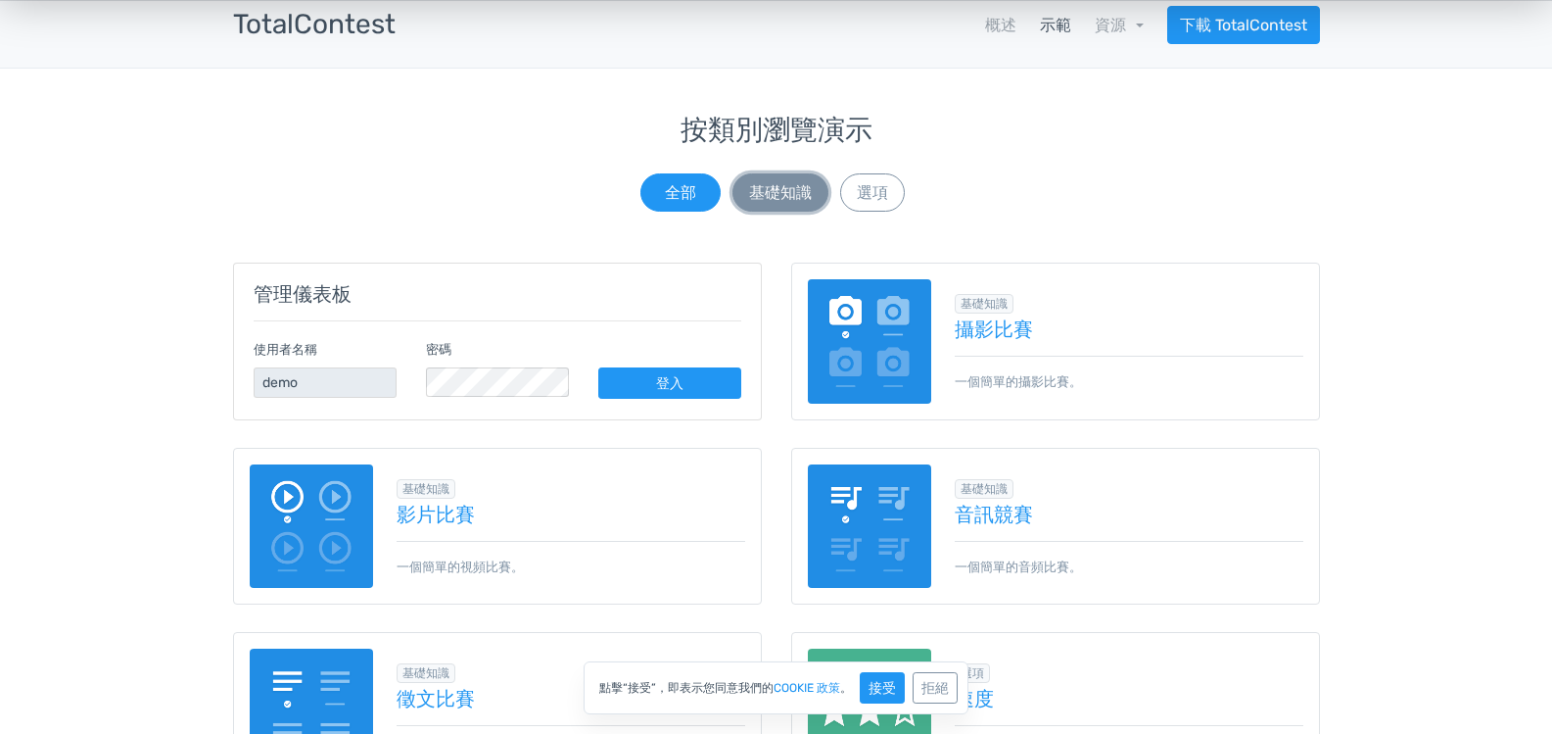
click at [789, 189] on font "基礎知識" at bounding box center [780, 192] width 63 height 19
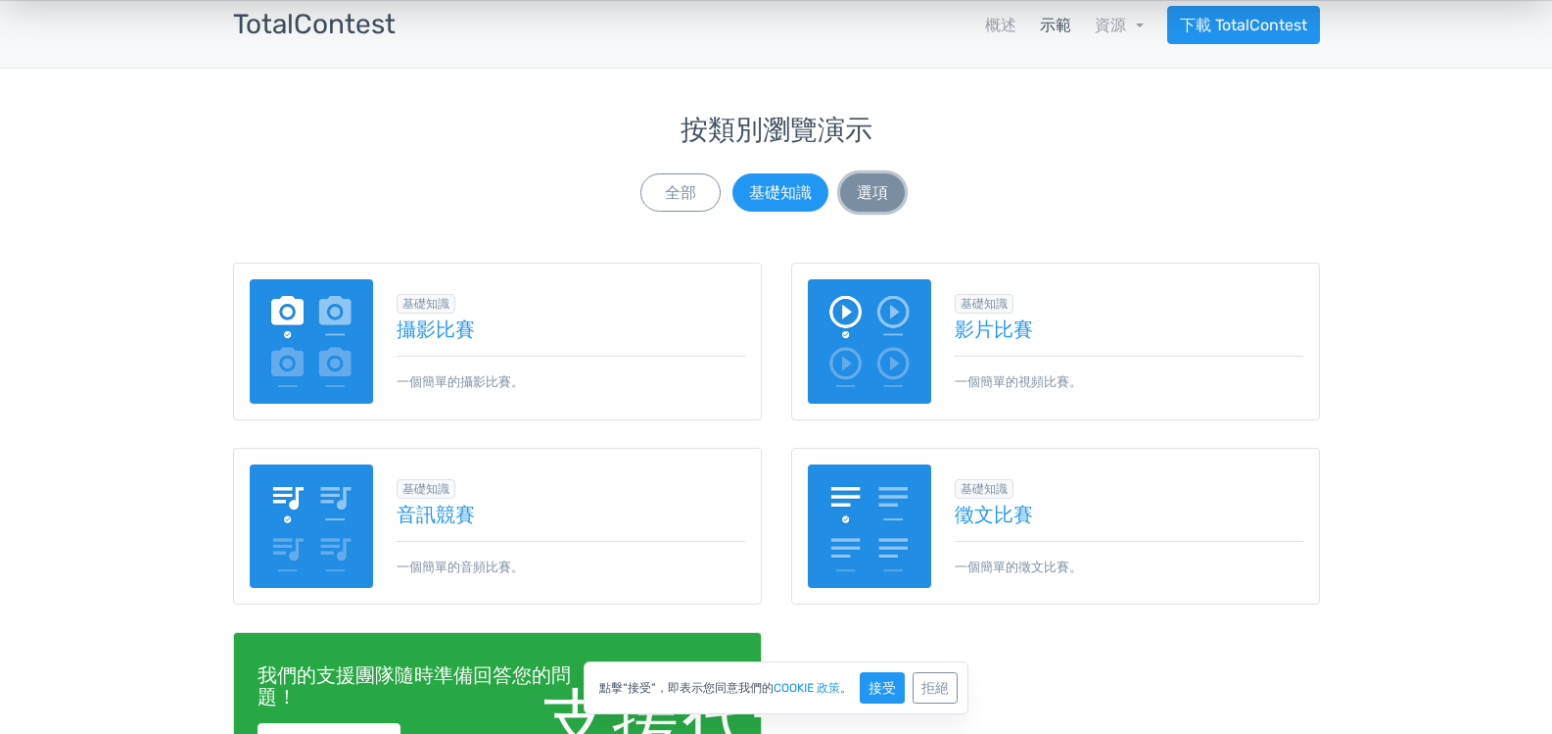
click at [860, 185] on font "選項" at bounding box center [872, 192] width 31 height 19
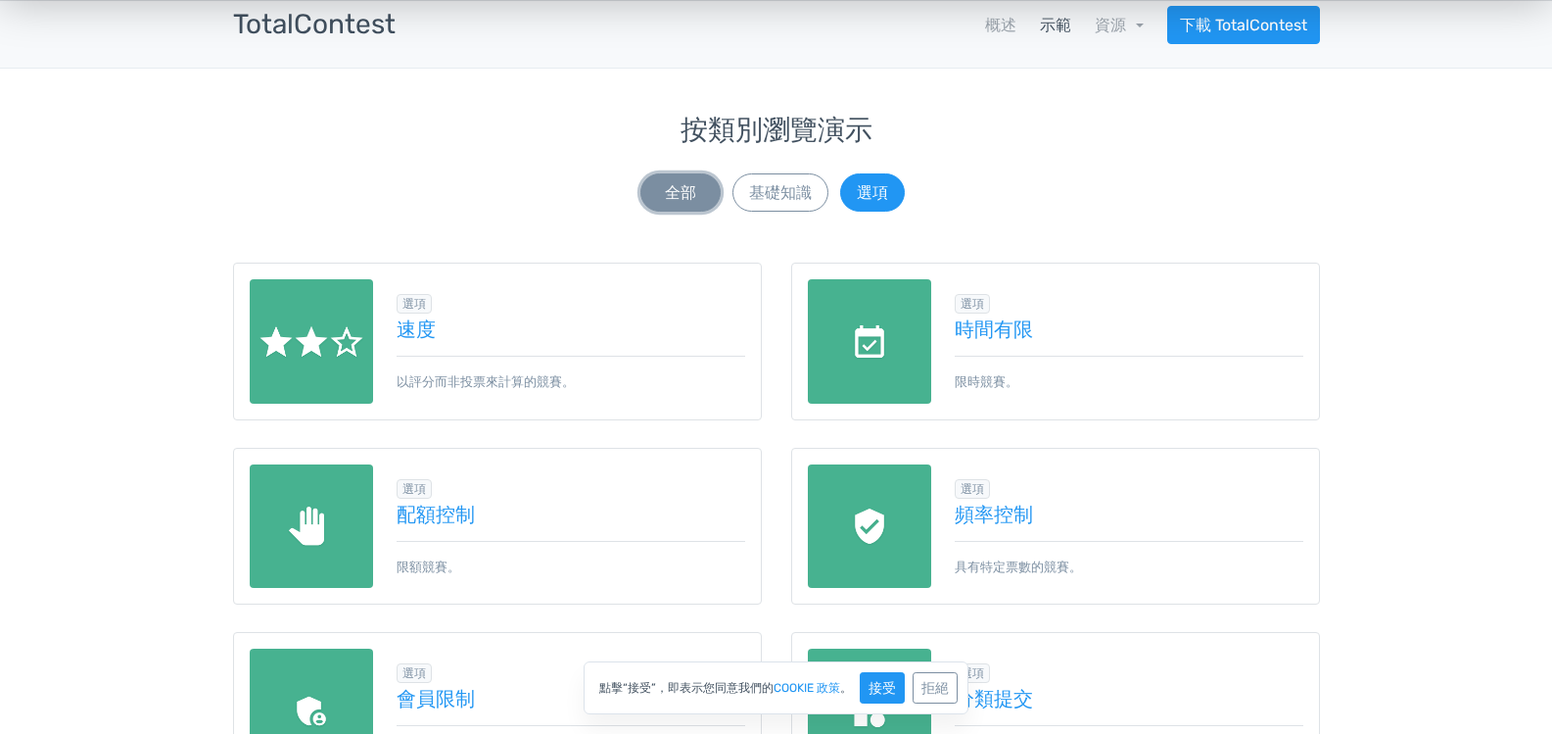
click at [677, 197] on font "全部" at bounding box center [680, 192] width 31 height 19
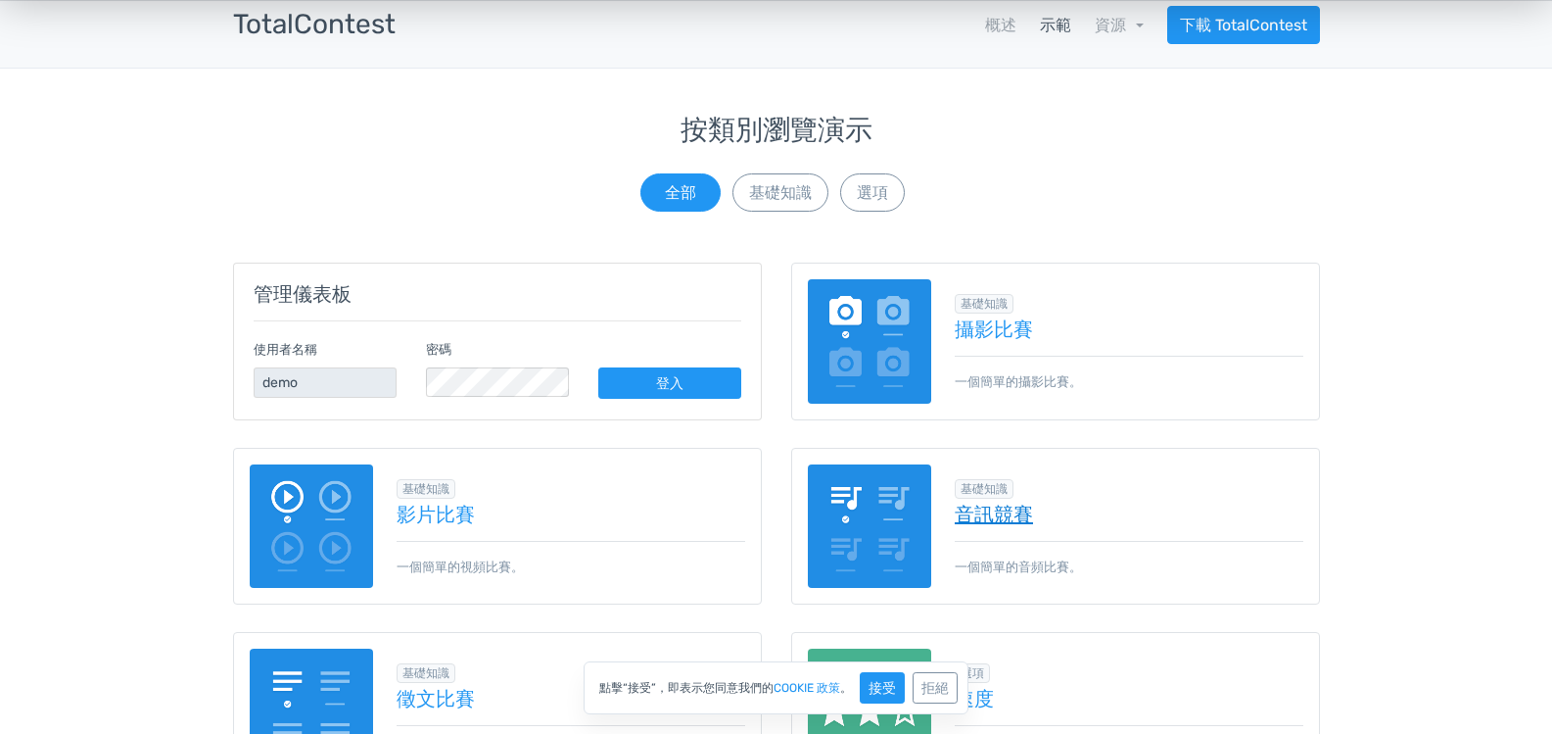
click at [974, 509] on font "音訊競賽" at bounding box center [994, 514] width 78 height 24
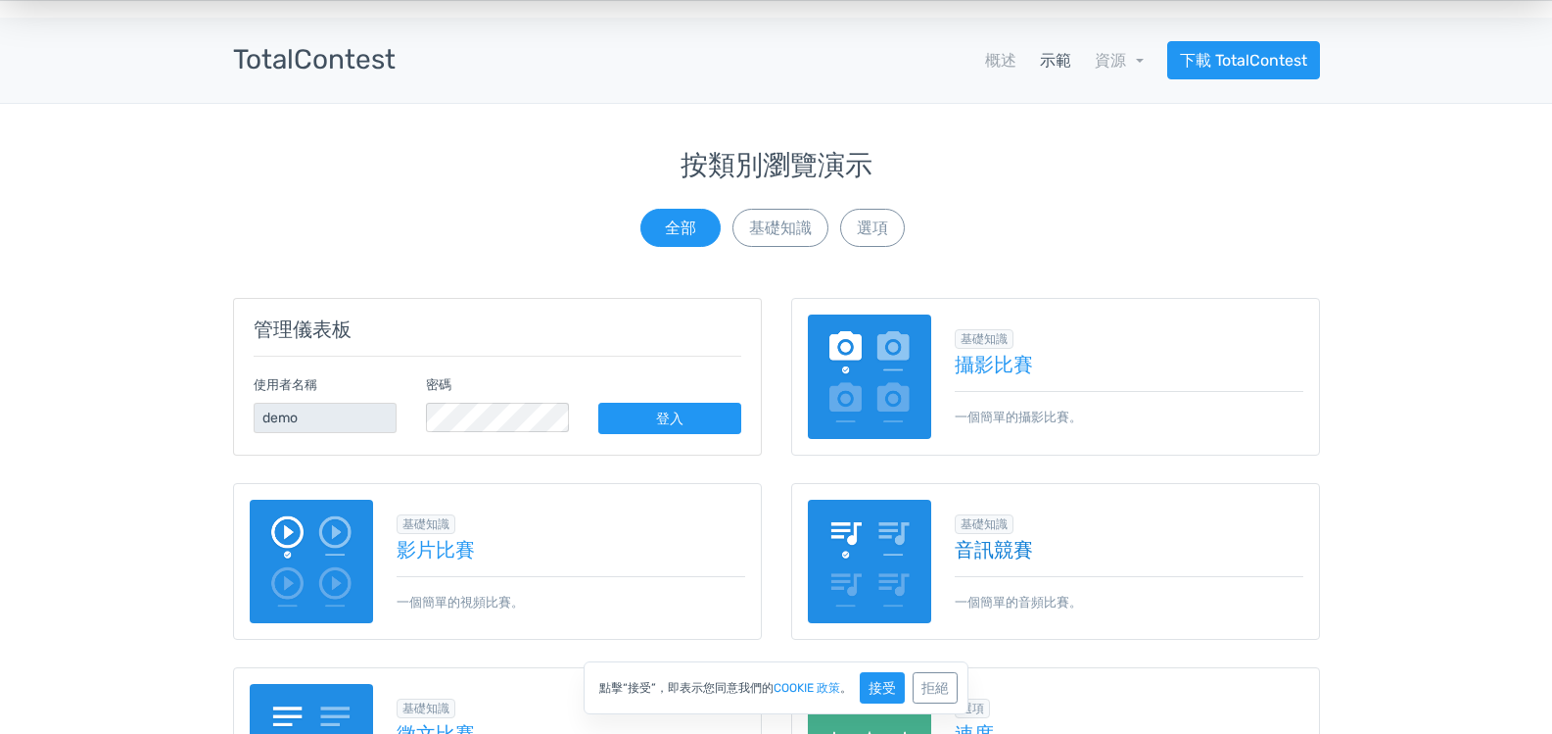
scroll to position [0, 0]
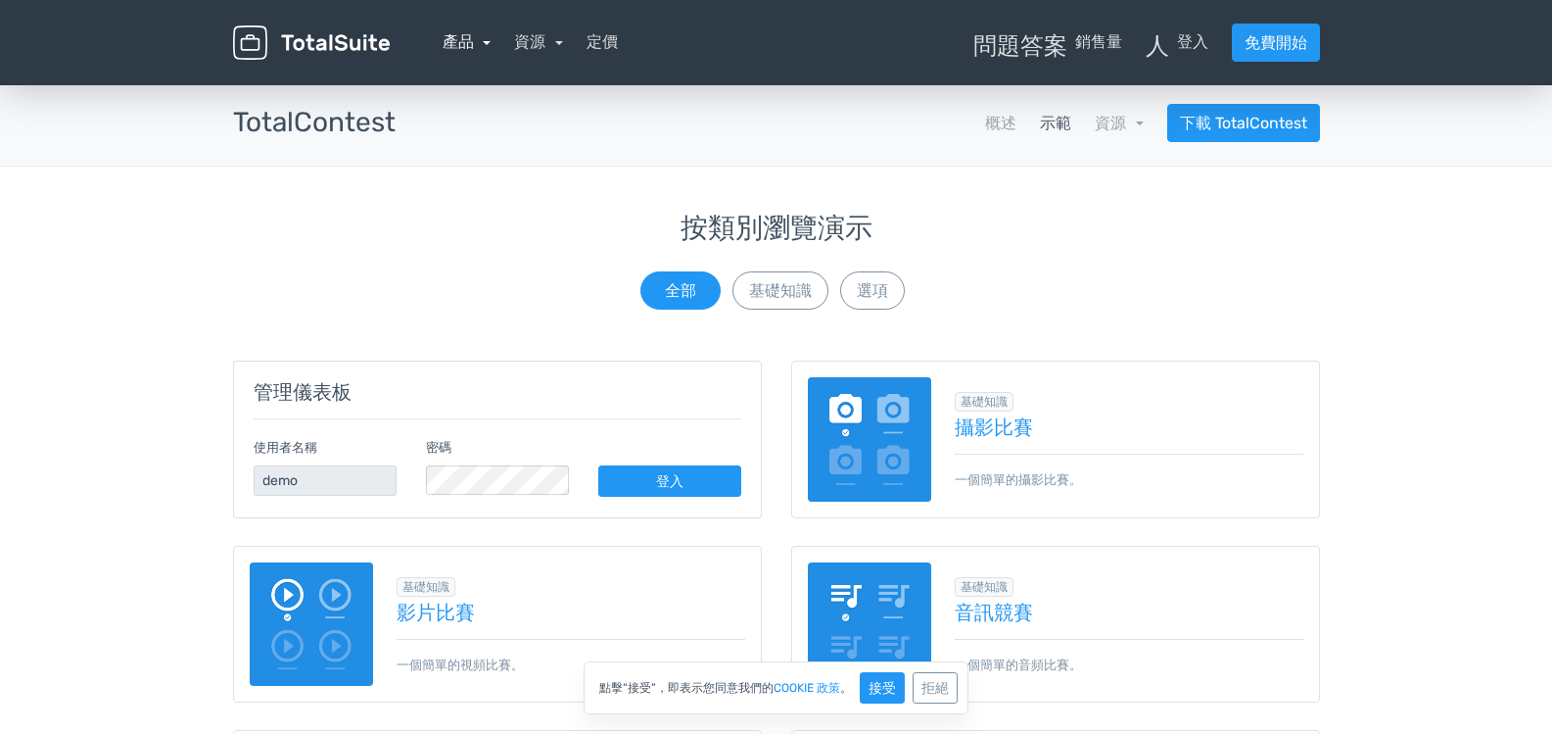
click at [466, 34] on font "產品" at bounding box center [458, 41] width 31 height 19
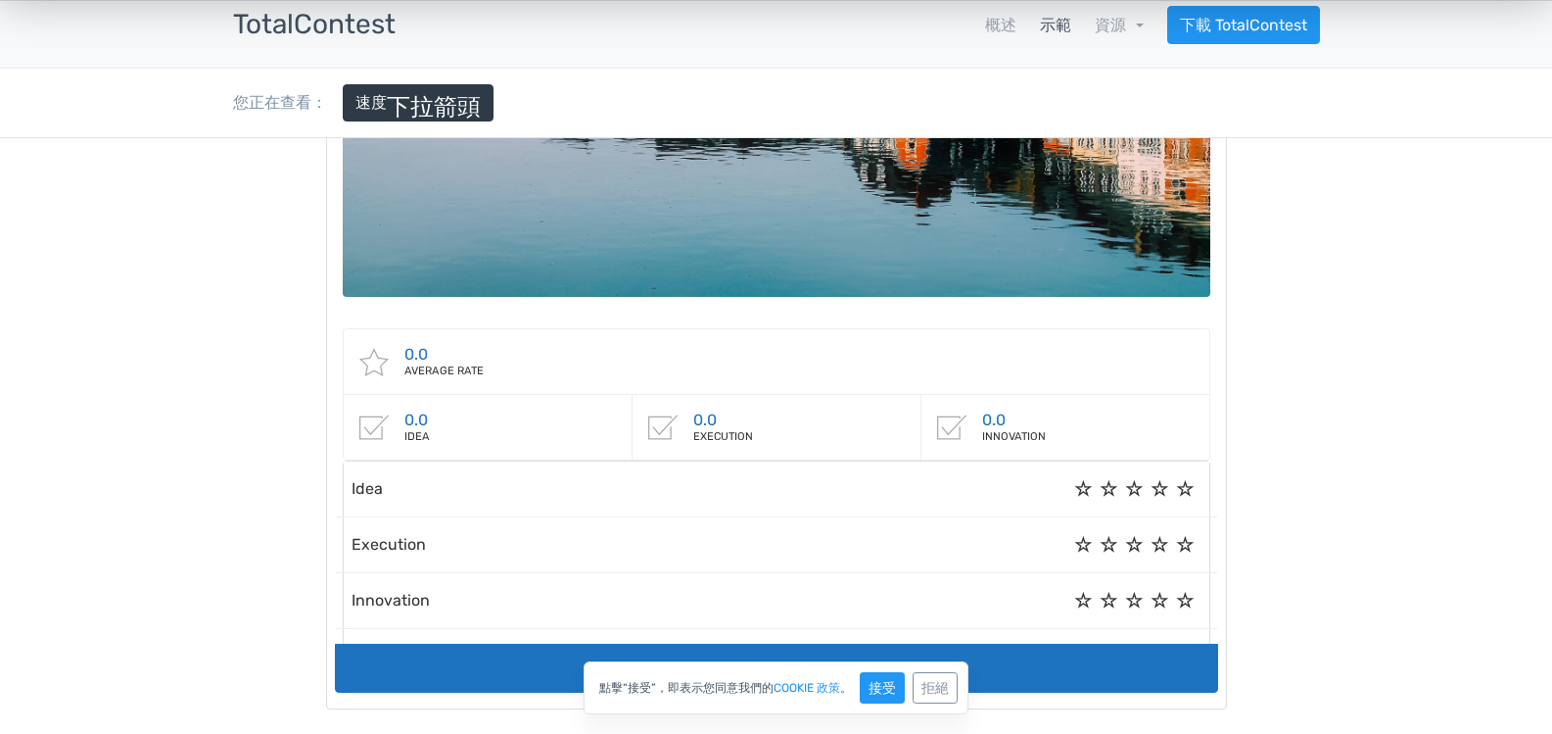
scroll to position [294, 0]
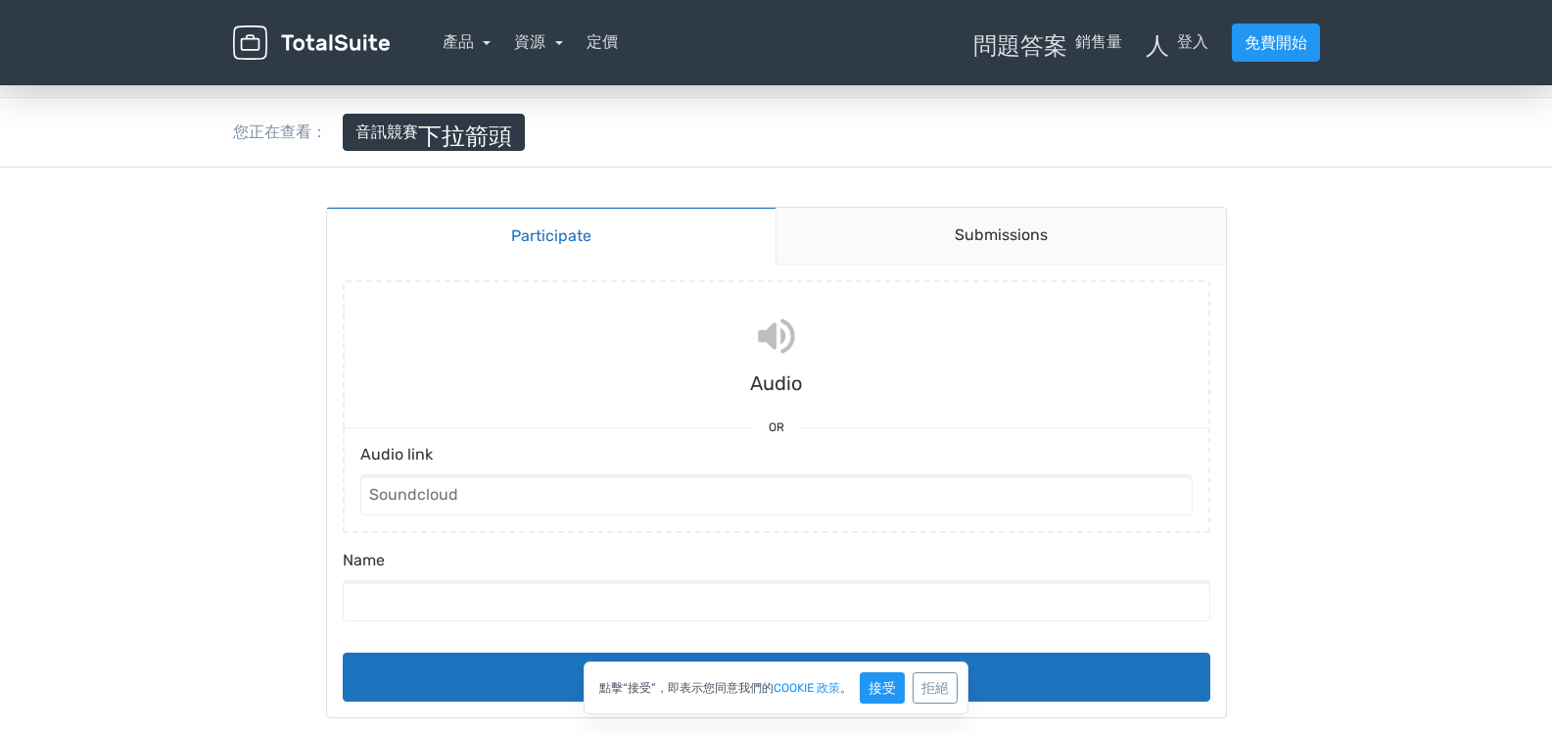
scroll to position [196, 0]
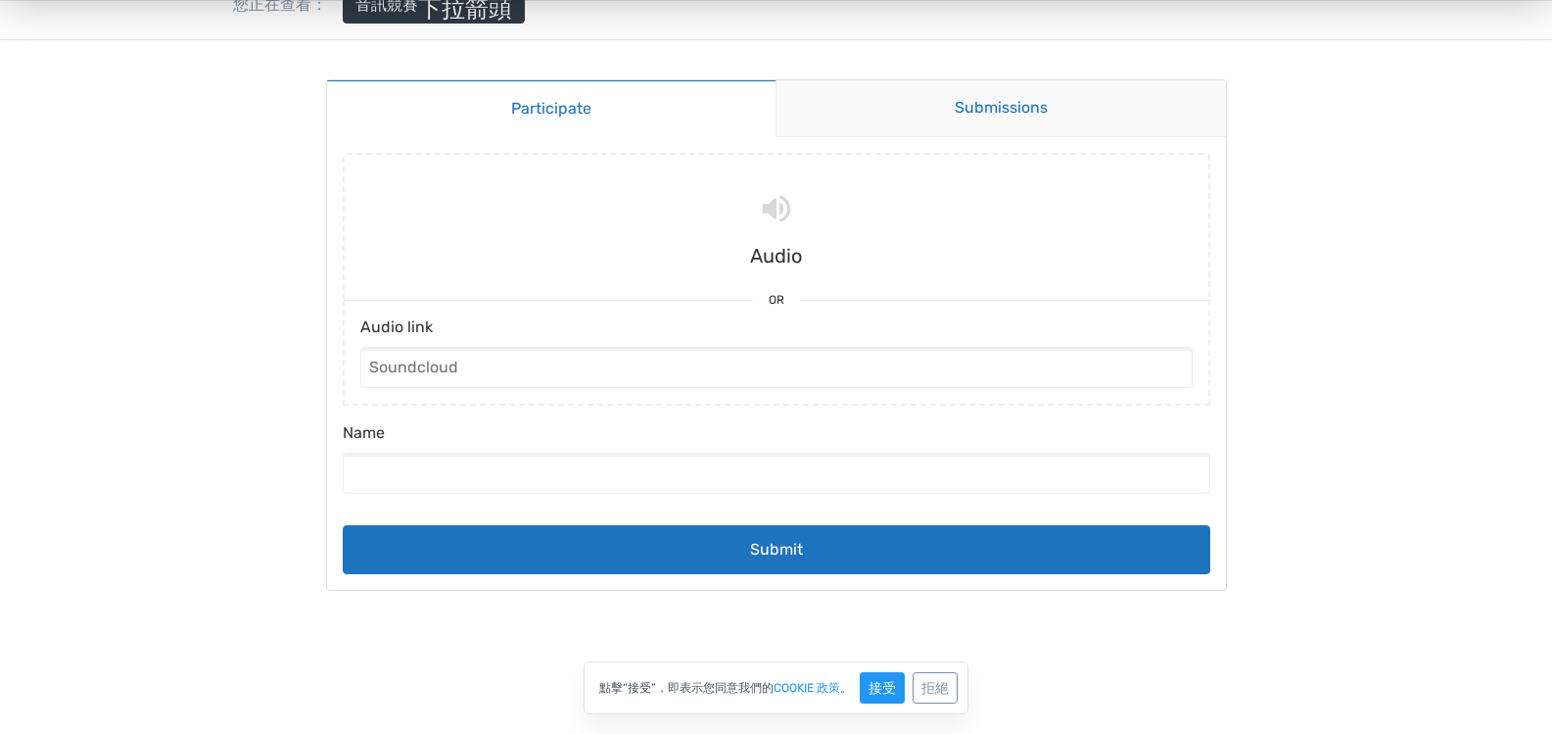
click at [1032, 97] on link "Submissions" at bounding box center [1001, 108] width 451 height 57
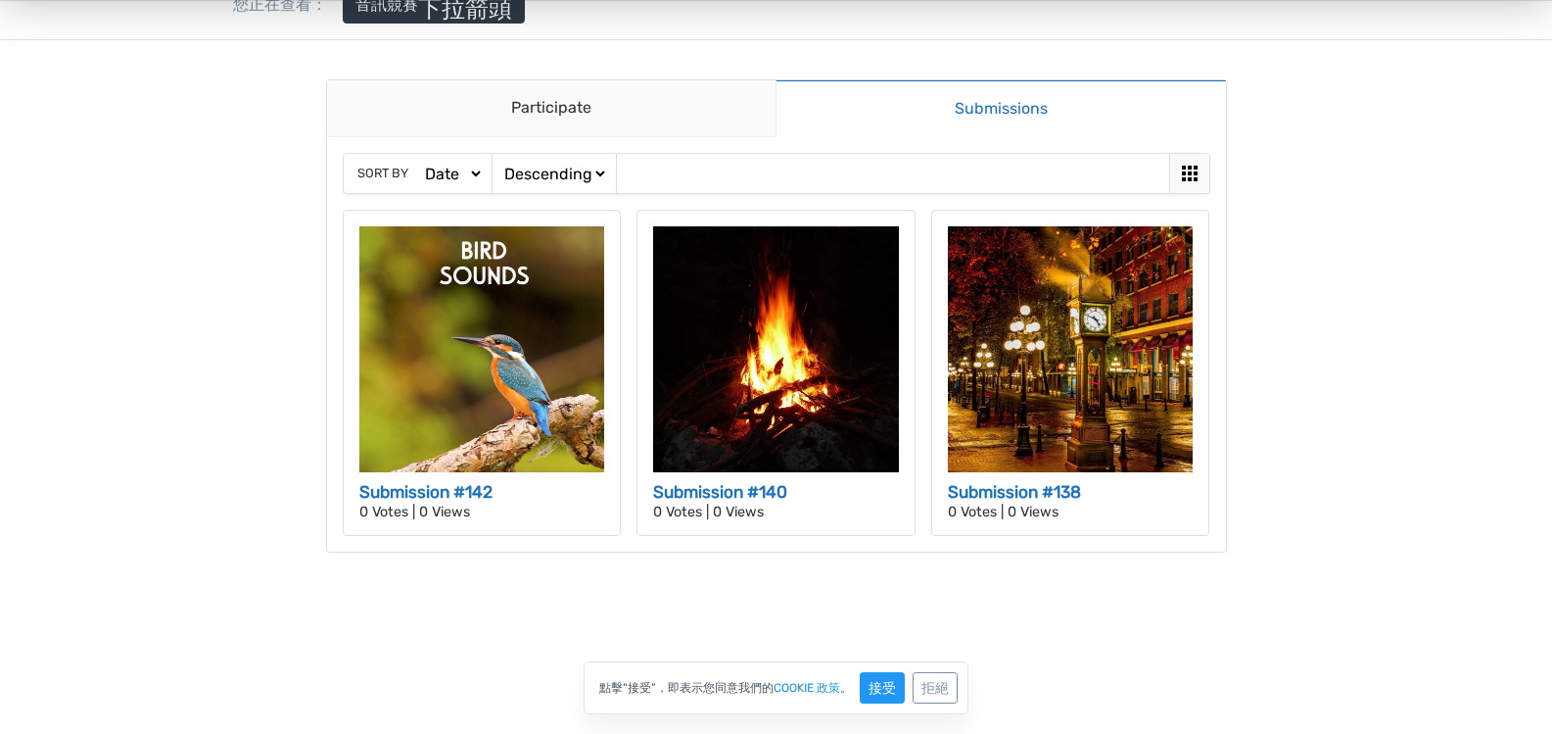
click at [460, 172] on select "Date Views Votes Title" at bounding box center [452, 174] width 63 height 21
click at [900, 124] on link "Submissions" at bounding box center [1001, 108] width 451 height 58
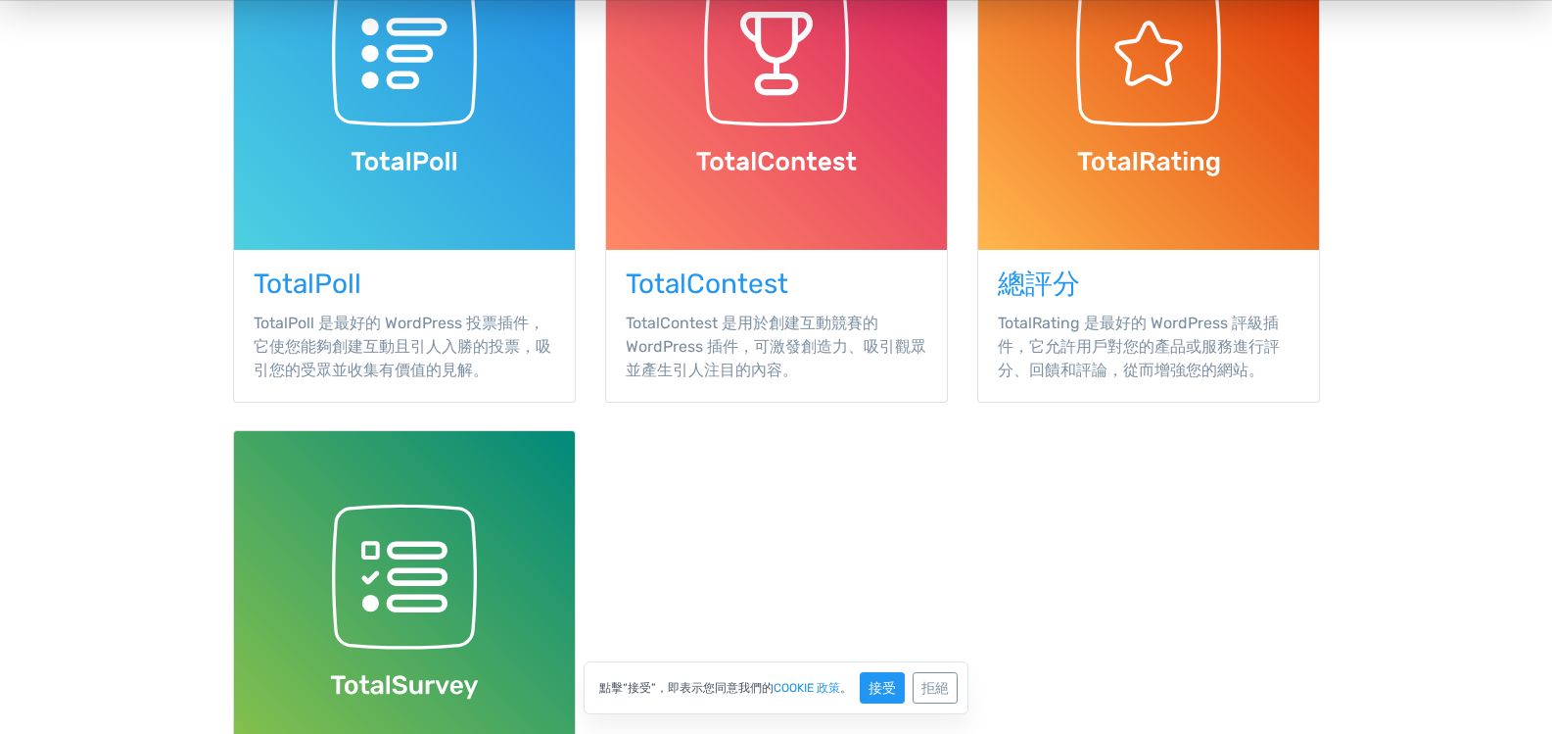
scroll to position [490, 0]
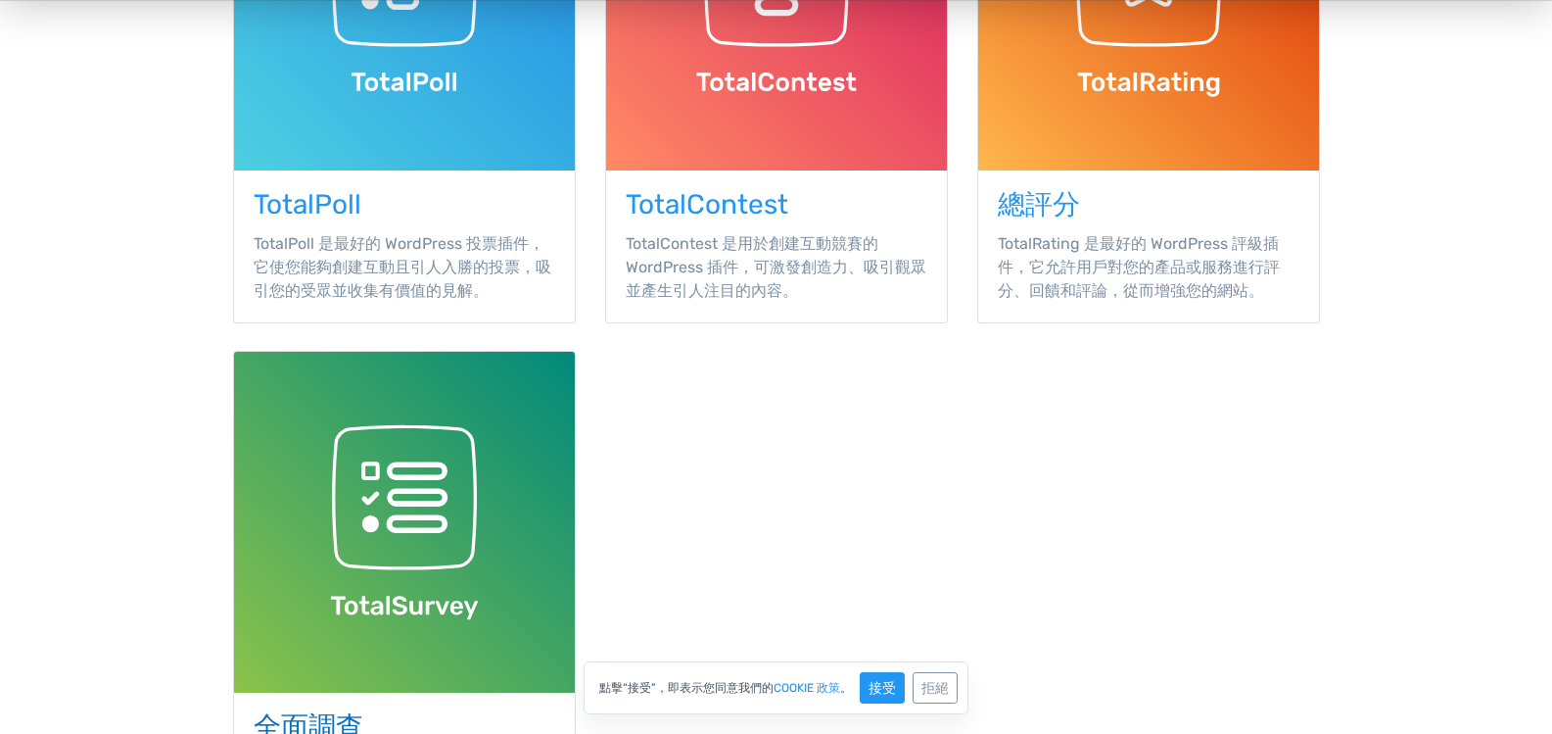
click at [470, 440] on img at bounding box center [404, 522] width 341 height 341
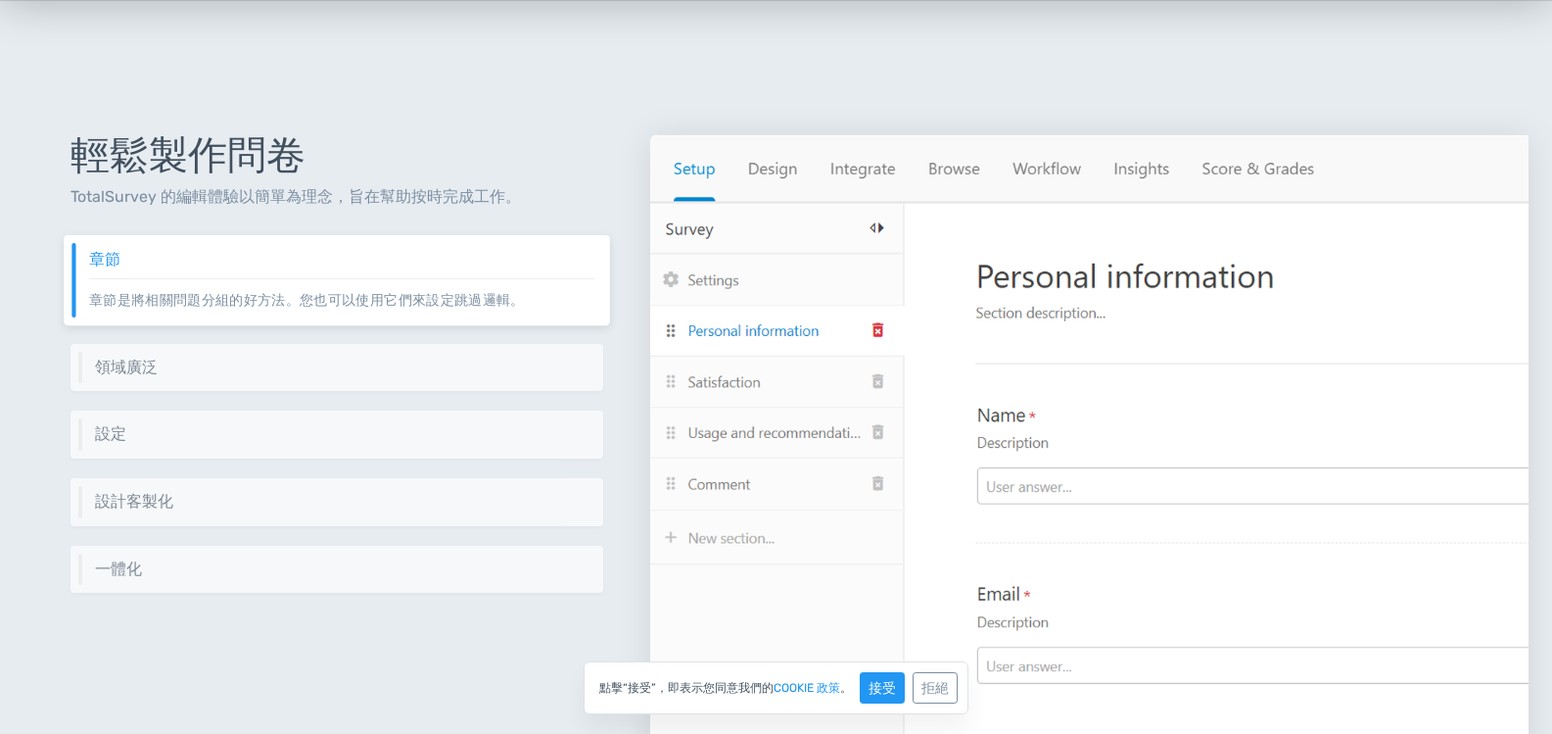
scroll to position [881, 0]
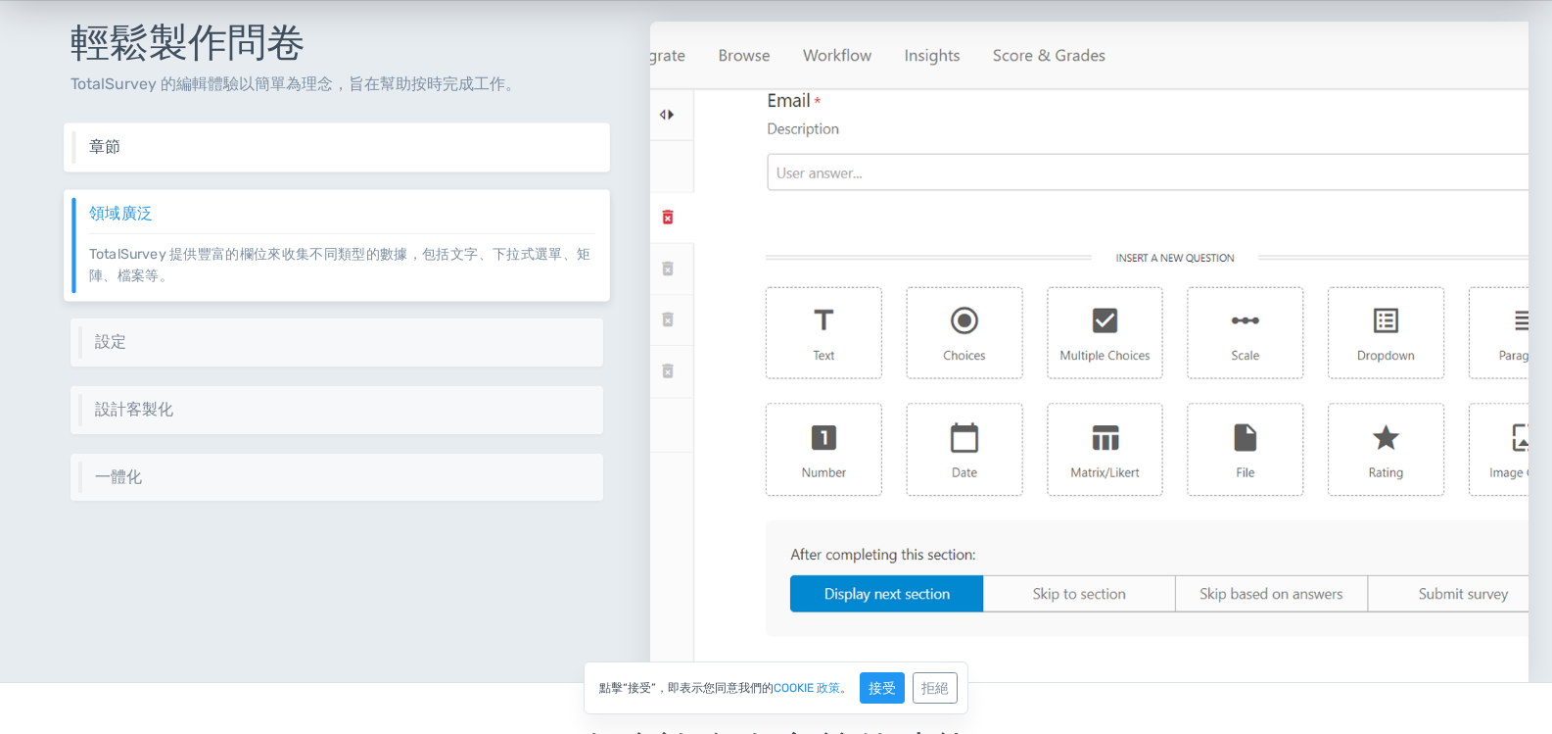
click at [193, 151] on h6 "章節" at bounding box center [342, 147] width 506 height 18
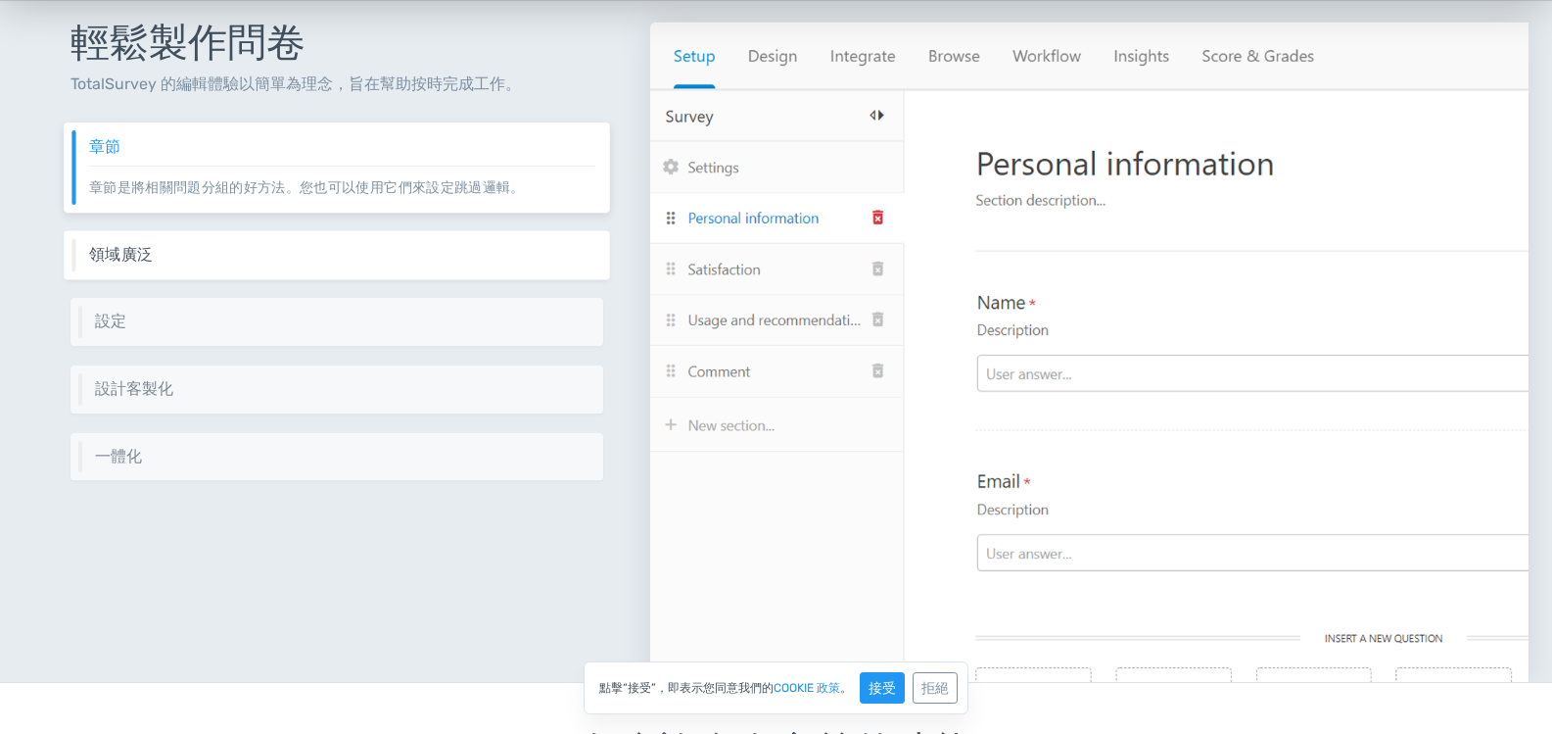
click at [233, 246] on h6 "領域廣泛" at bounding box center [342, 255] width 506 height 18
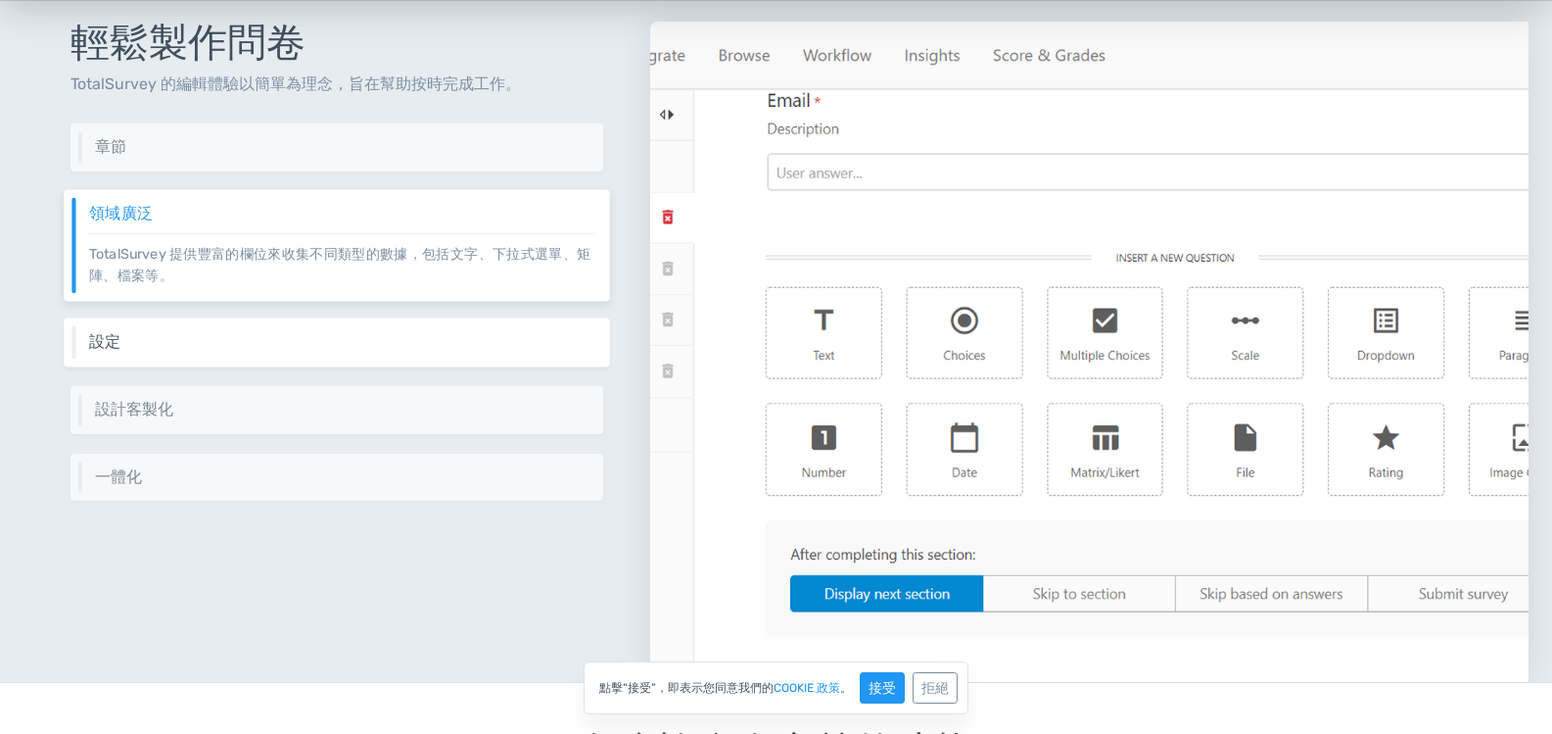
click at [245, 342] on h6 "設定" at bounding box center [342, 342] width 506 height 18
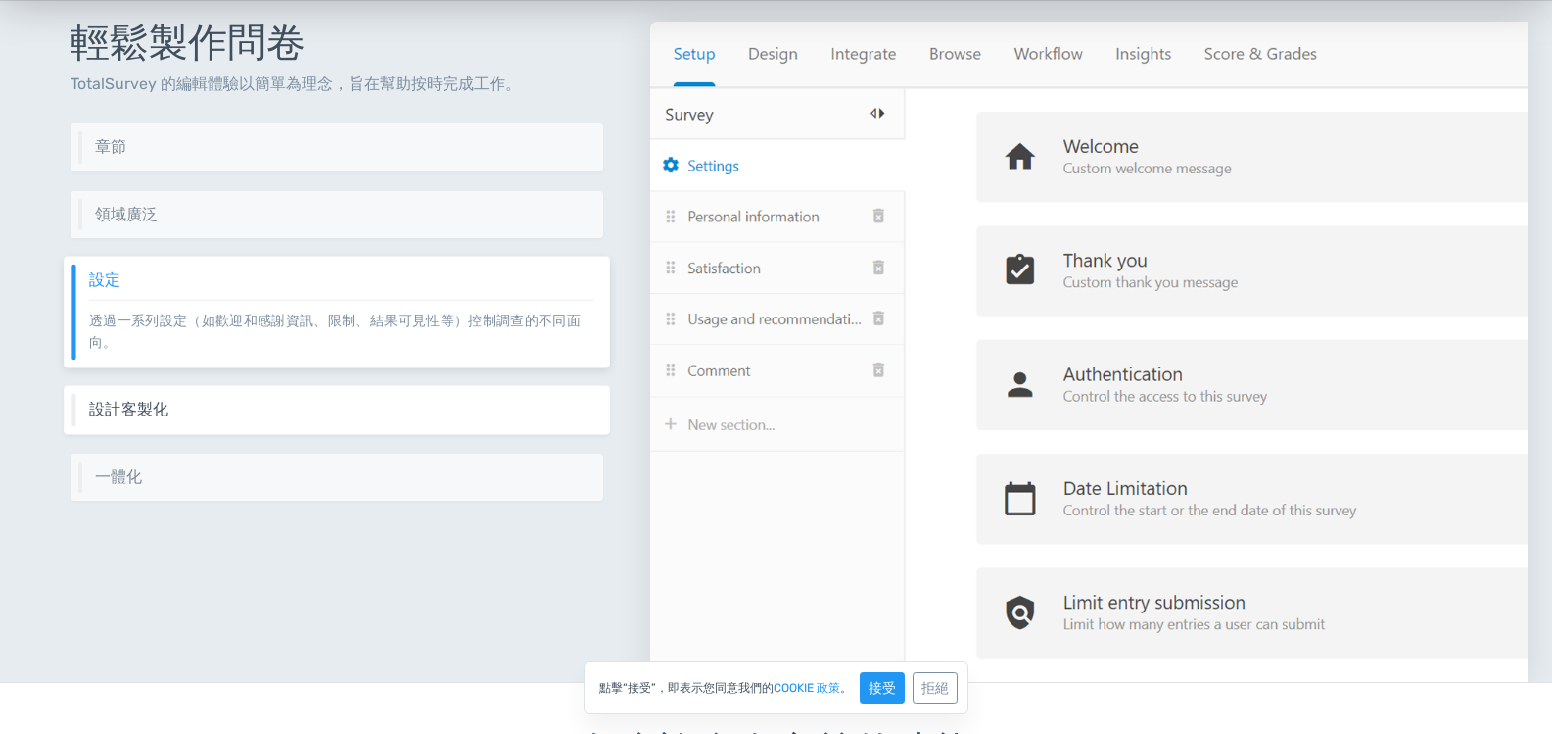
click at [255, 405] on h6 "設計客製化" at bounding box center [342, 410] width 506 height 18
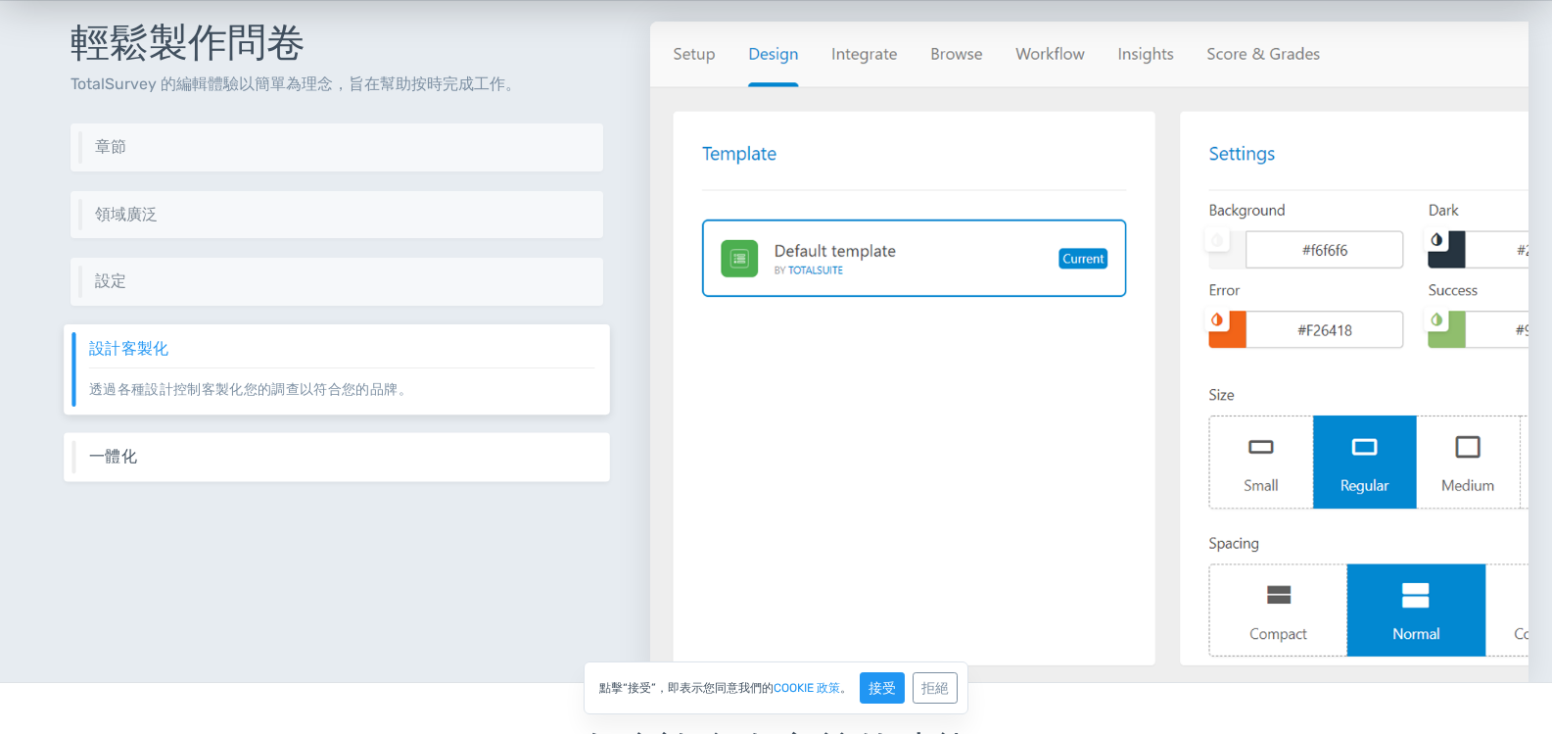
click at [256, 459] on h6 "一體化" at bounding box center [342, 456] width 506 height 18
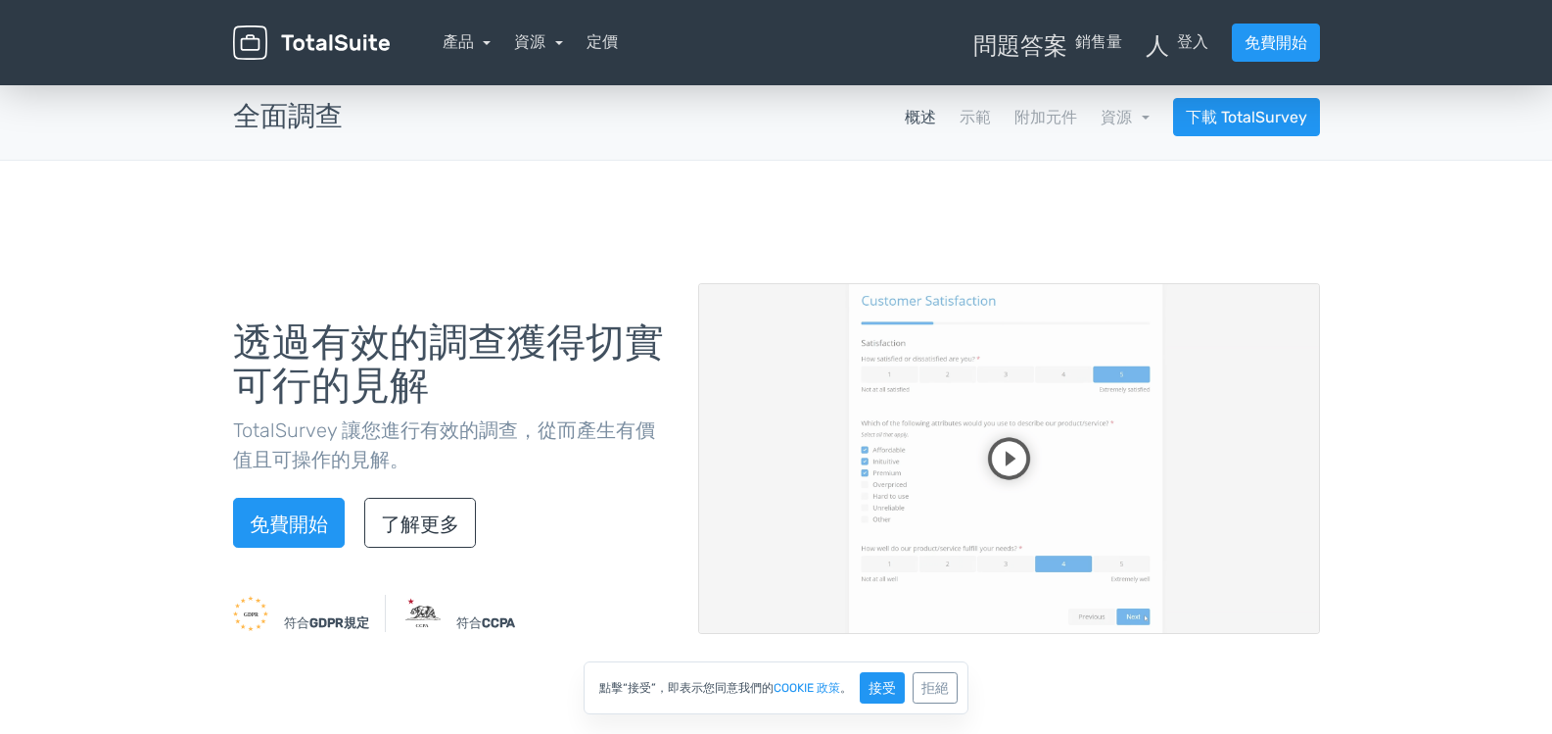
scroll to position [0, 0]
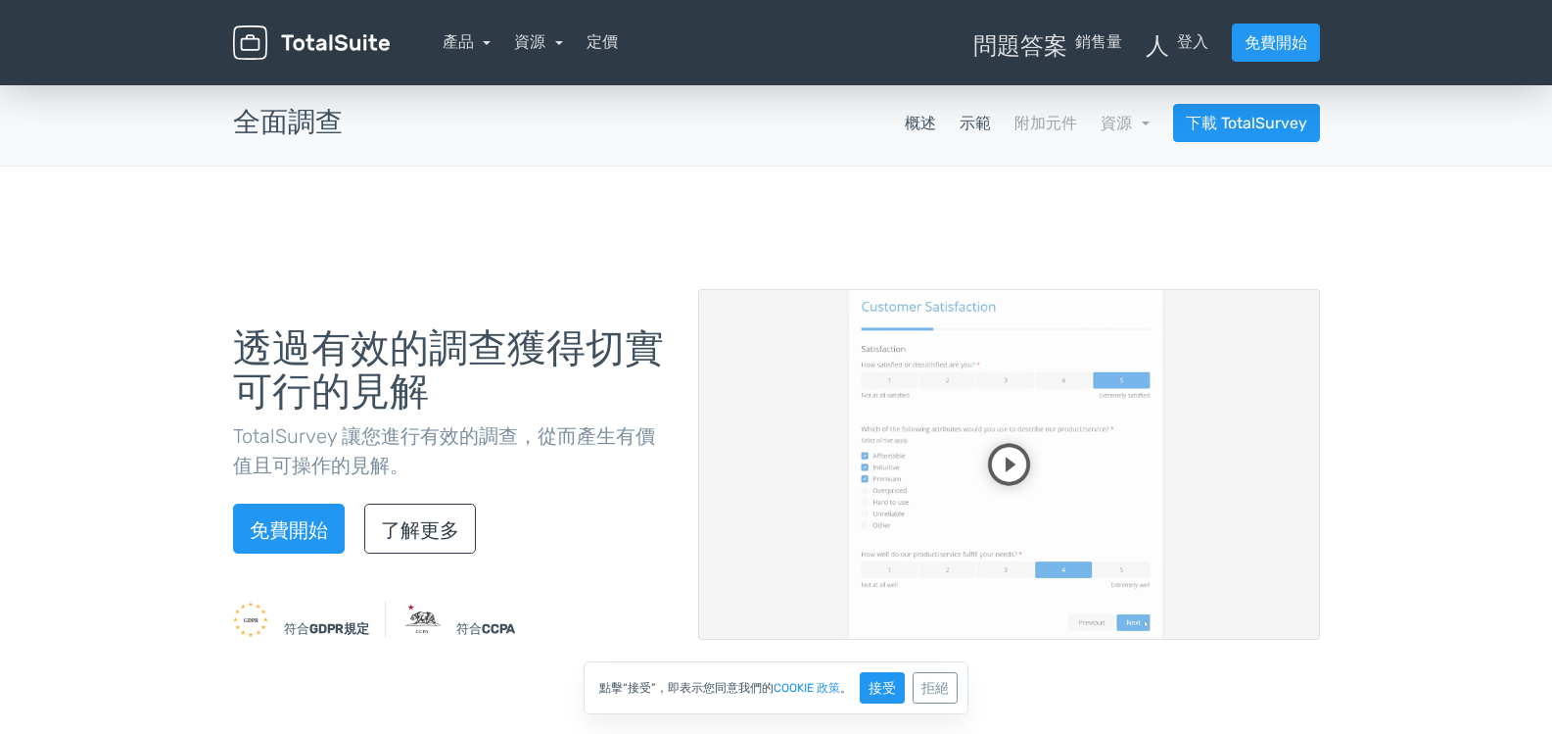
click at [968, 123] on font "示範" at bounding box center [975, 123] width 31 height 19
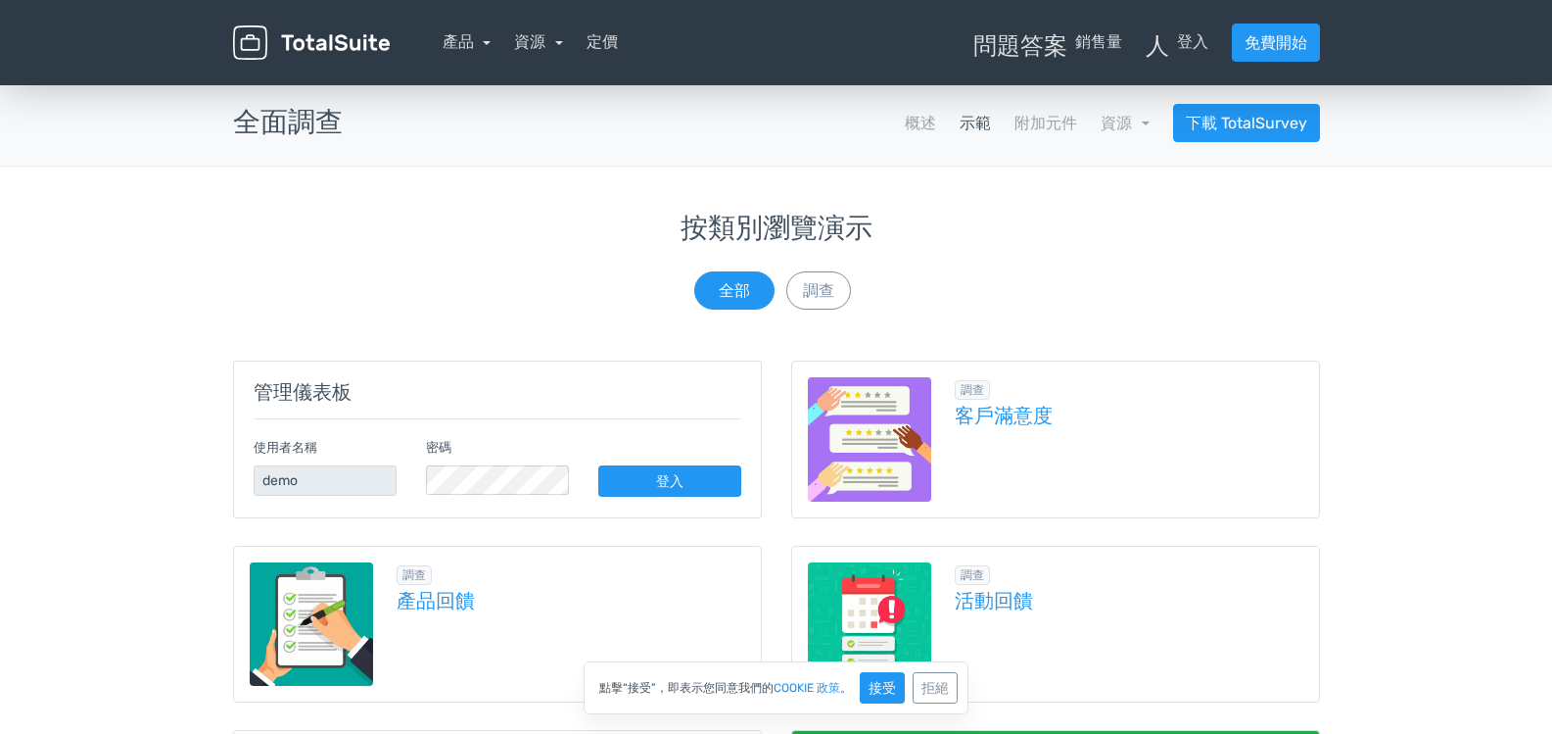
click at [893, 420] on img at bounding box center [870, 439] width 124 height 124
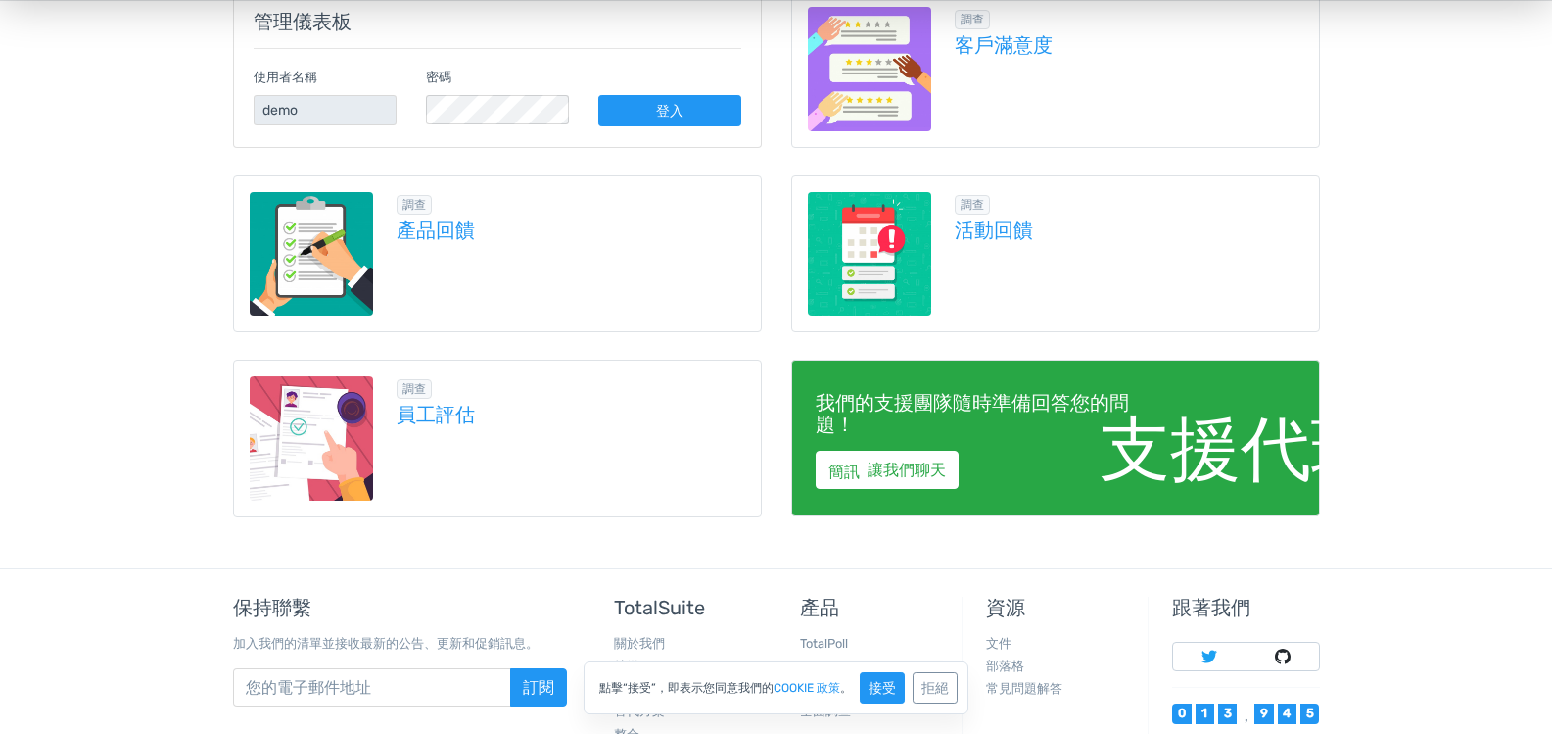
scroll to position [392, 0]
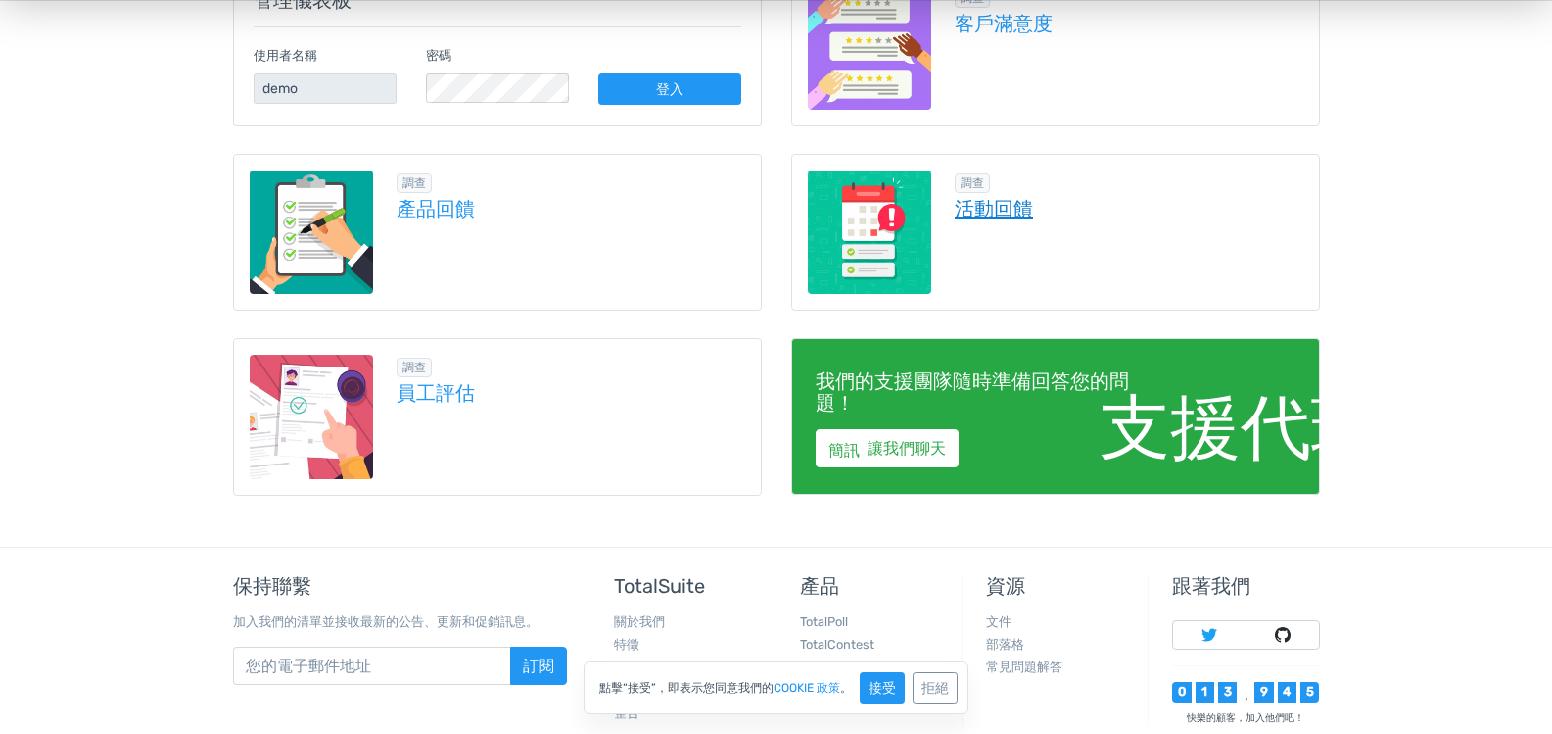
click at [965, 215] on font "活動回饋" at bounding box center [994, 209] width 78 height 24
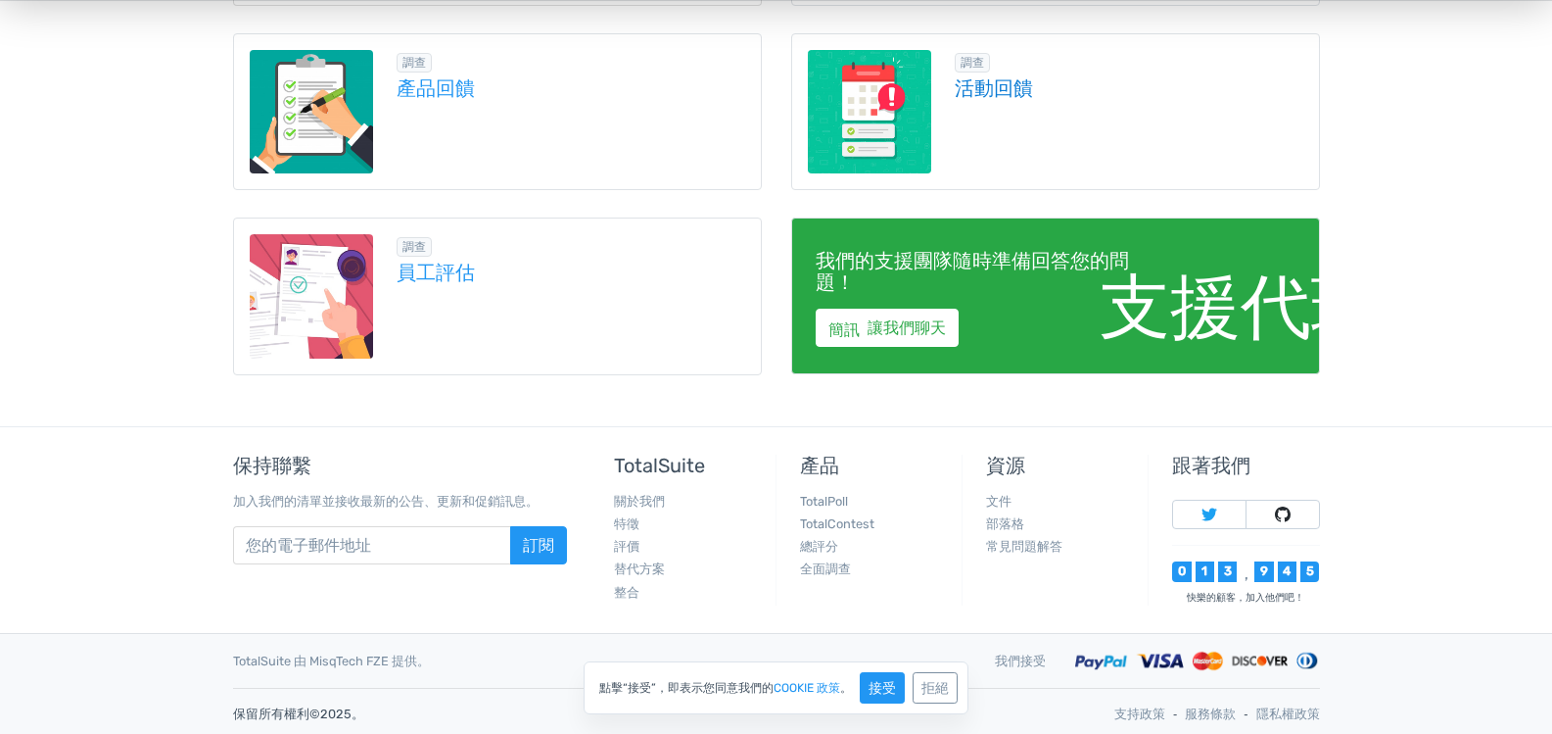
scroll to position [513, 0]
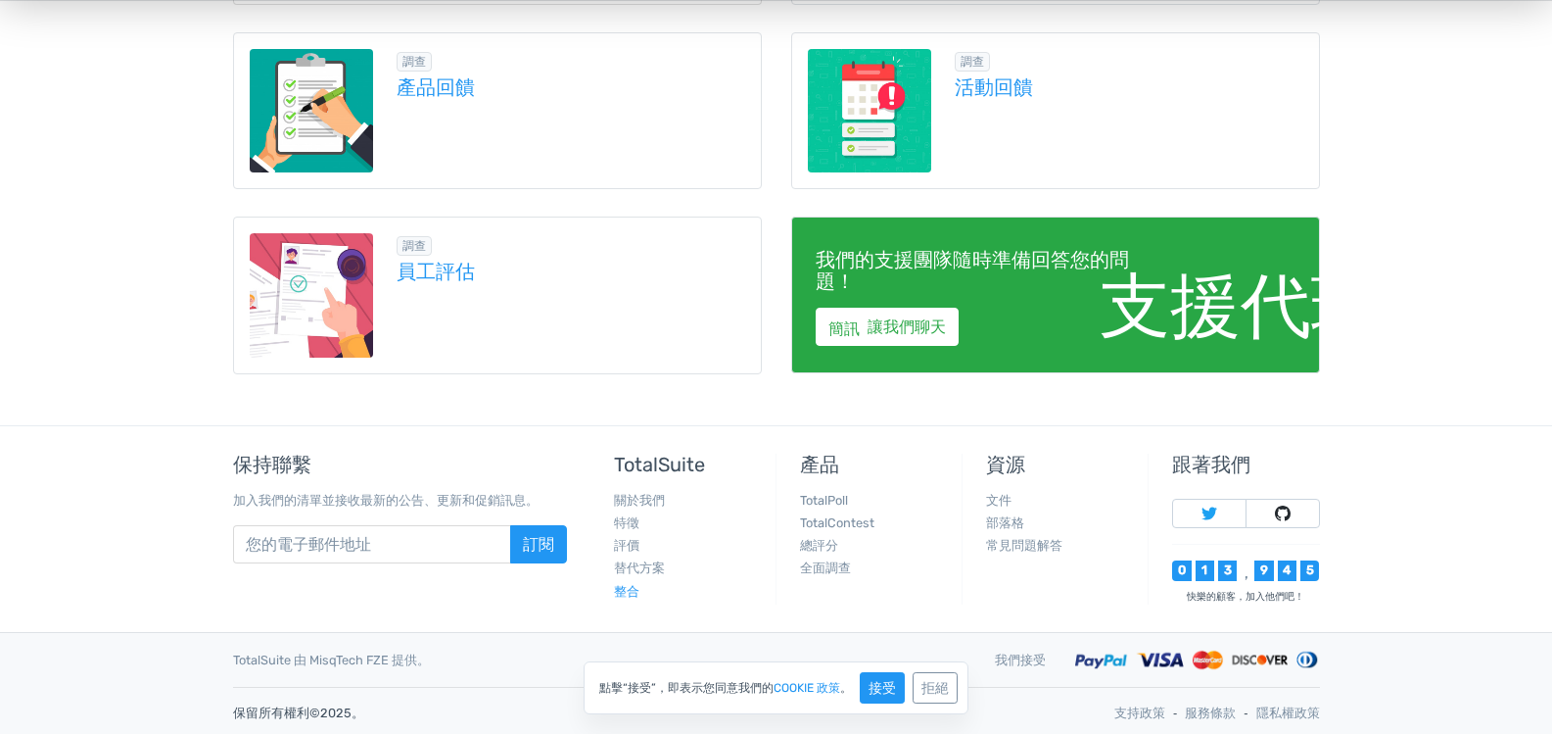
click at [631, 588] on font "整合" at bounding box center [626, 591] width 25 height 15
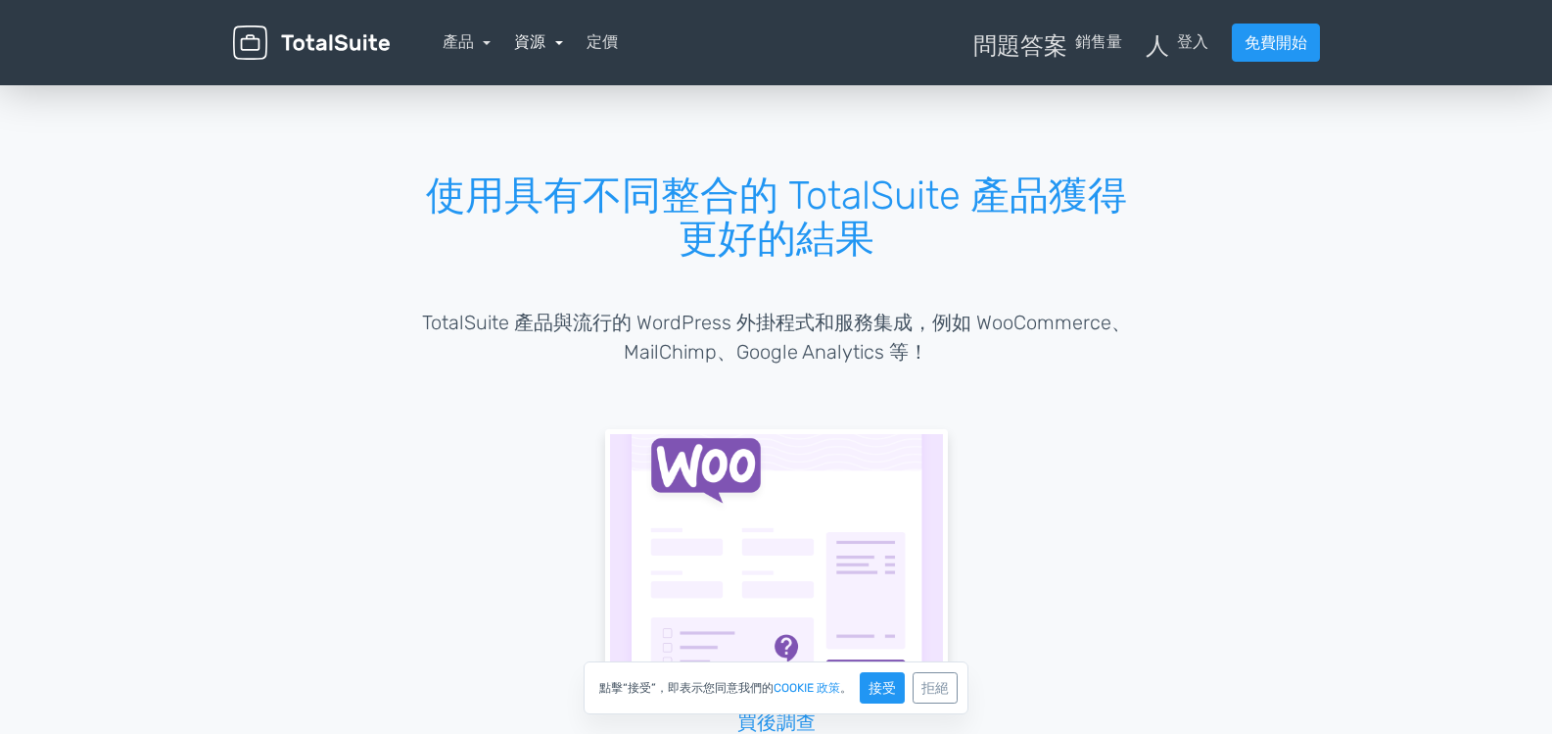
click at [537, 48] on font "資源" at bounding box center [529, 41] width 31 height 19
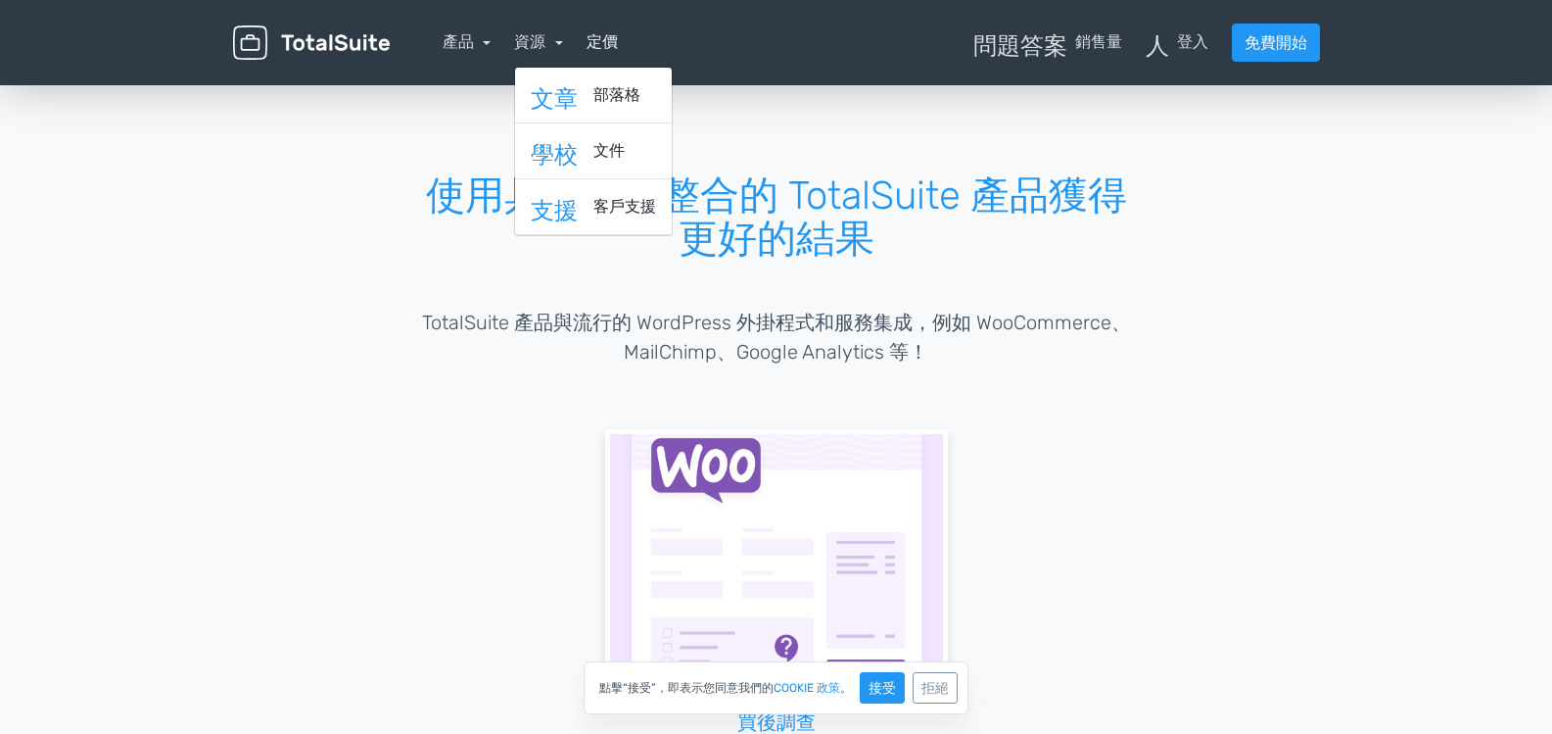
click at [598, 42] on font "定價" at bounding box center [602, 41] width 31 height 19
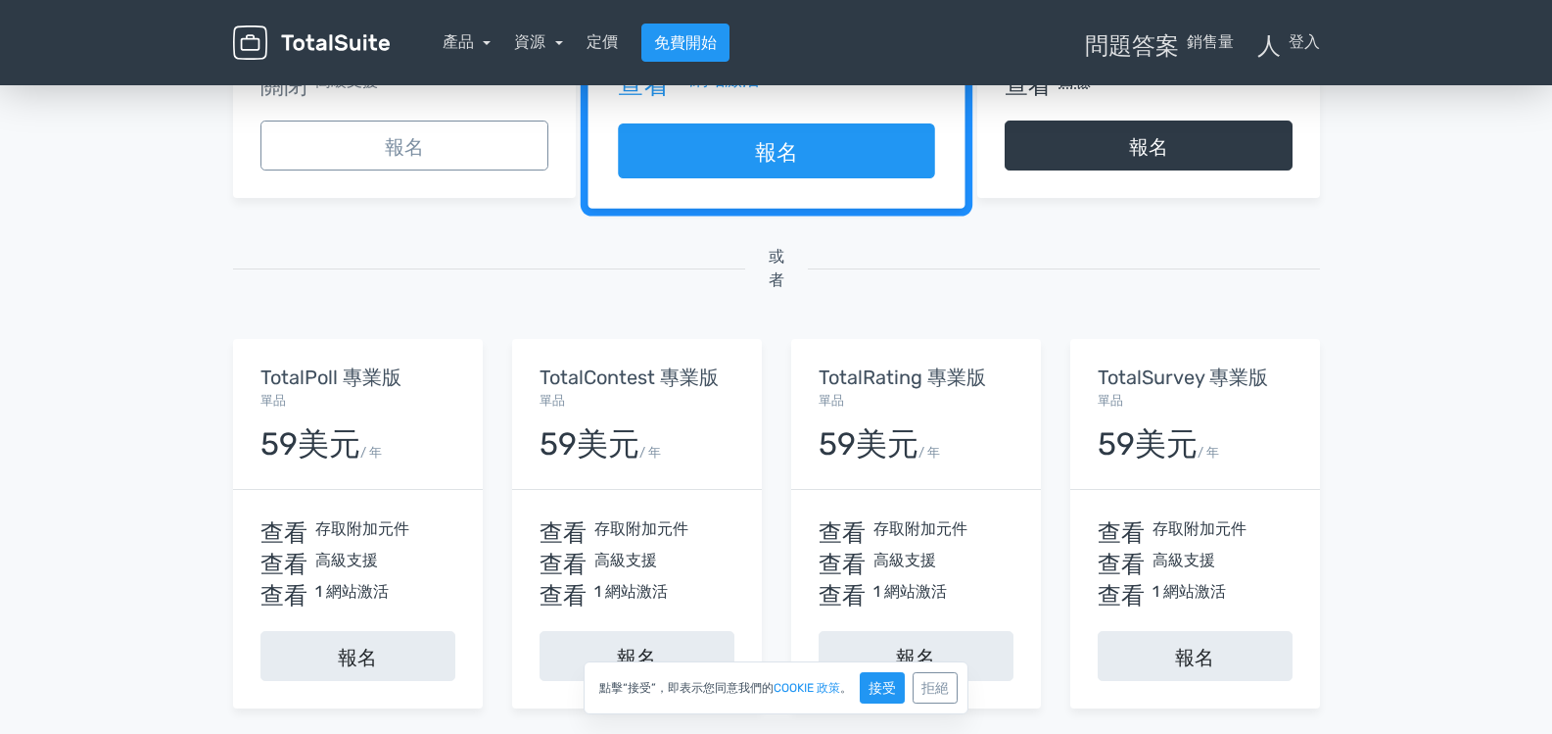
scroll to position [588, 0]
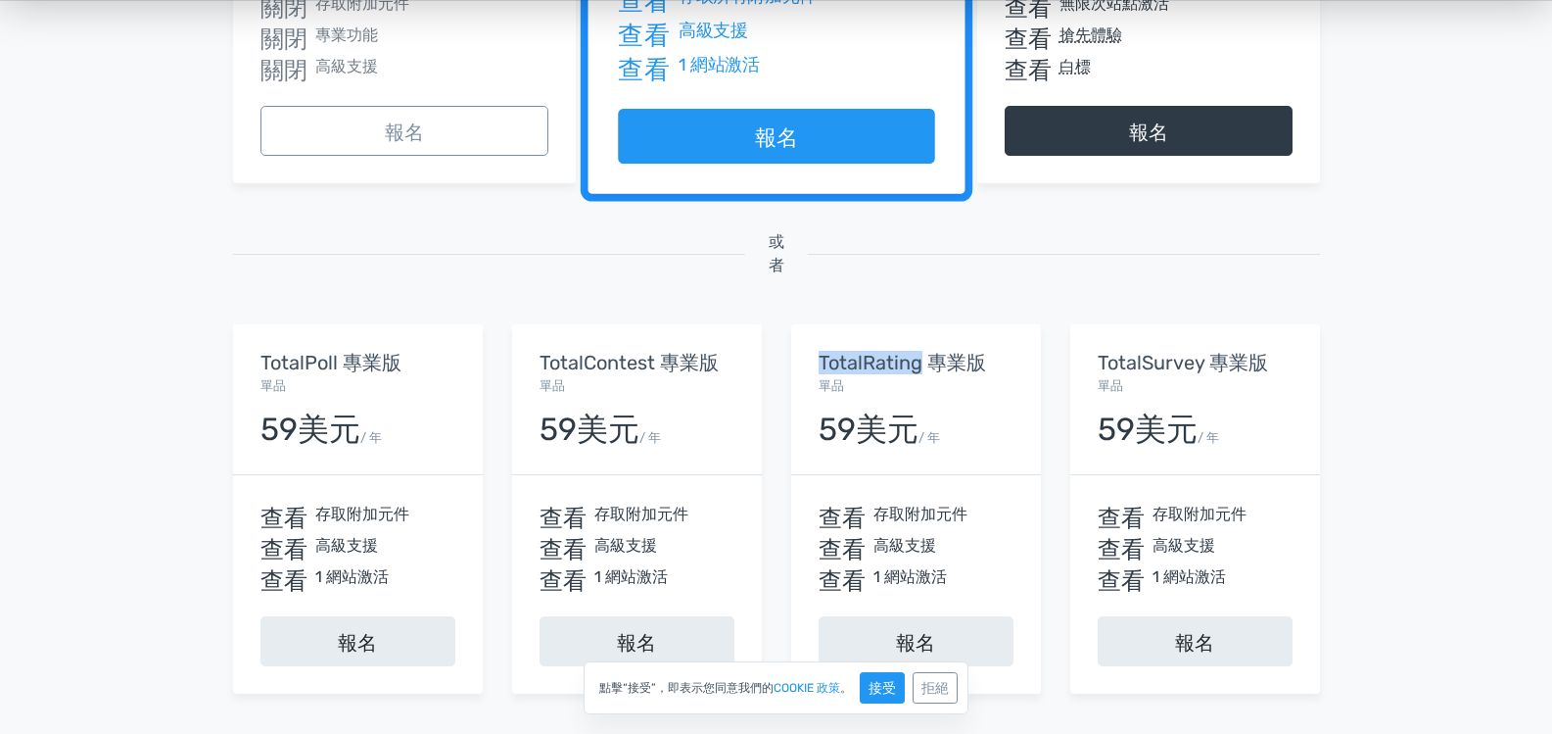
drag, startPoint x: 819, startPoint y: 357, endPoint x: 920, endPoint y: 347, distance: 101.4
click at [920, 347] on div "TotalRating 專業版 單品 59美元 / 年" at bounding box center [916, 399] width 250 height 151
copy font "TotalRating"
